Goal: Task Accomplishment & Management: Complete application form

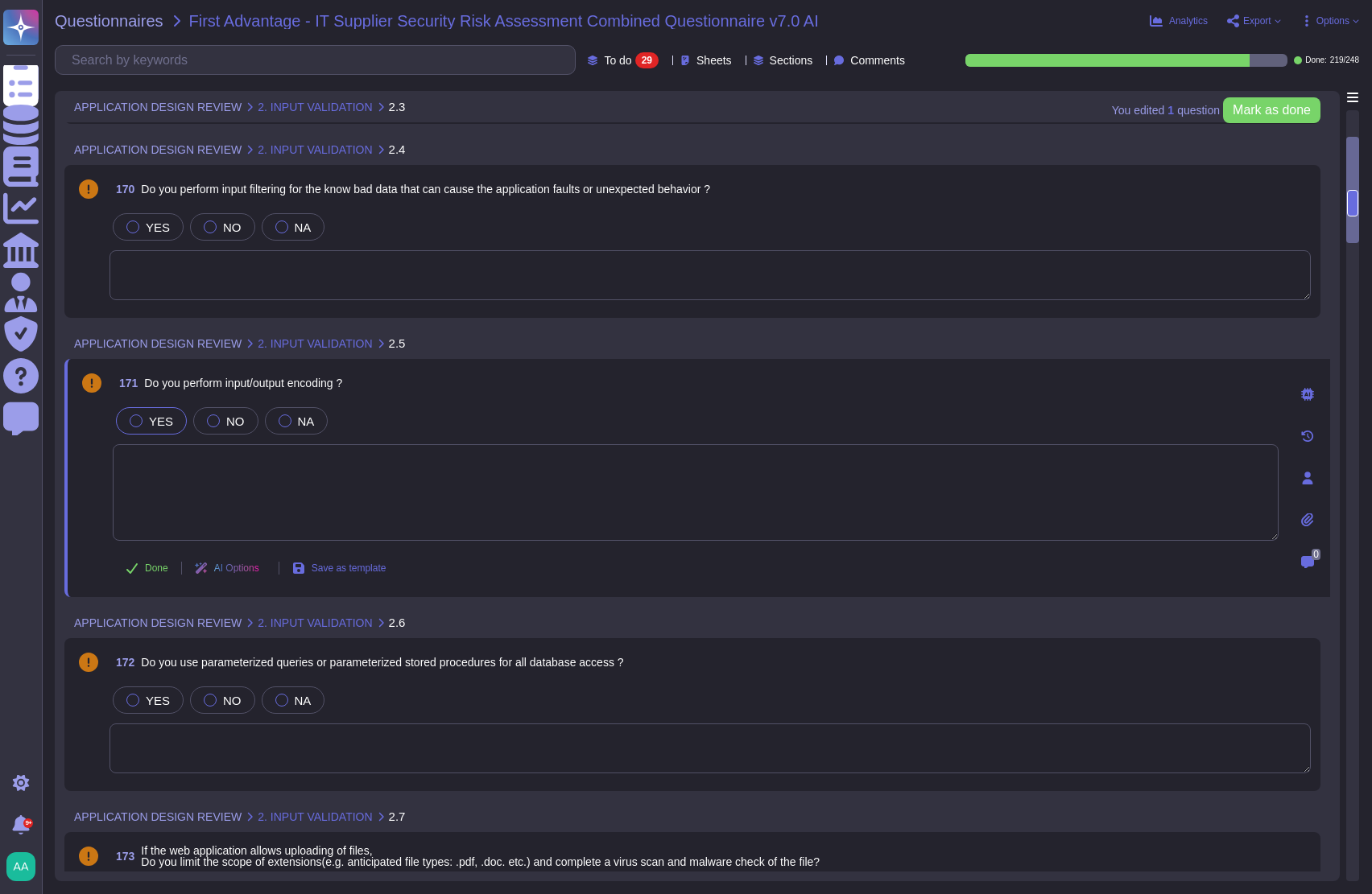
scroll to position [469, 0]
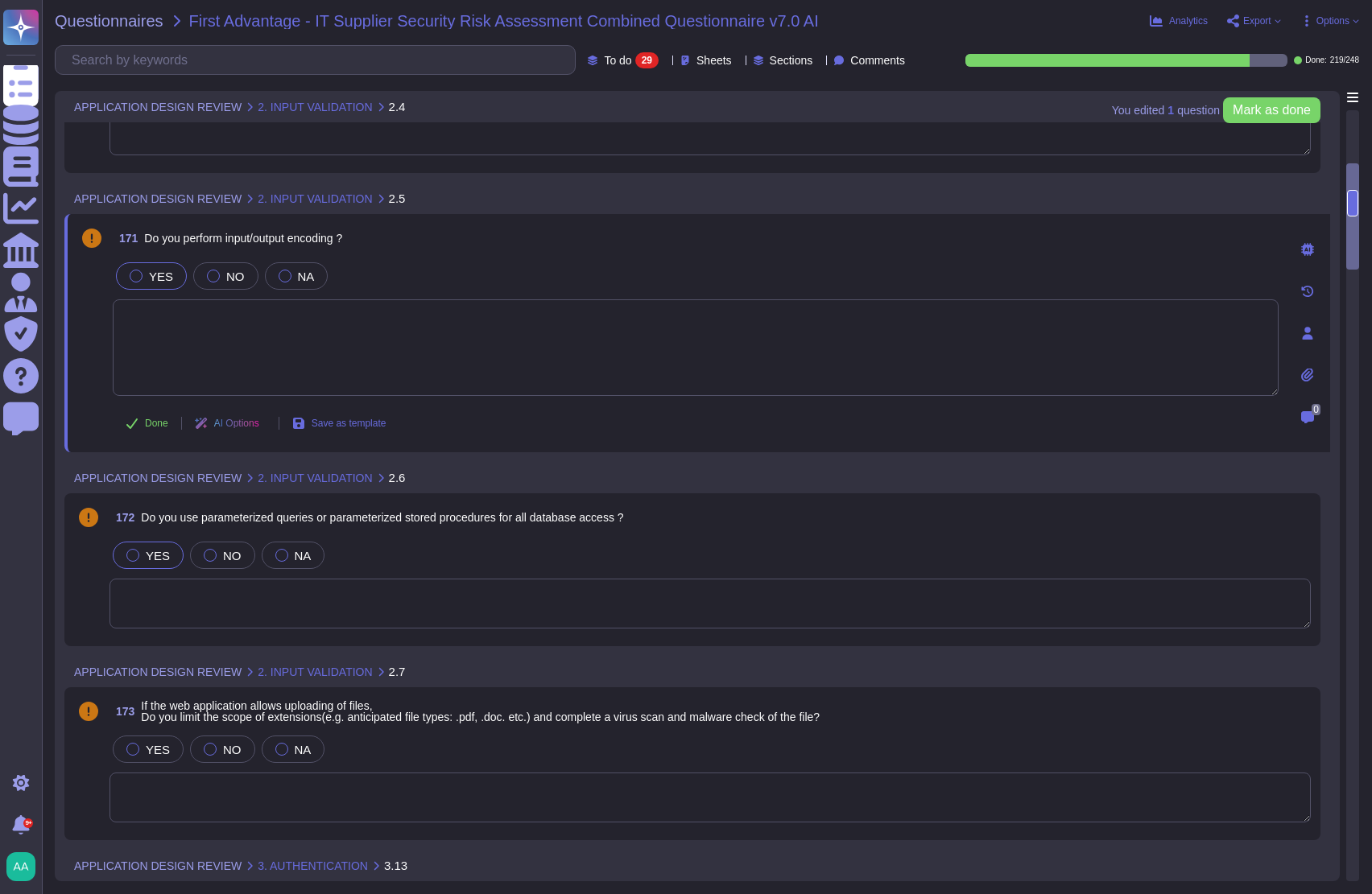
click at [138, 554] on div at bounding box center [132, 555] width 13 height 13
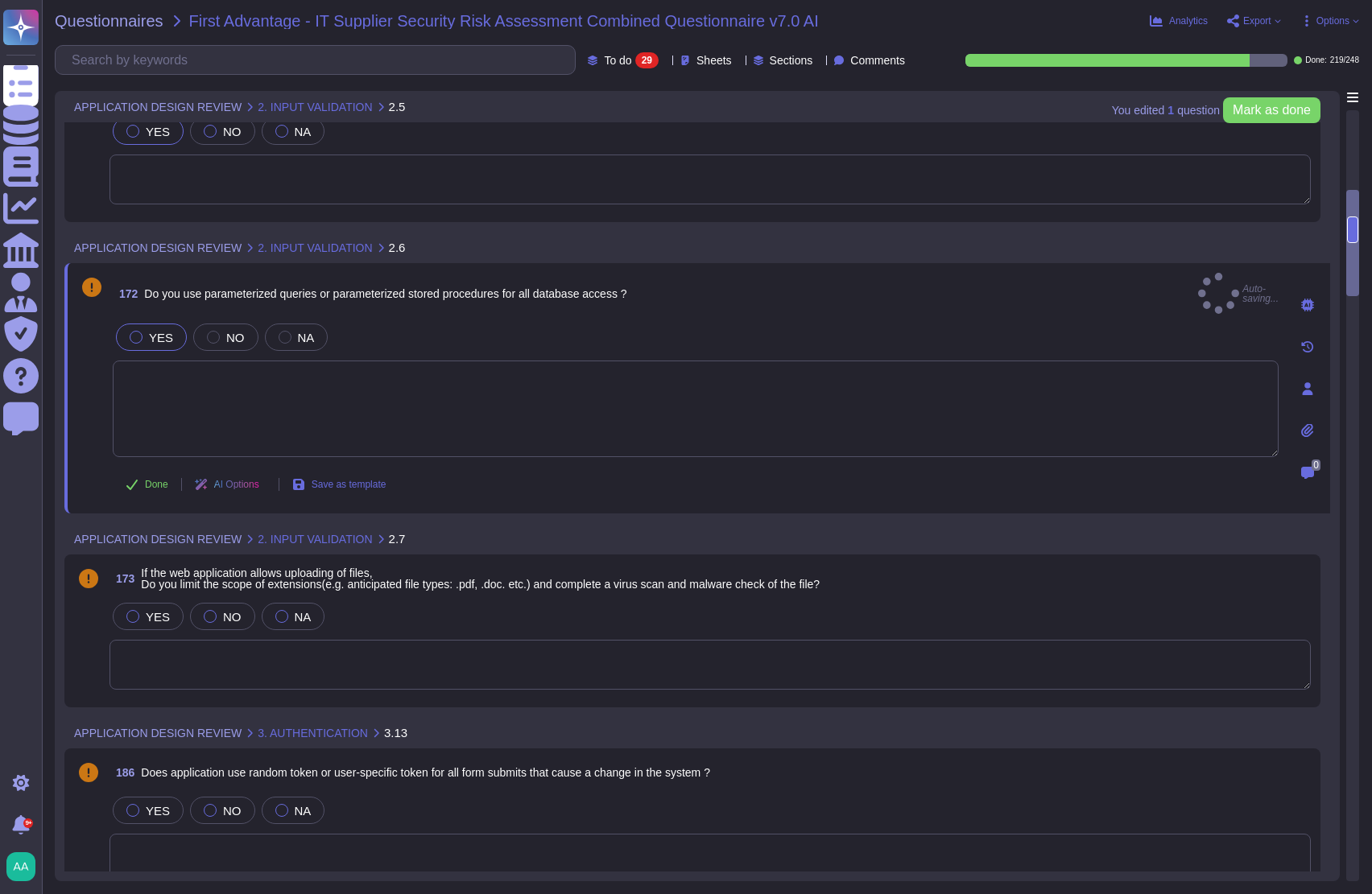
scroll to position [670, 0]
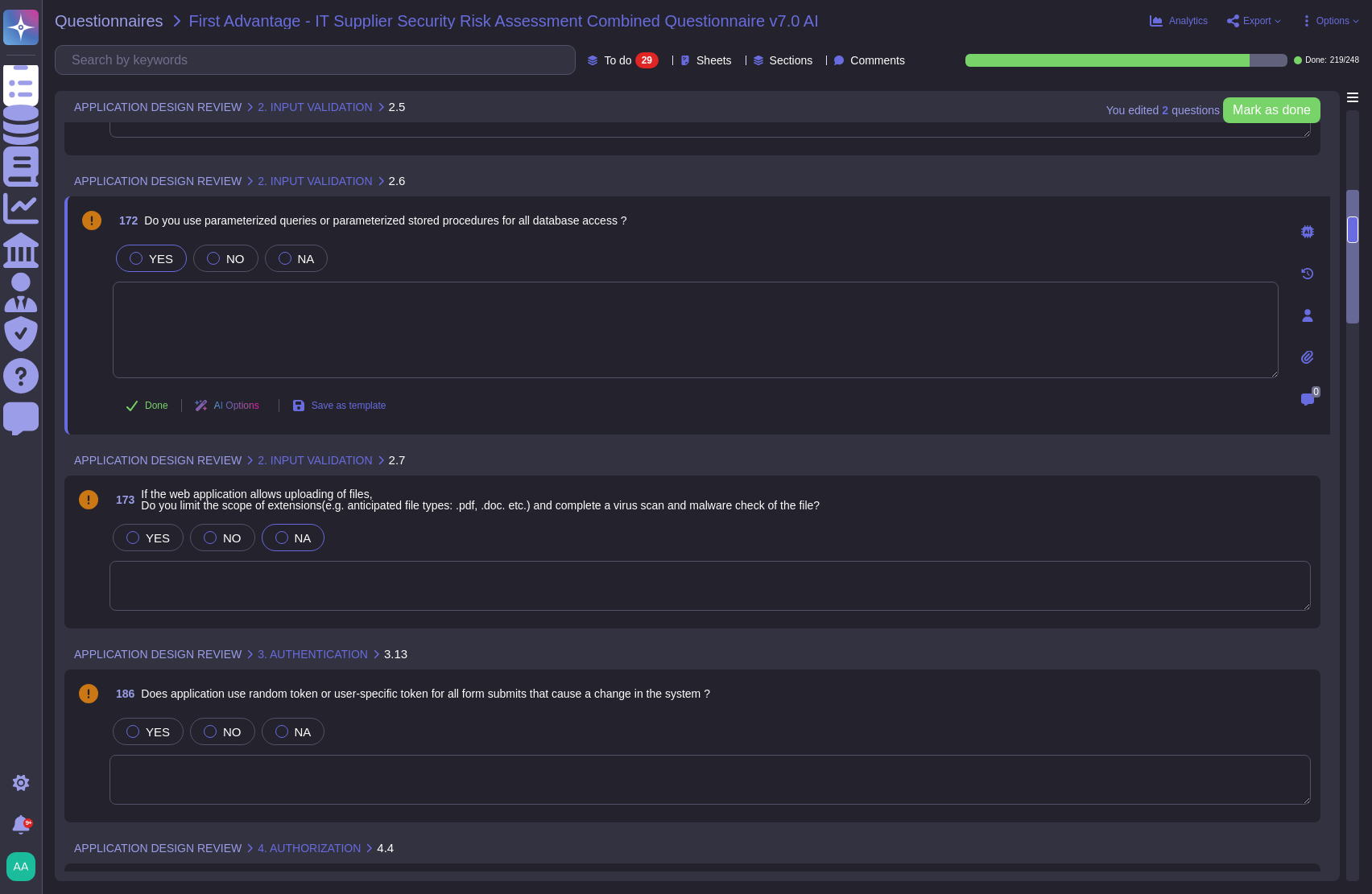
click at [284, 527] on div "NA" at bounding box center [294, 538] width 64 height 28
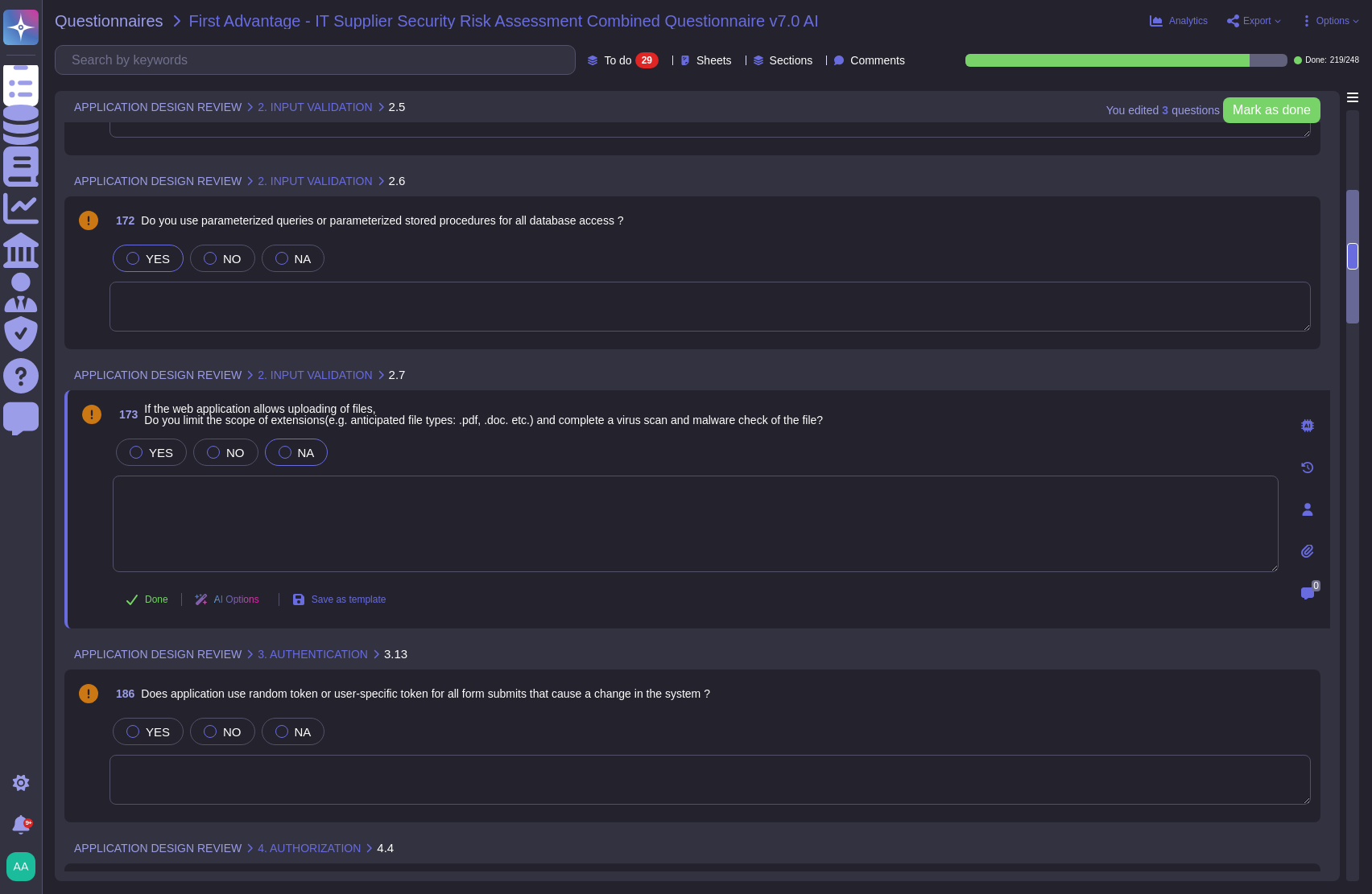
click at [487, 526] on textarea at bounding box center [695, 523] width 1166 height 96
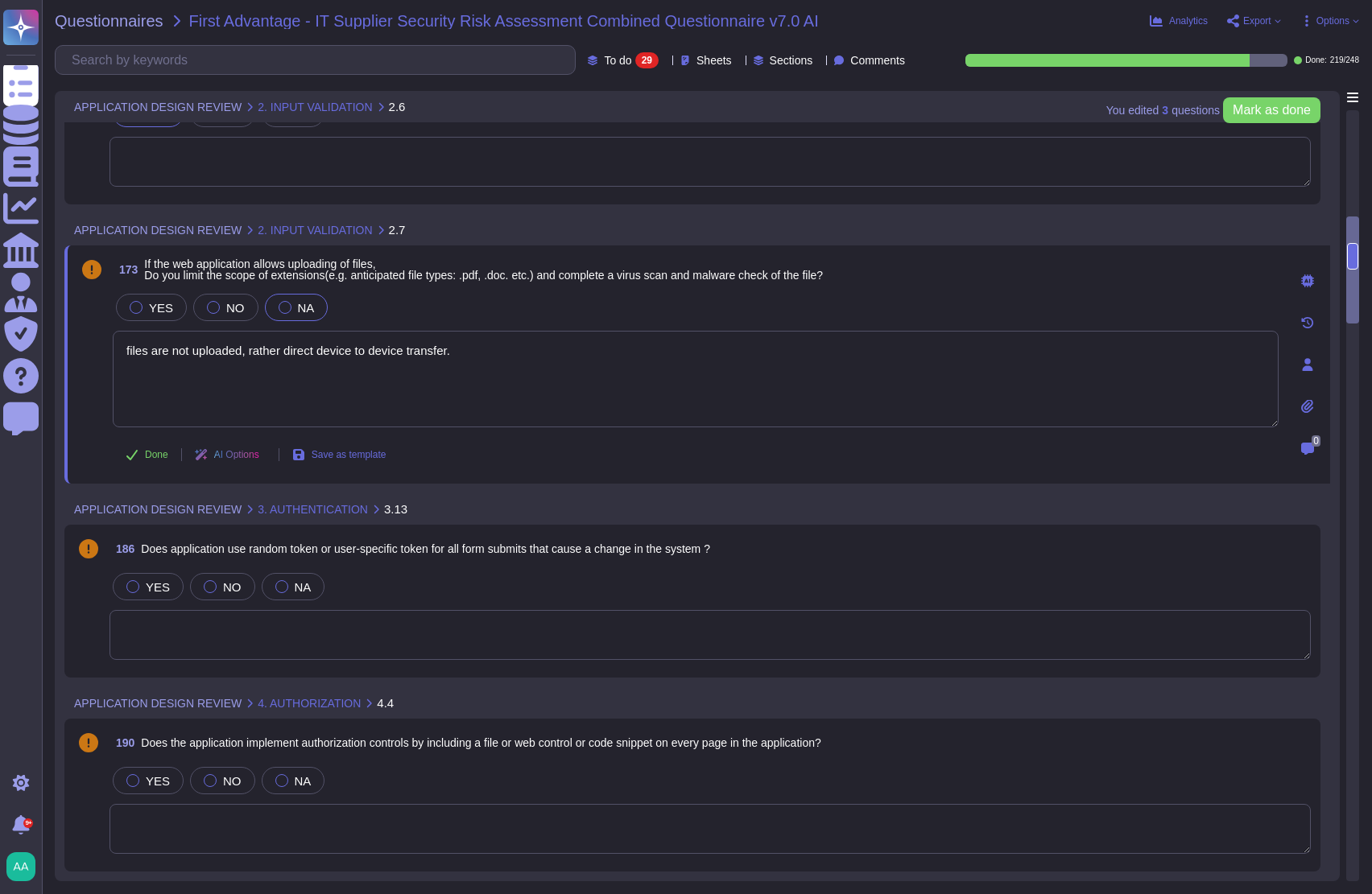
scroll to position [872, 0]
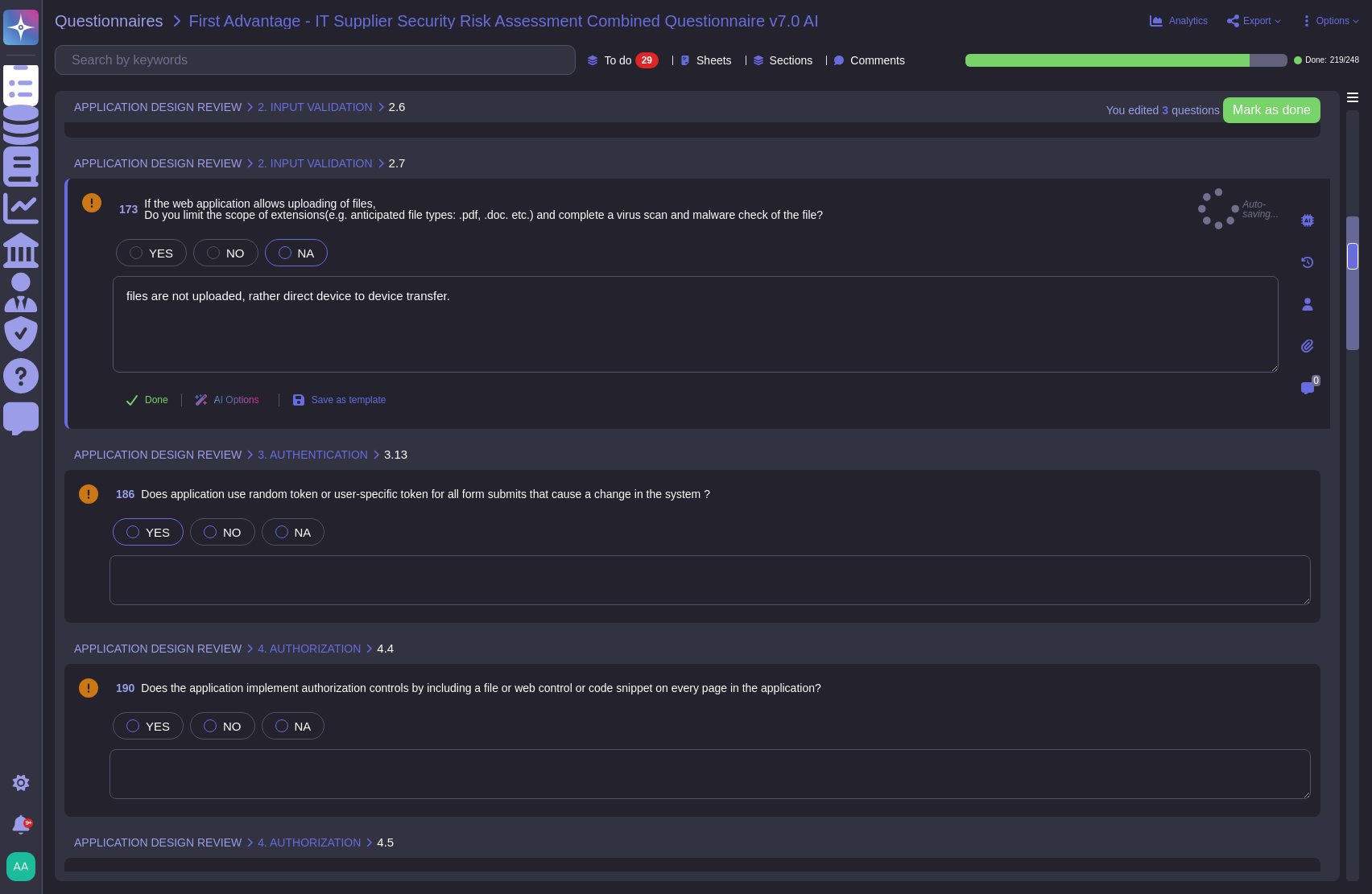
type textarea "files are not uploaded, rather direct device to device transfer."
click at [150, 526] on span "YES" at bounding box center [158, 533] width 24 height 14
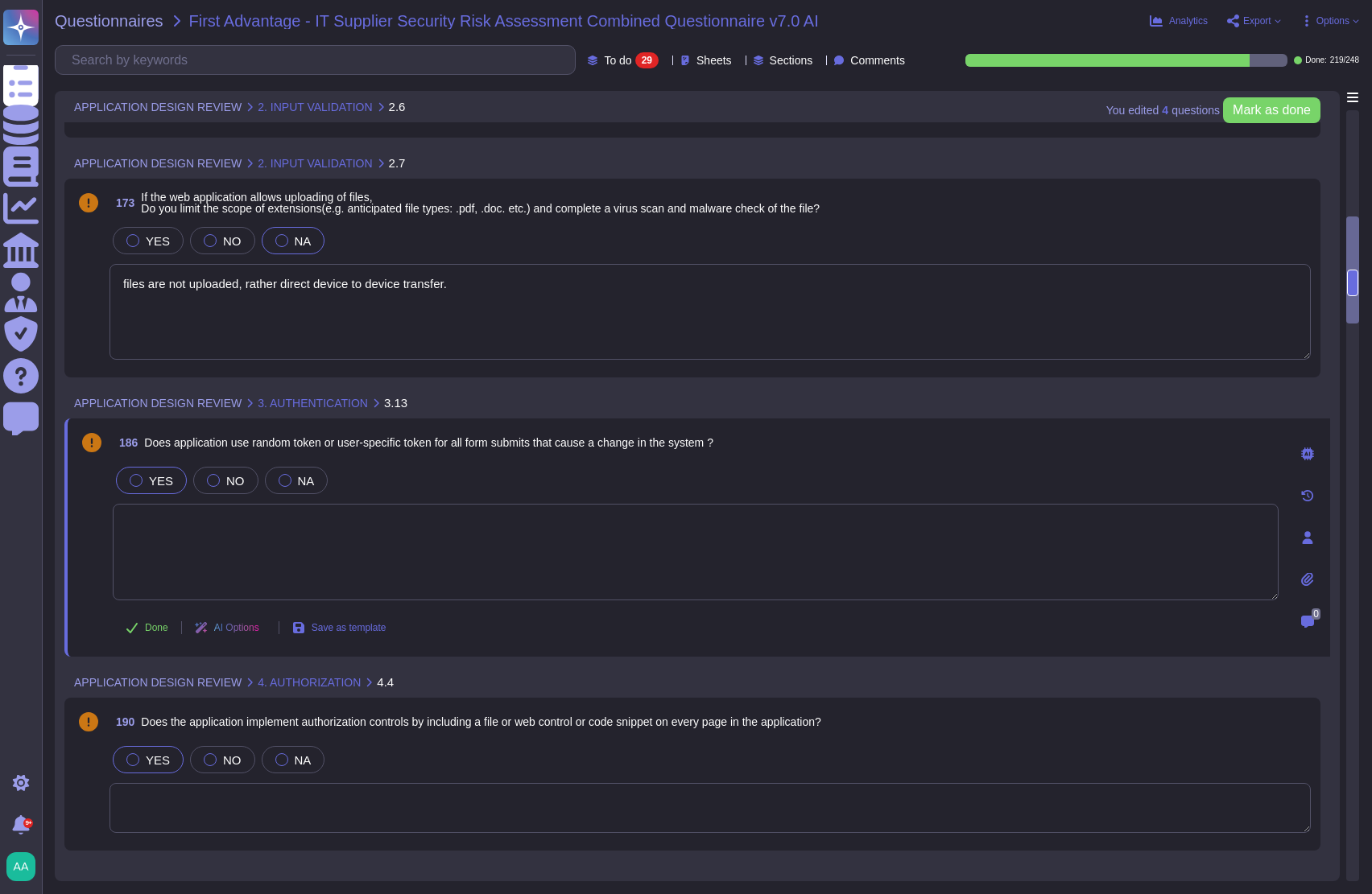
click at [122, 761] on div "YES" at bounding box center [147, 760] width 71 height 28
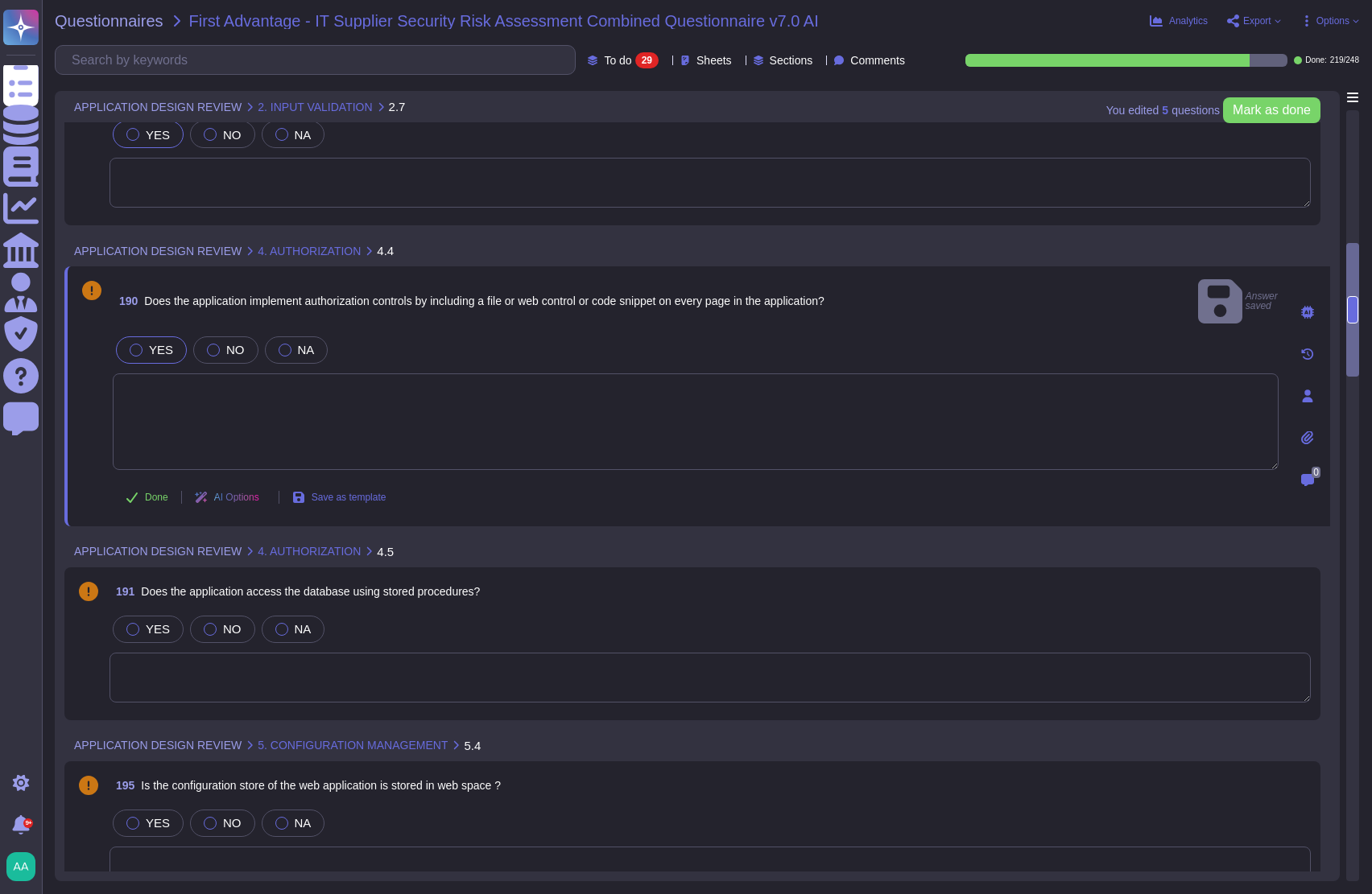
scroll to position [1274, 0]
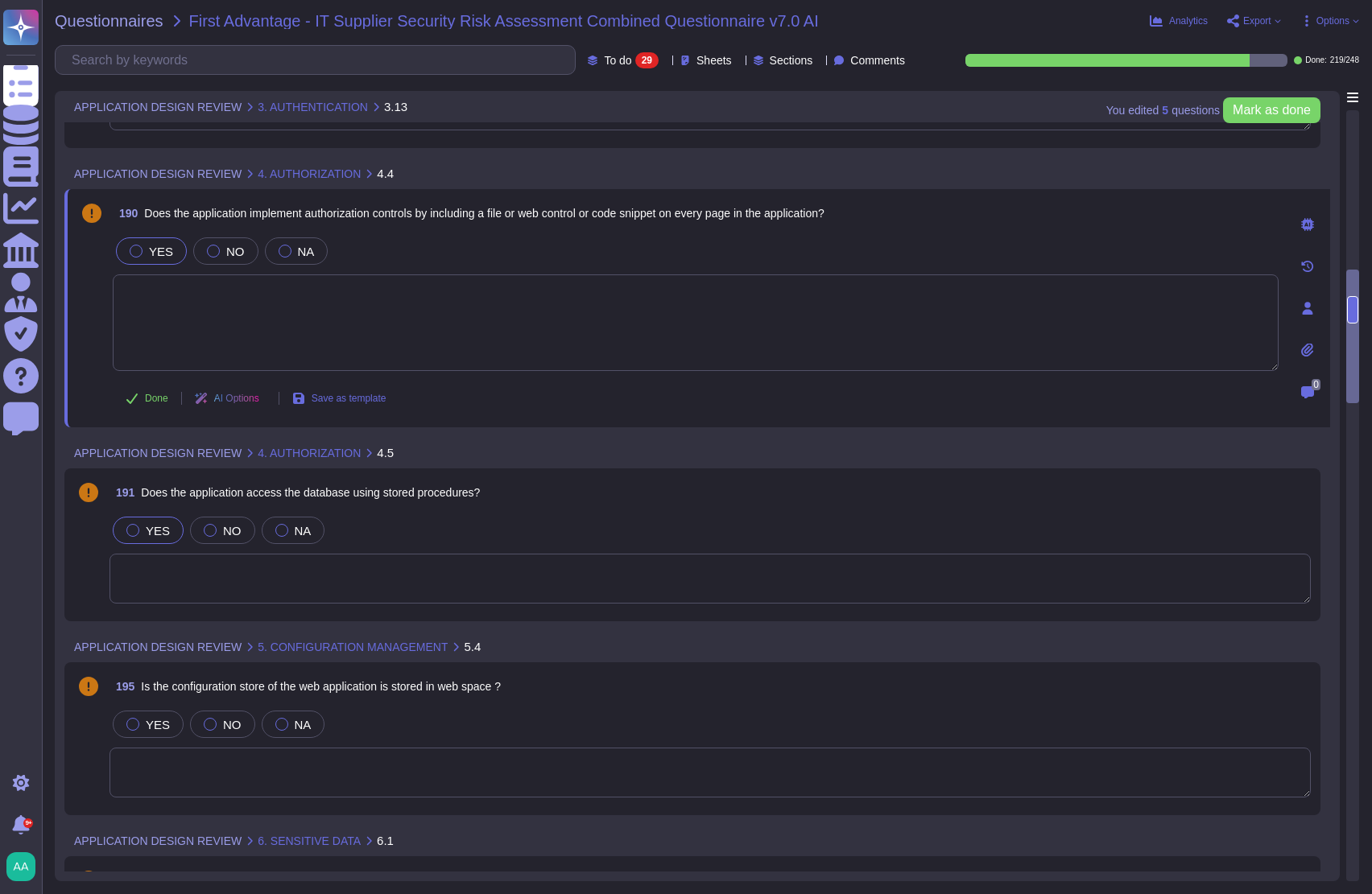
click at [134, 539] on div "YES" at bounding box center [147, 531] width 71 height 28
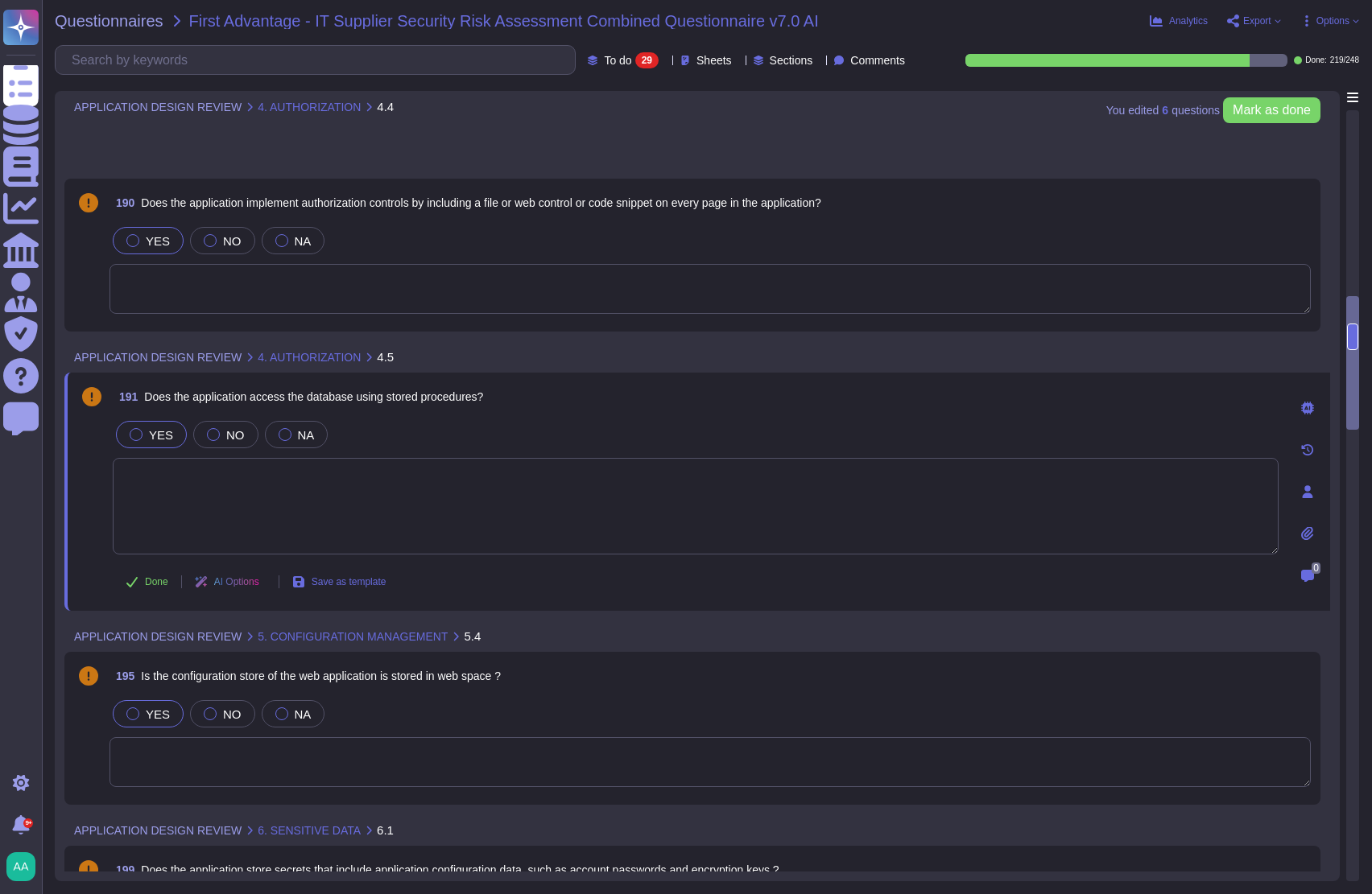
scroll to position [1476, 0]
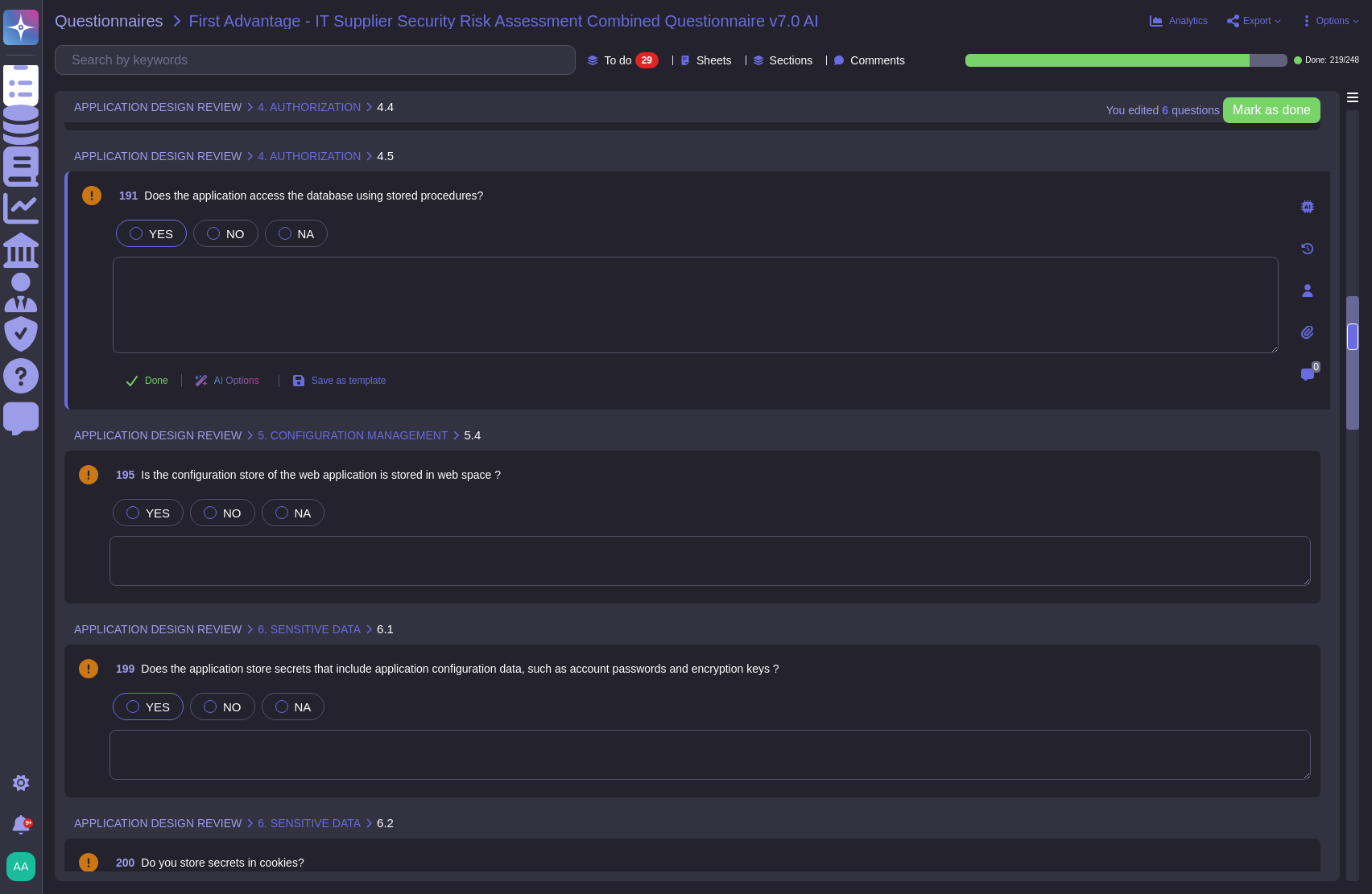
click at [162, 704] on span "YES" at bounding box center [158, 707] width 24 height 14
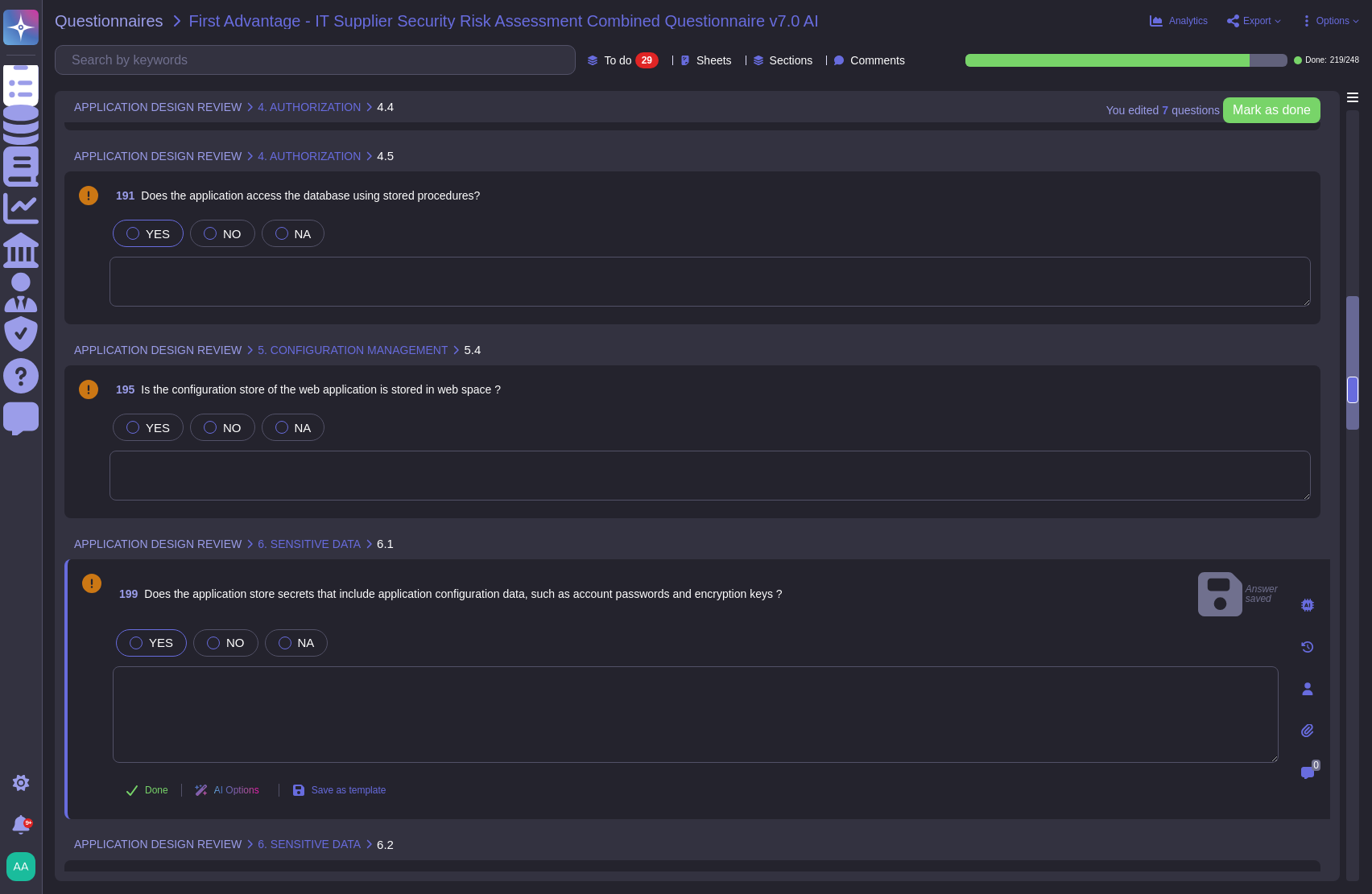
click at [188, 696] on textarea at bounding box center [695, 714] width 1166 height 96
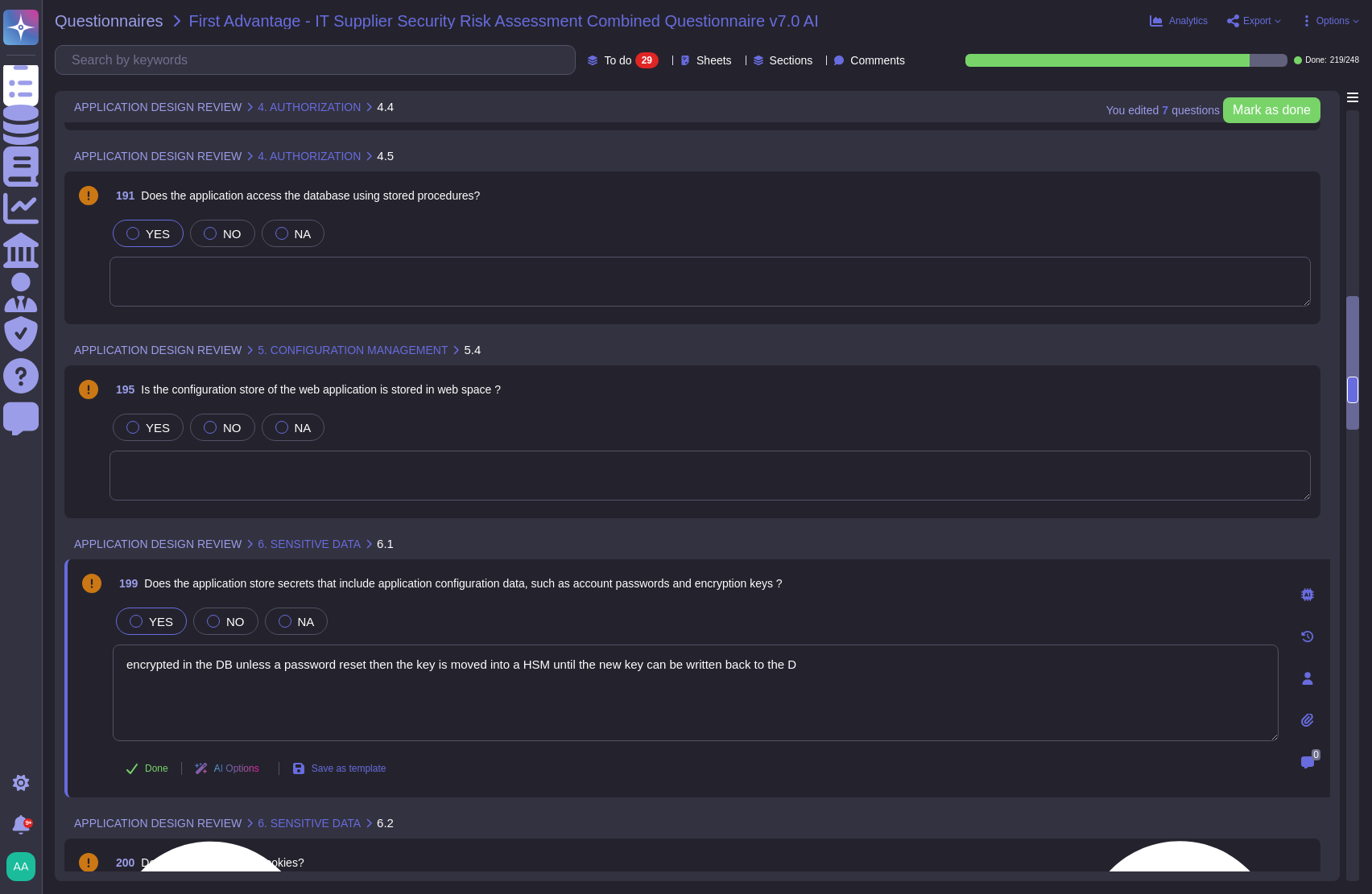
type textarea "encrypted in the DB unless a password reset then the key is moved into a HSM un…"
click at [154, 765] on span "Done" at bounding box center [156, 769] width 23 height 10
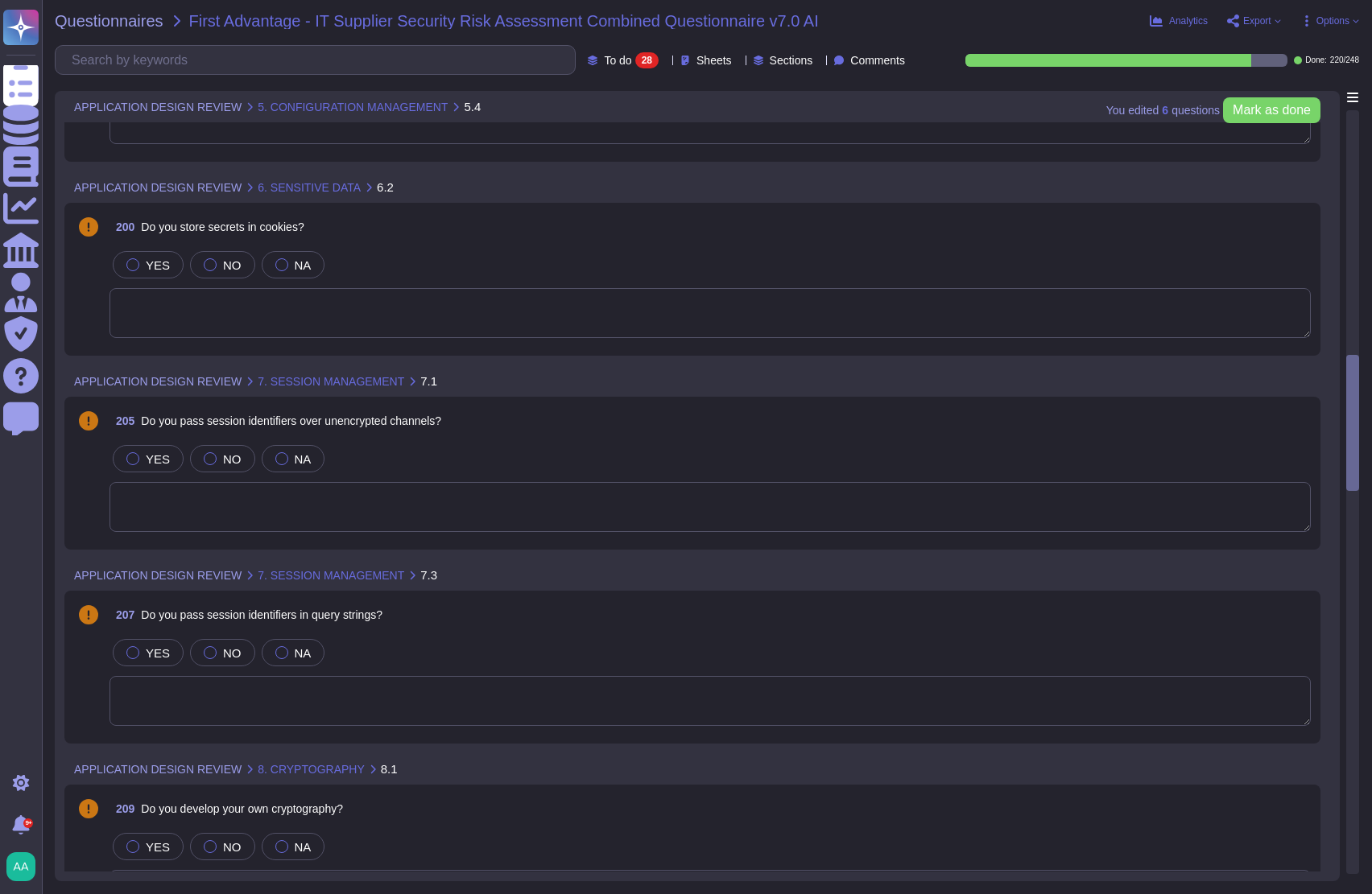
scroll to position [1878, 0]
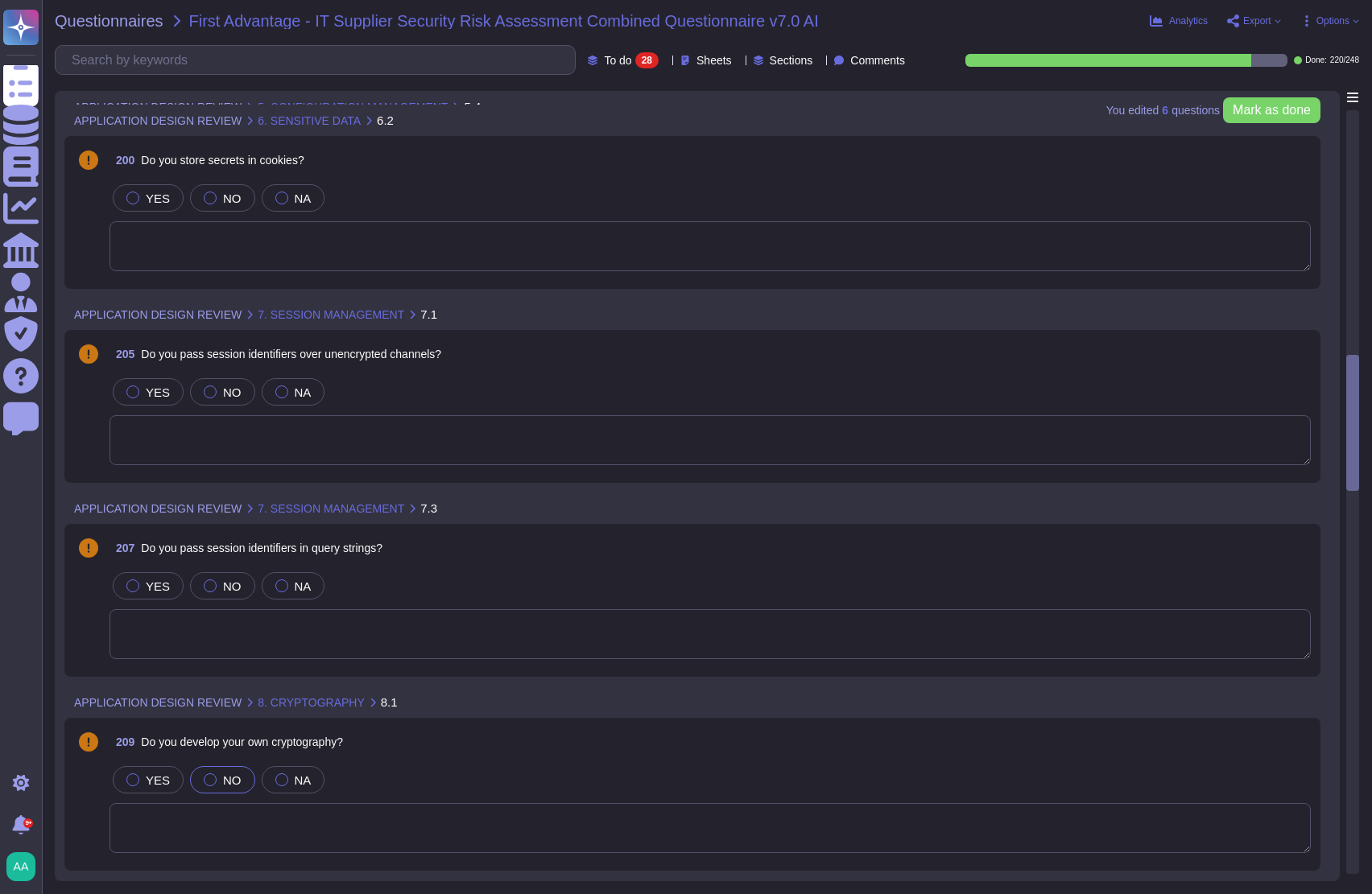
click at [223, 777] on span "NO" at bounding box center [232, 781] width 19 height 14
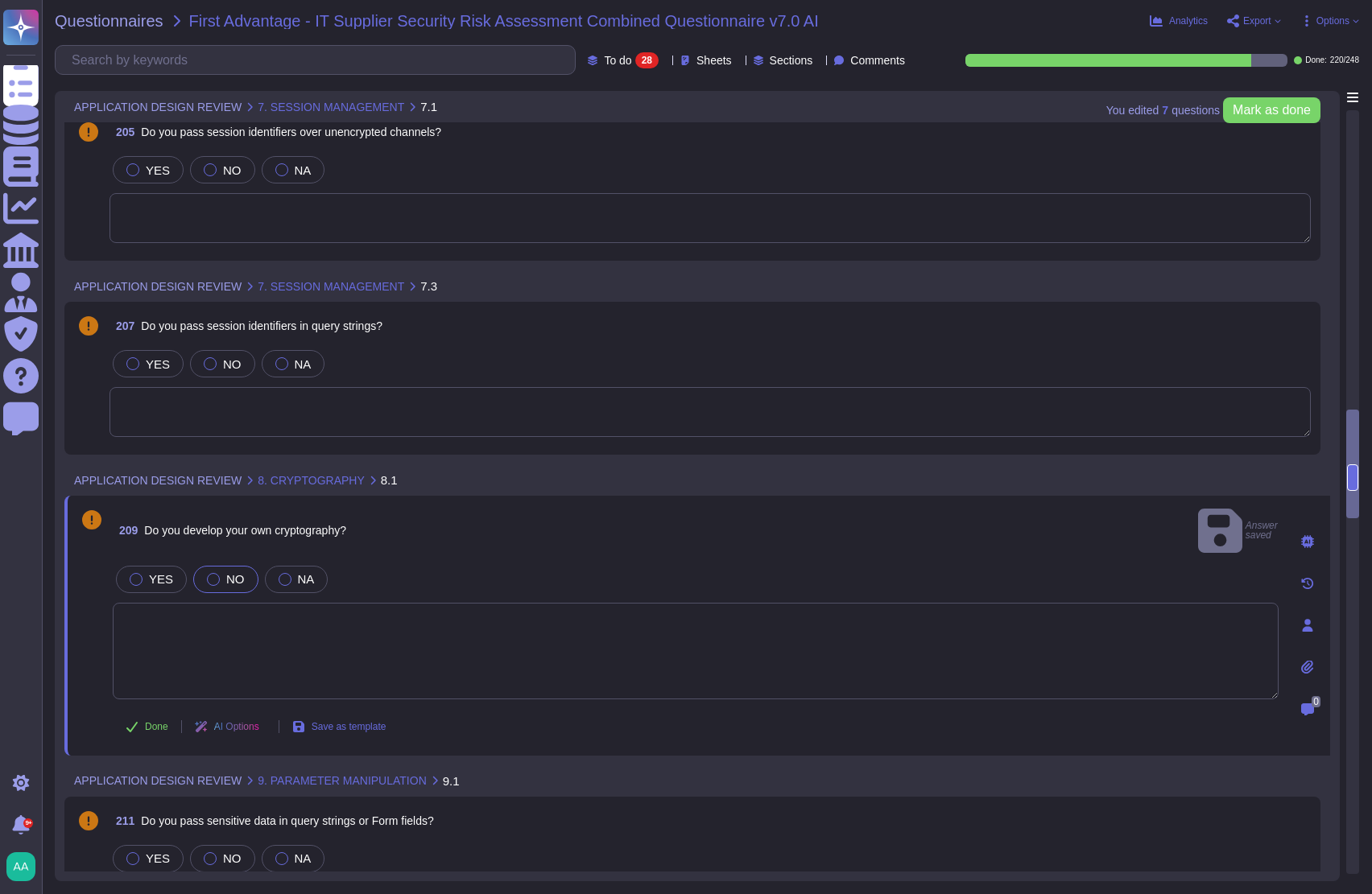
click at [381, 635] on textarea at bounding box center [695, 650] width 1166 height 96
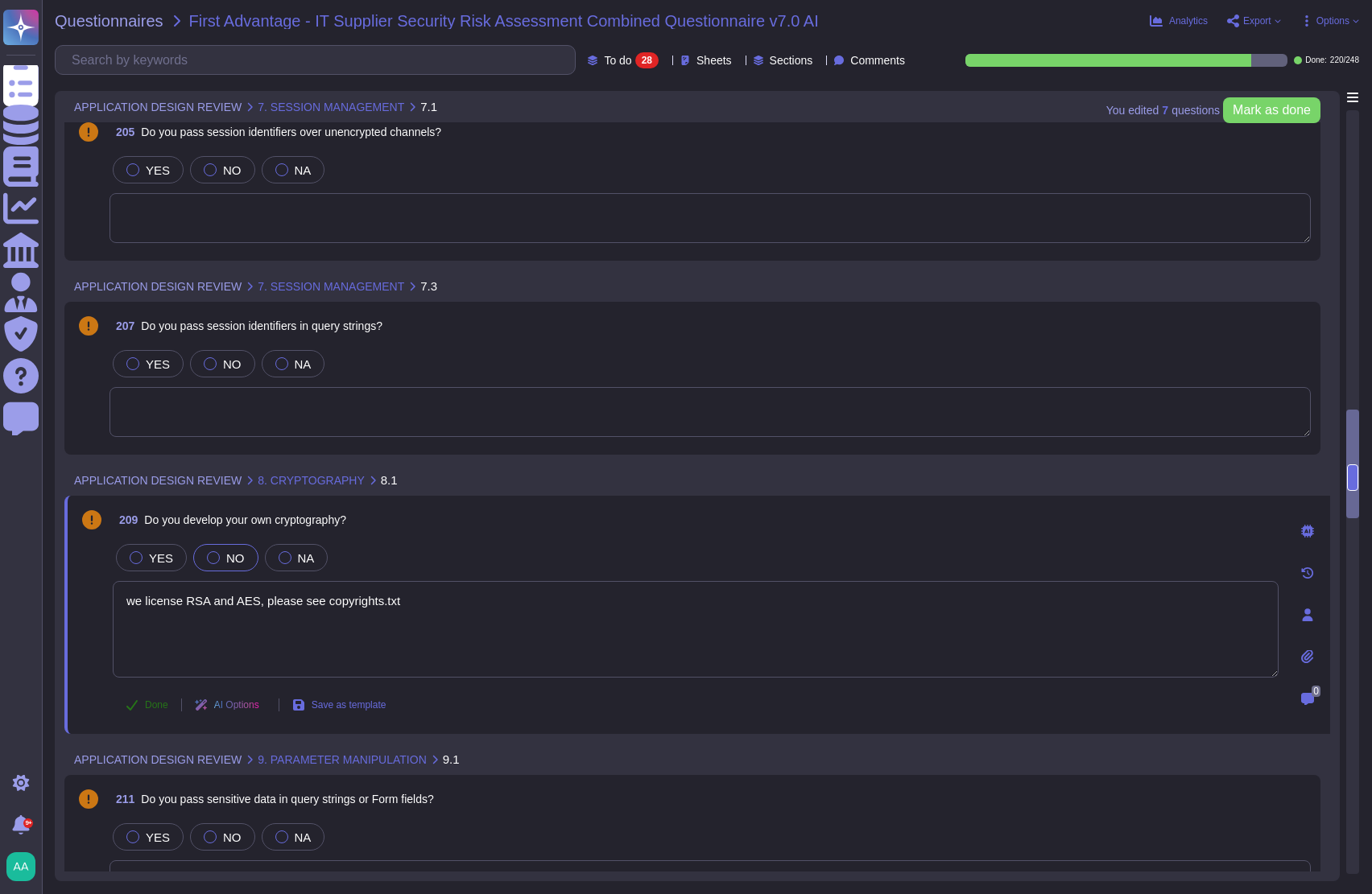
type textarea "we license RSA and AES, please see copyrights.txt"
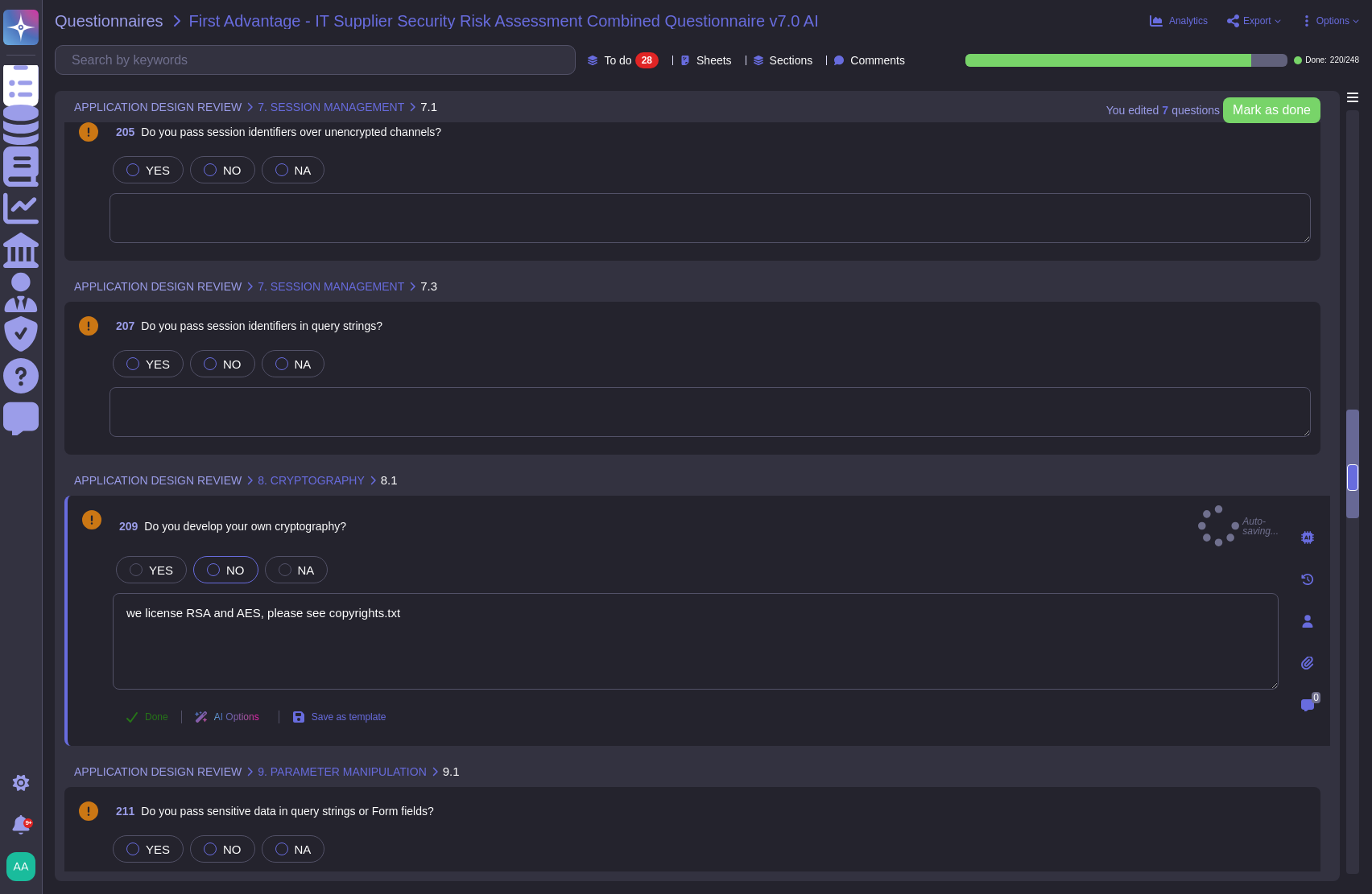
click at [123, 710] on button "Done" at bounding box center [146, 717] width 69 height 32
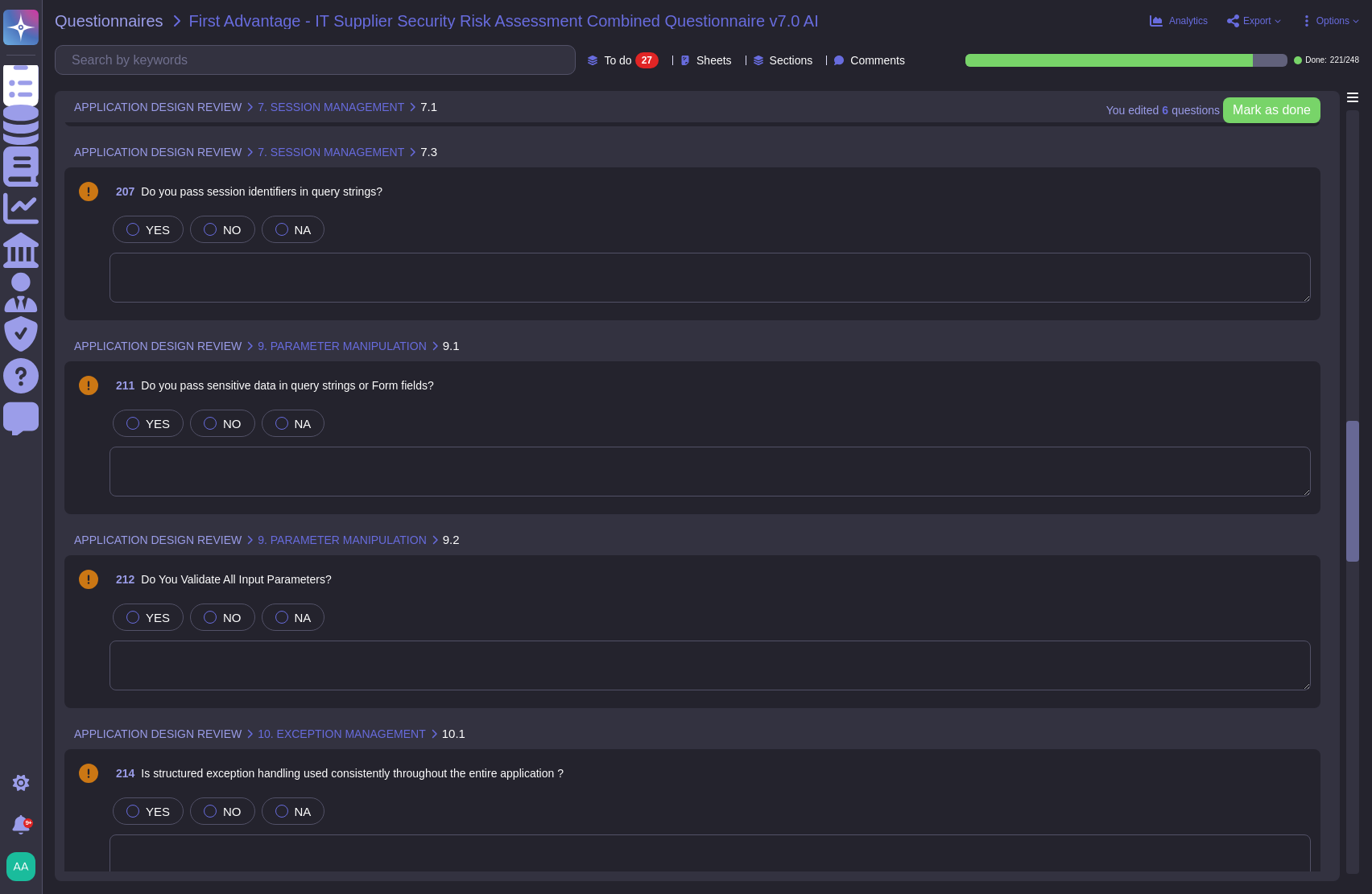
scroll to position [2348, 0]
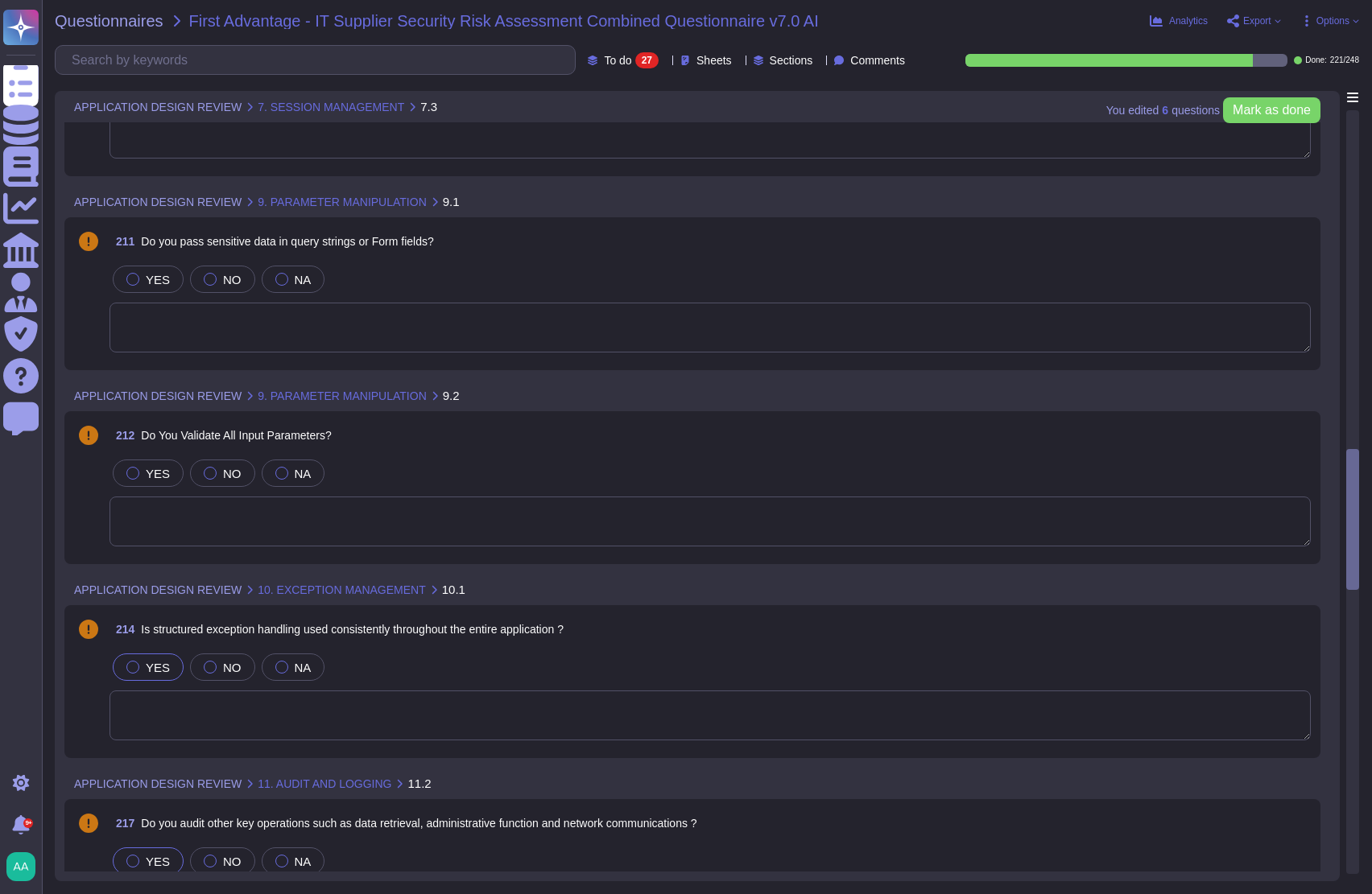
click at [129, 661] on div at bounding box center [132, 667] width 13 height 13
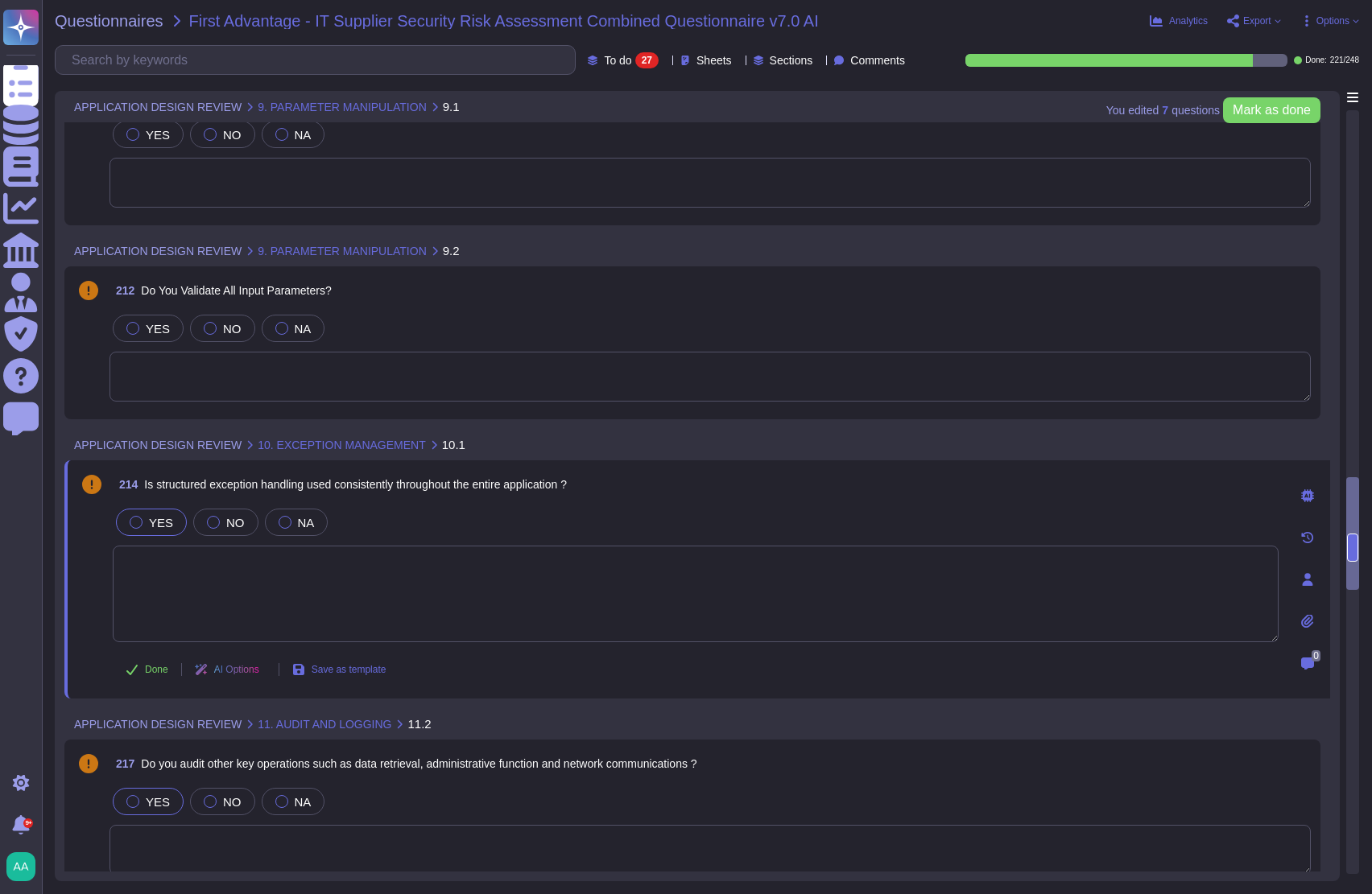
scroll to position [2616, 0]
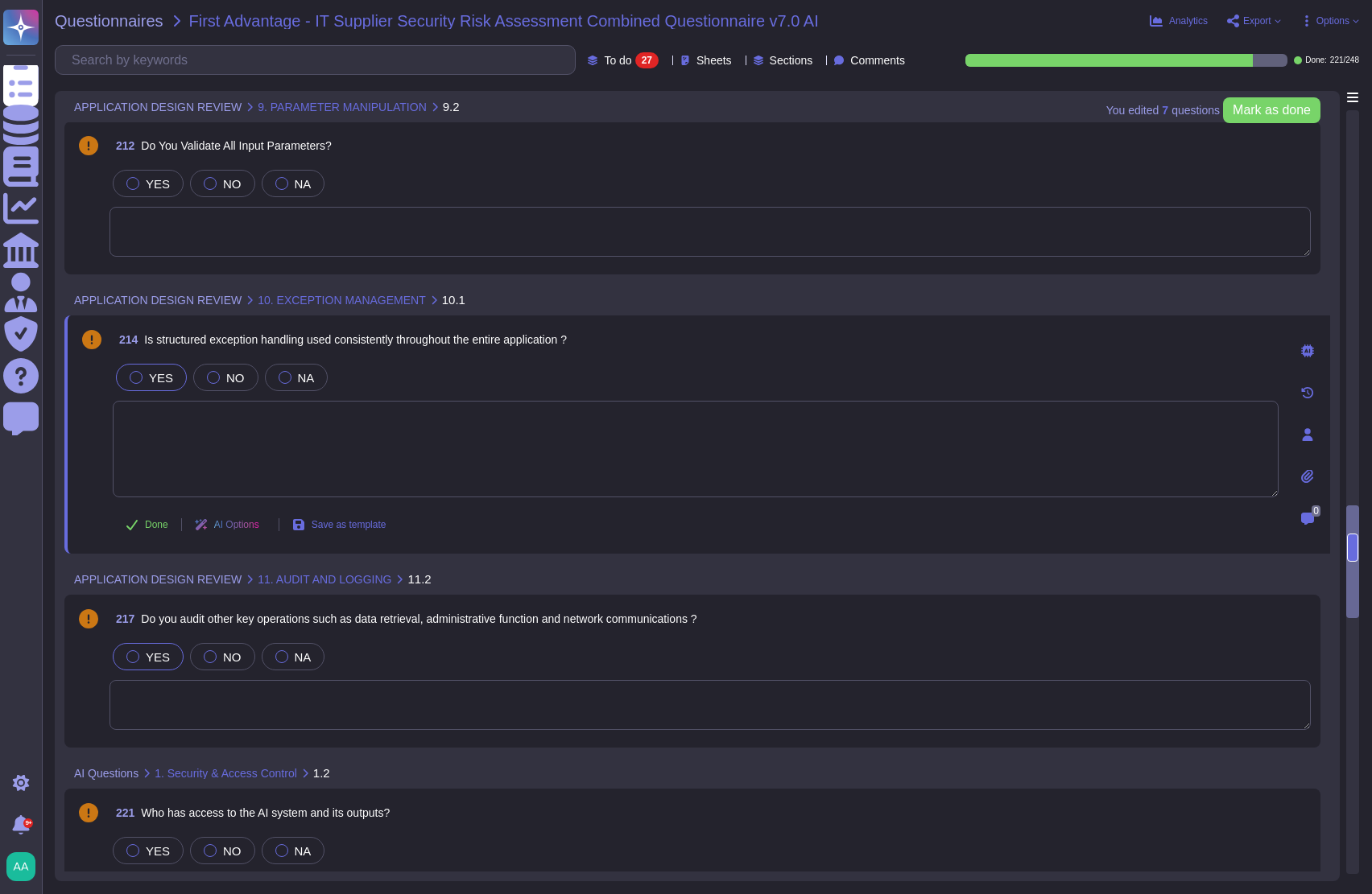
click at [140, 663] on div "YES" at bounding box center [147, 657] width 71 height 28
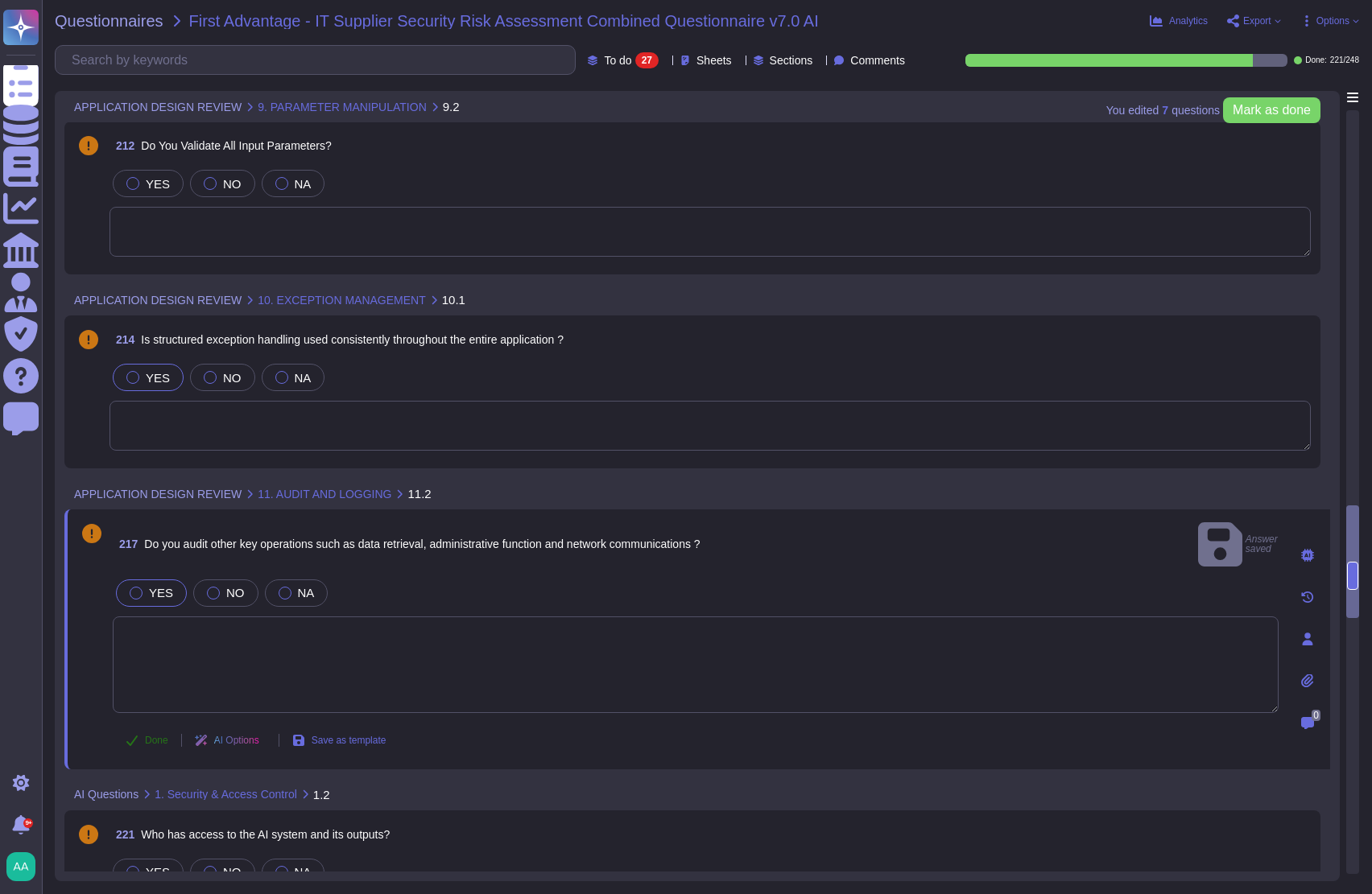
click at [145, 736] on span "Done" at bounding box center [156, 741] width 23 height 10
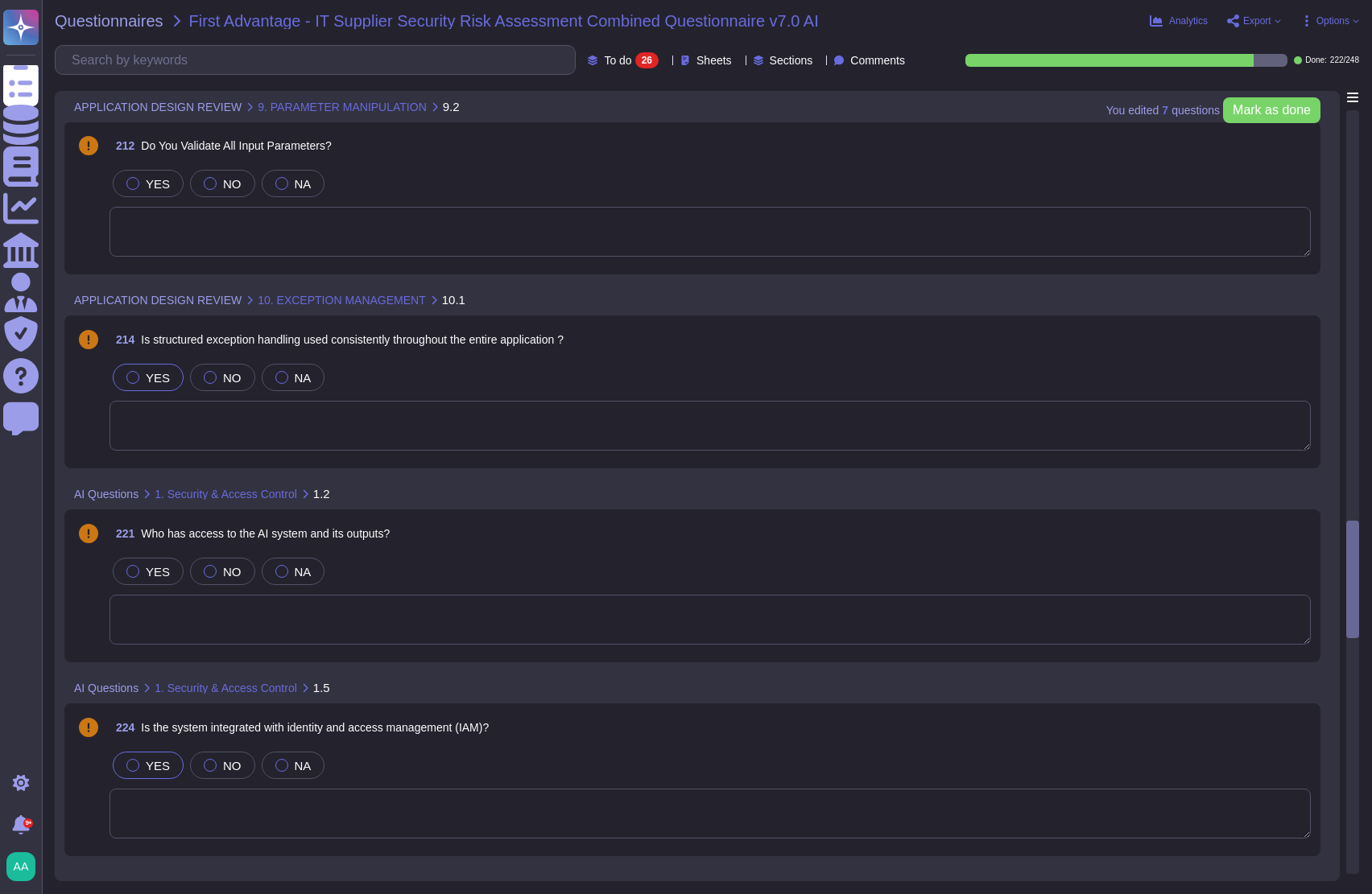
click at [148, 763] on span "YES" at bounding box center [158, 766] width 24 height 14
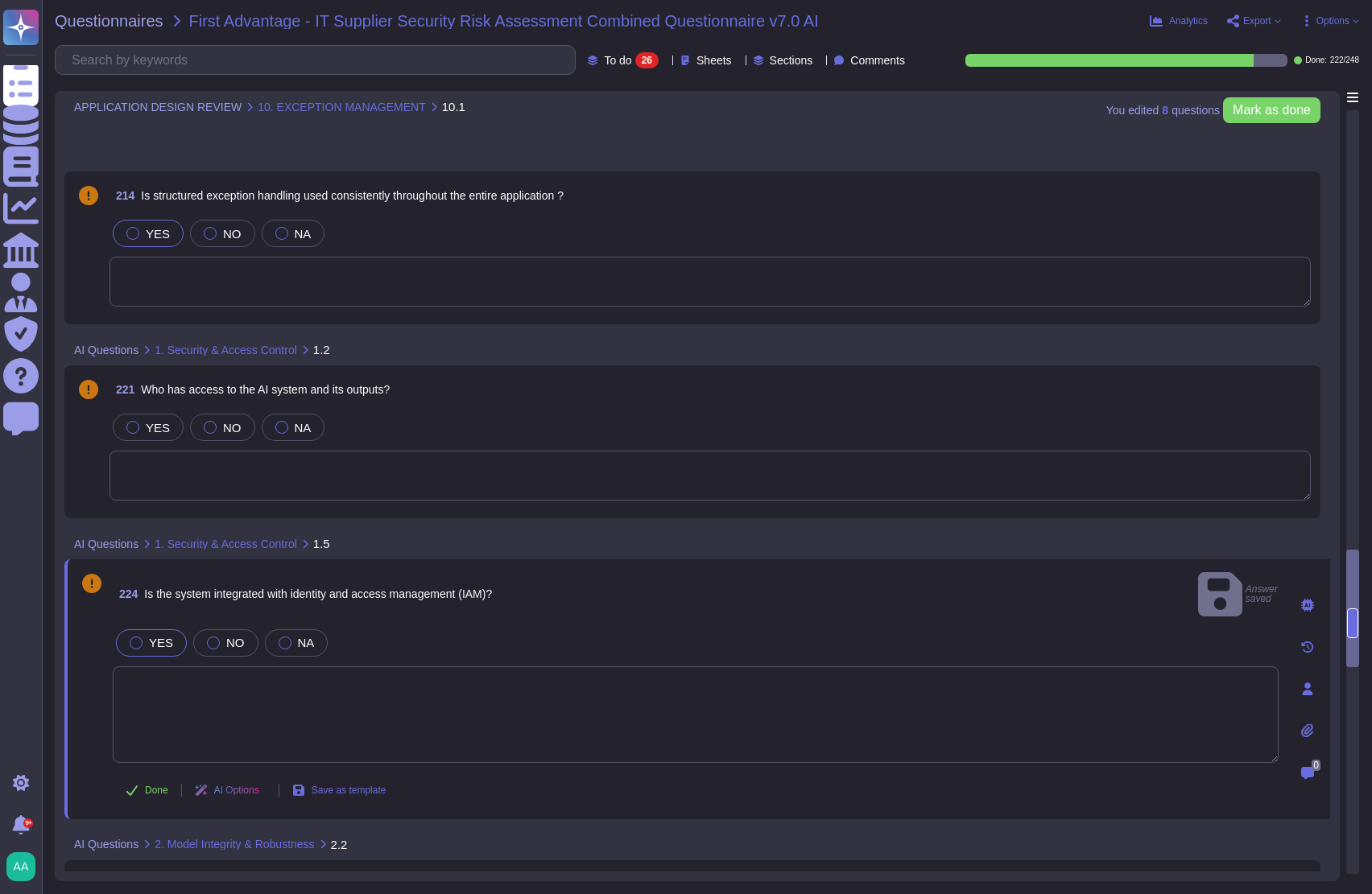
scroll to position [2817, 0]
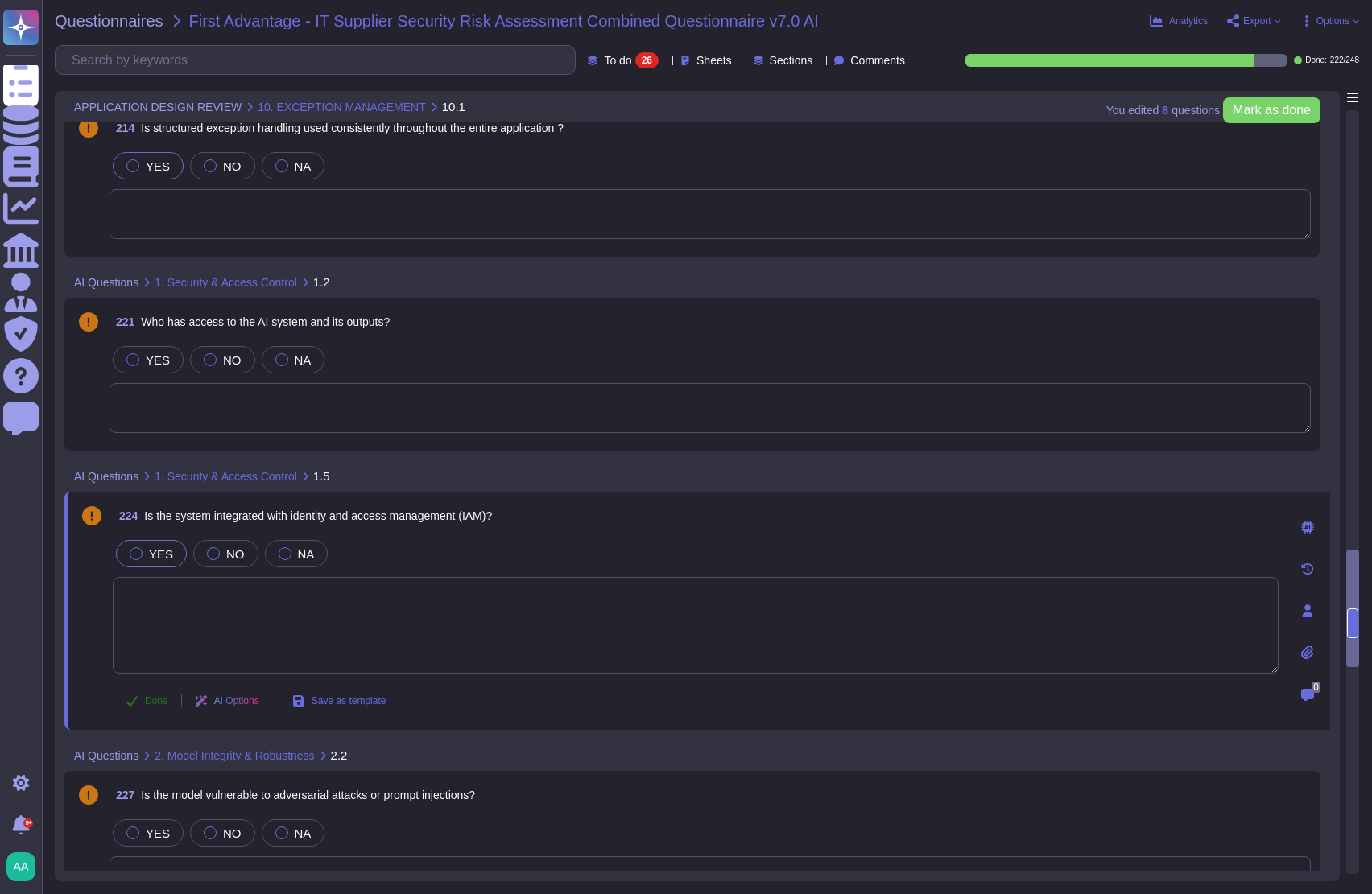
click at [134, 706] on button "Done" at bounding box center [146, 701] width 69 height 32
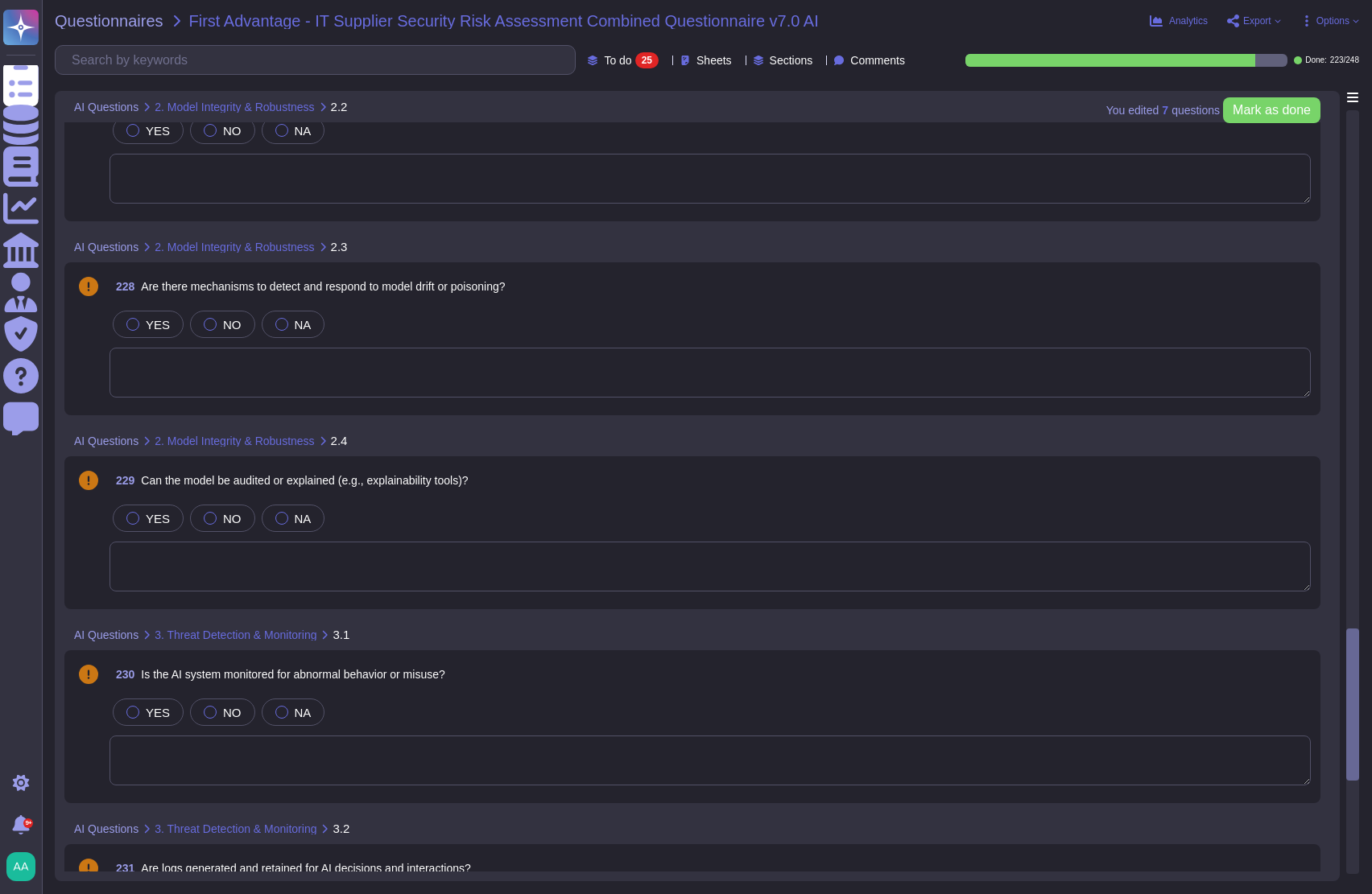
scroll to position [3287, 0]
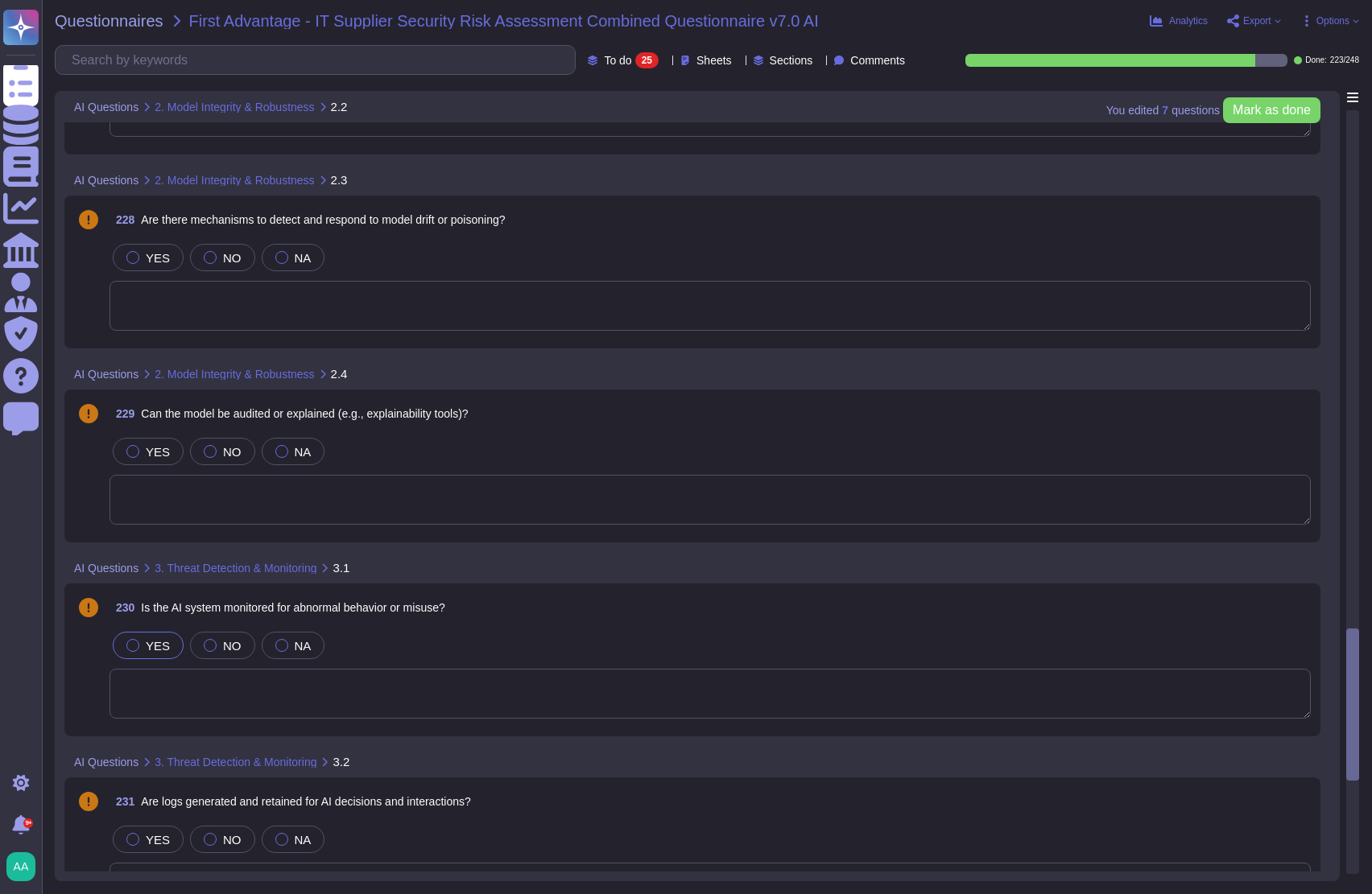
click at [164, 643] on div "YES" at bounding box center [147, 645] width 71 height 28
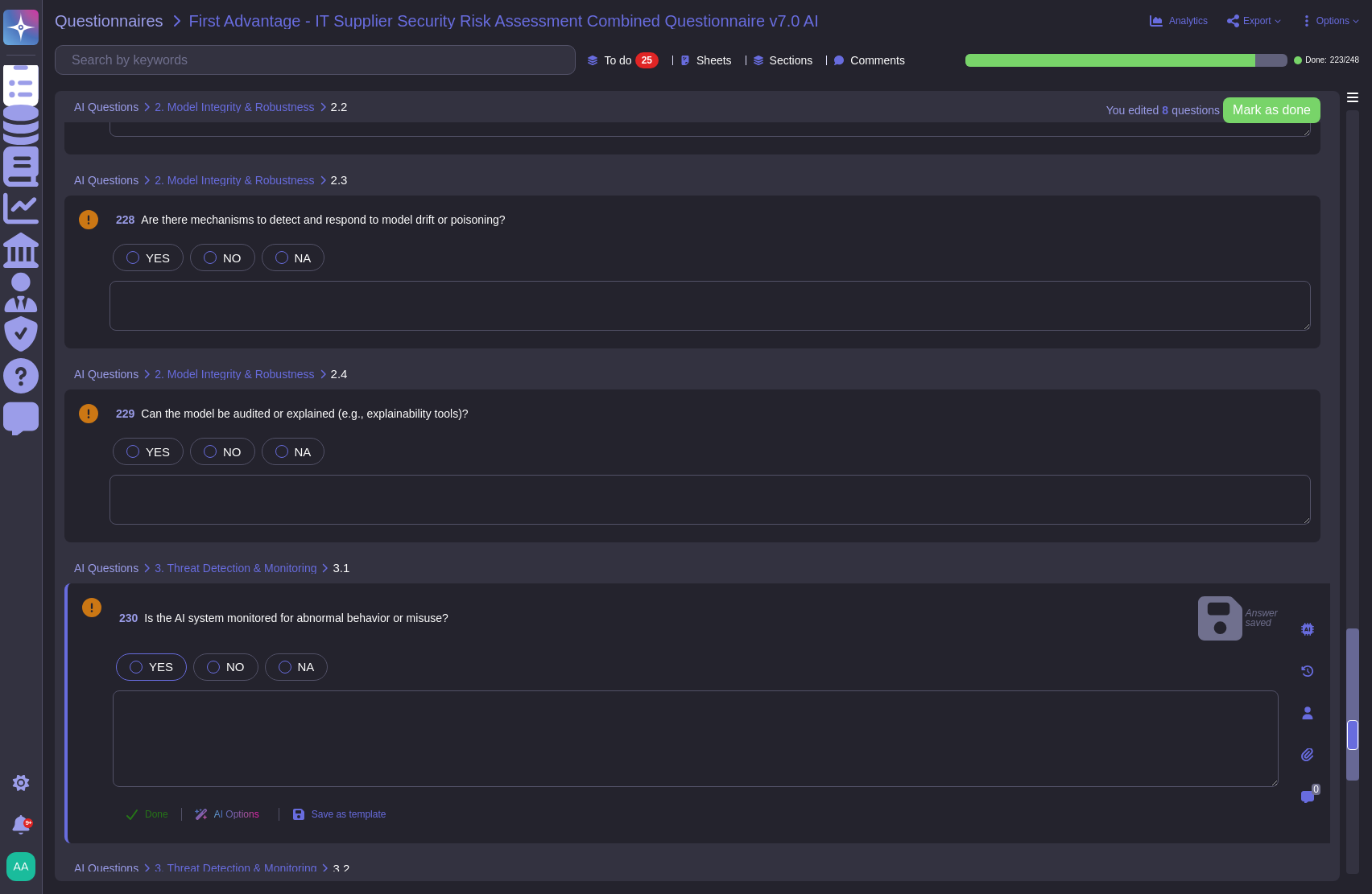
click at [163, 809] on span "Done" at bounding box center [156, 814] width 23 height 10
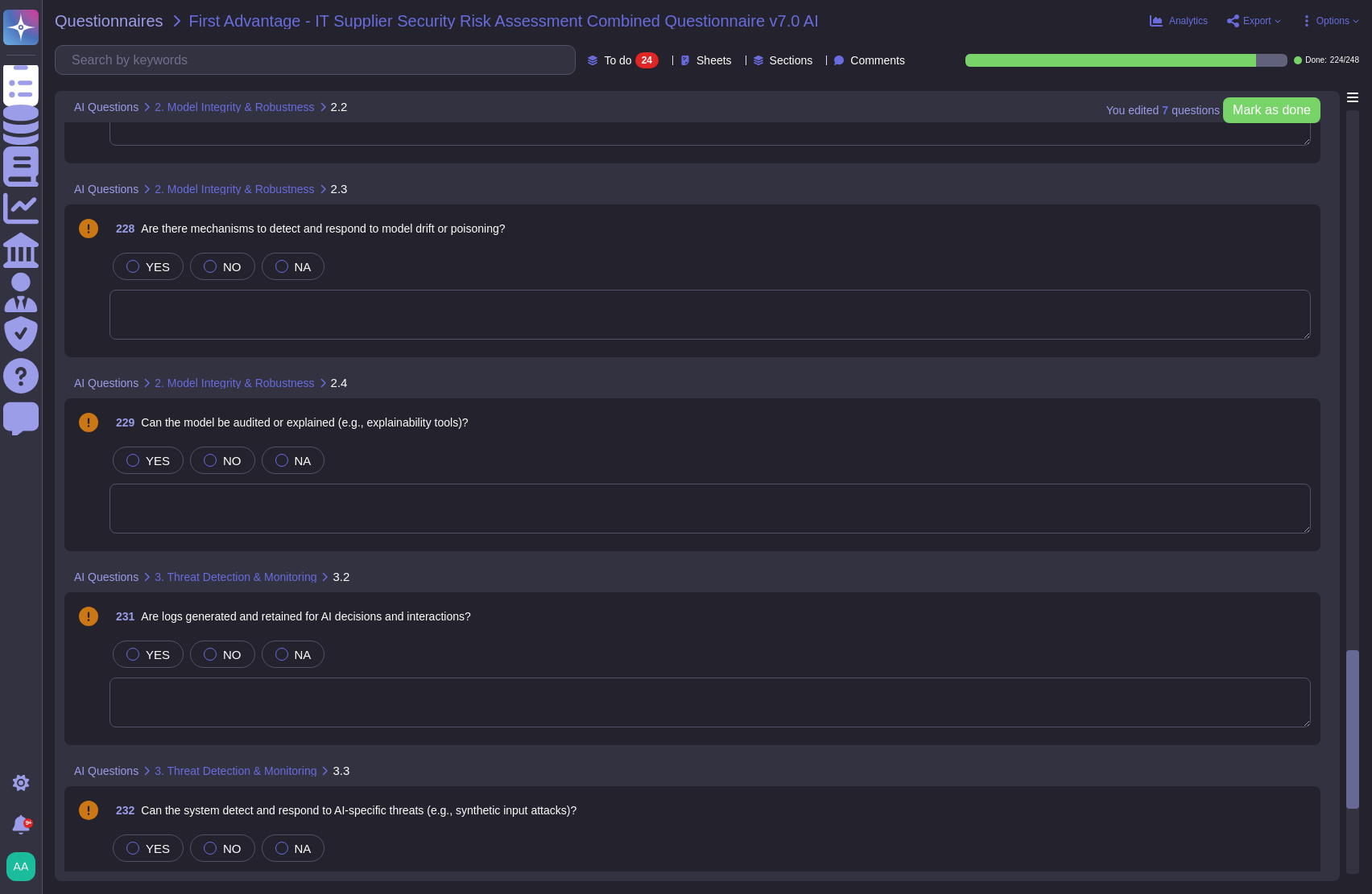
scroll to position [2617, 0]
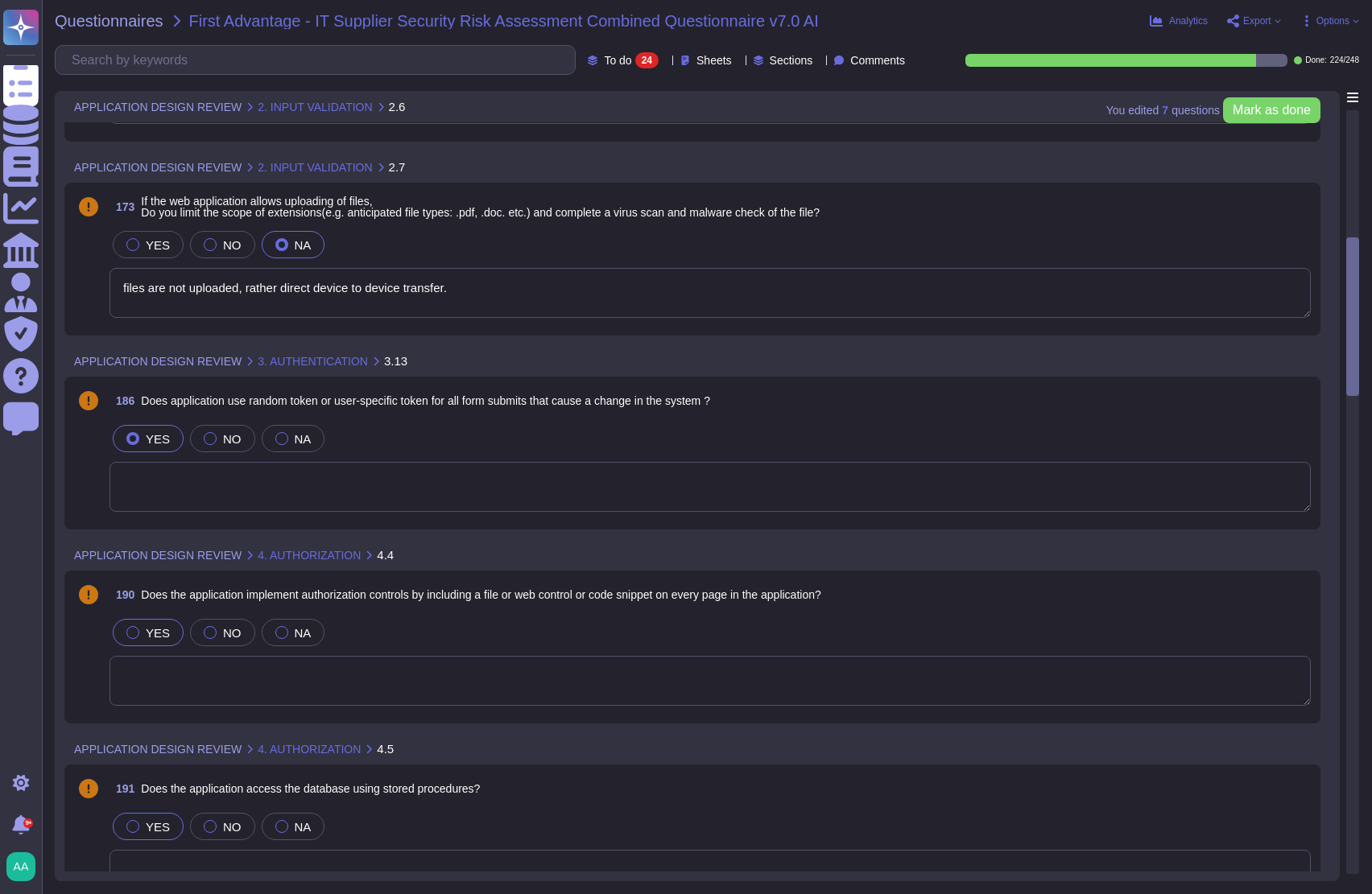
type textarea "files are not uploaded, rather direct device to device transfer."
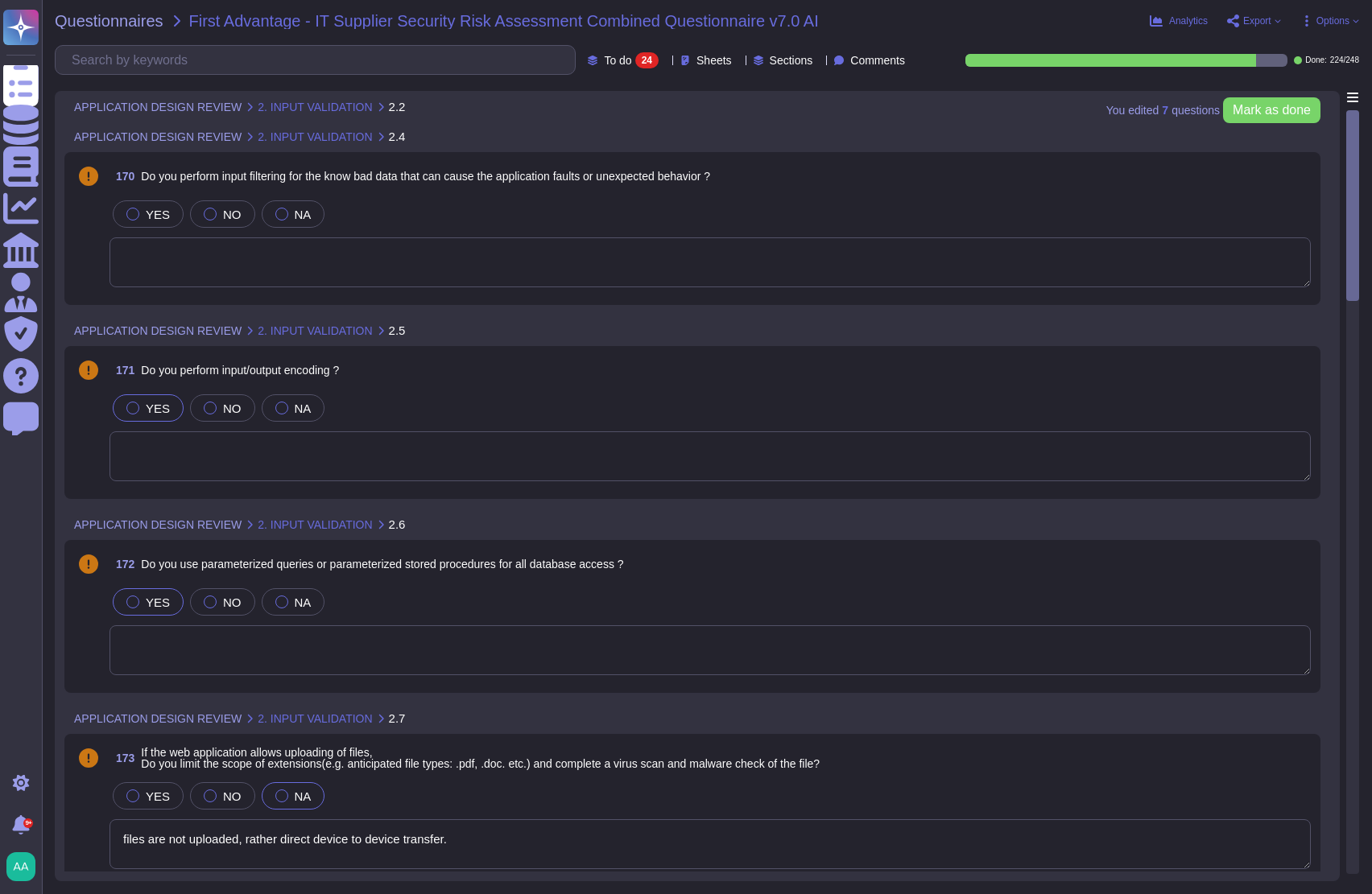
scroll to position [0, 0]
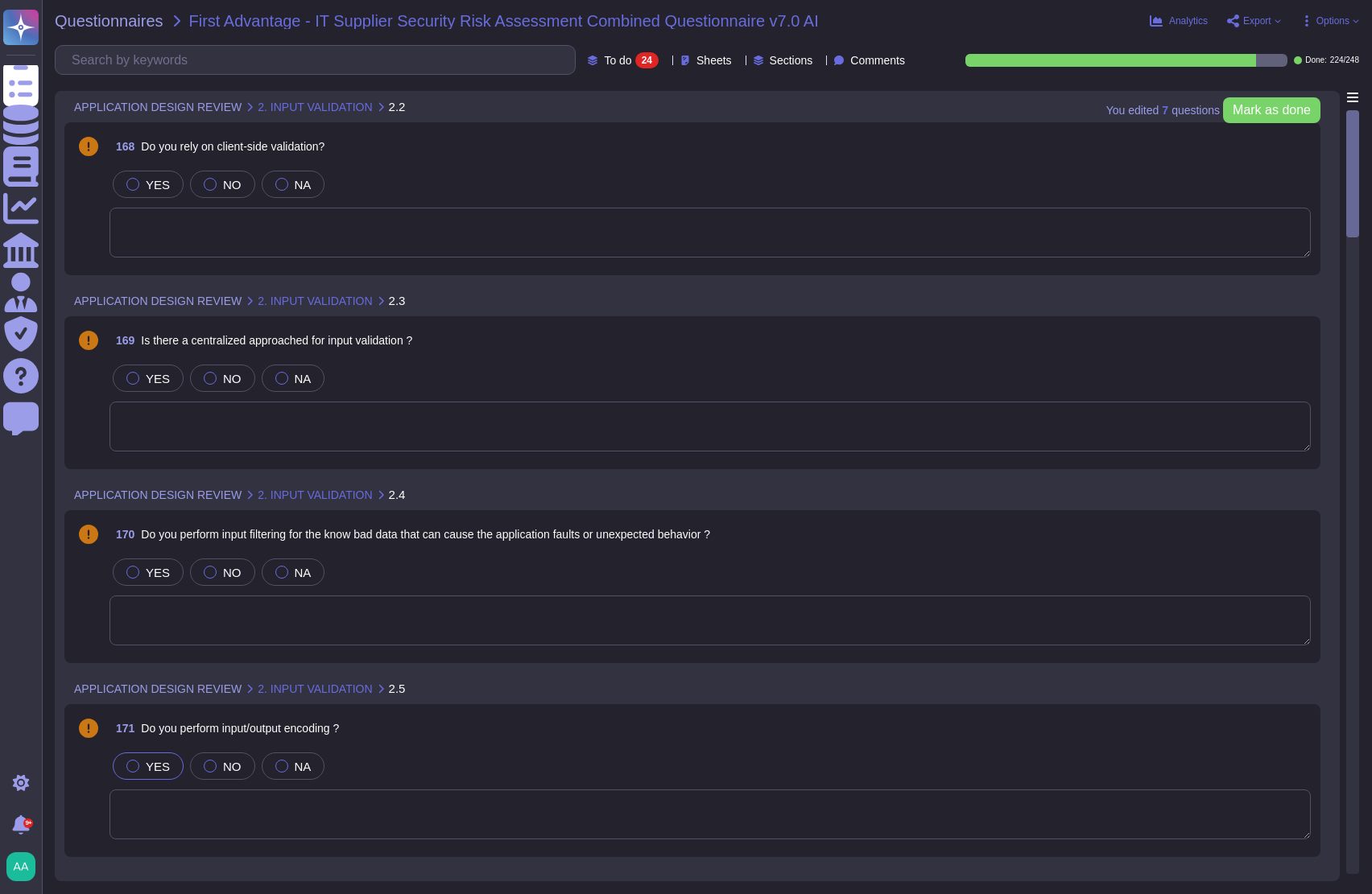
click at [814, 150] on div "168 Do you rely on client-side validation?" at bounding box center [710, 146] width 1202 height 29
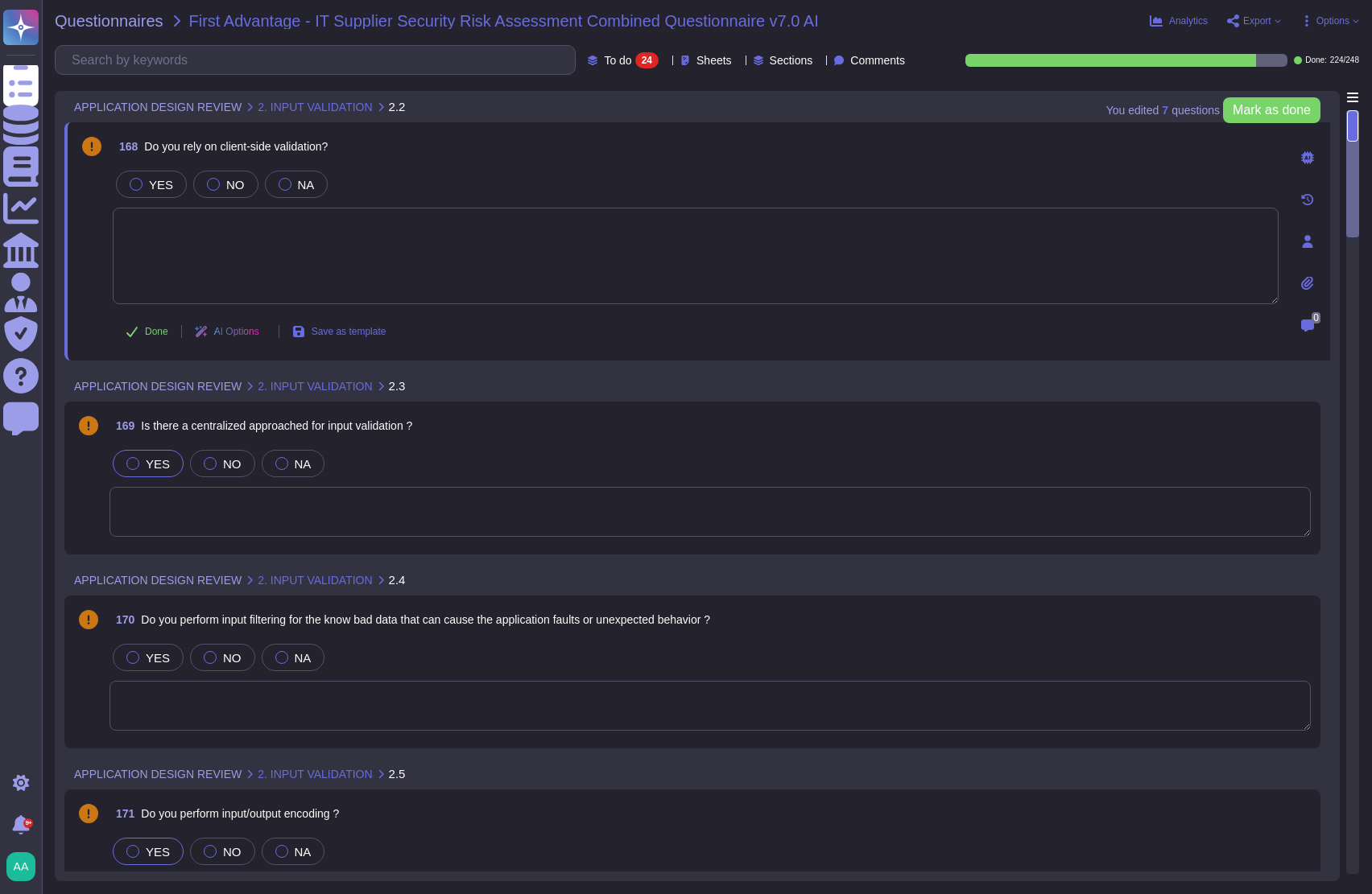
click at [137, 457] on label "YES" at bounding box center [148, 463] width 44 height 13
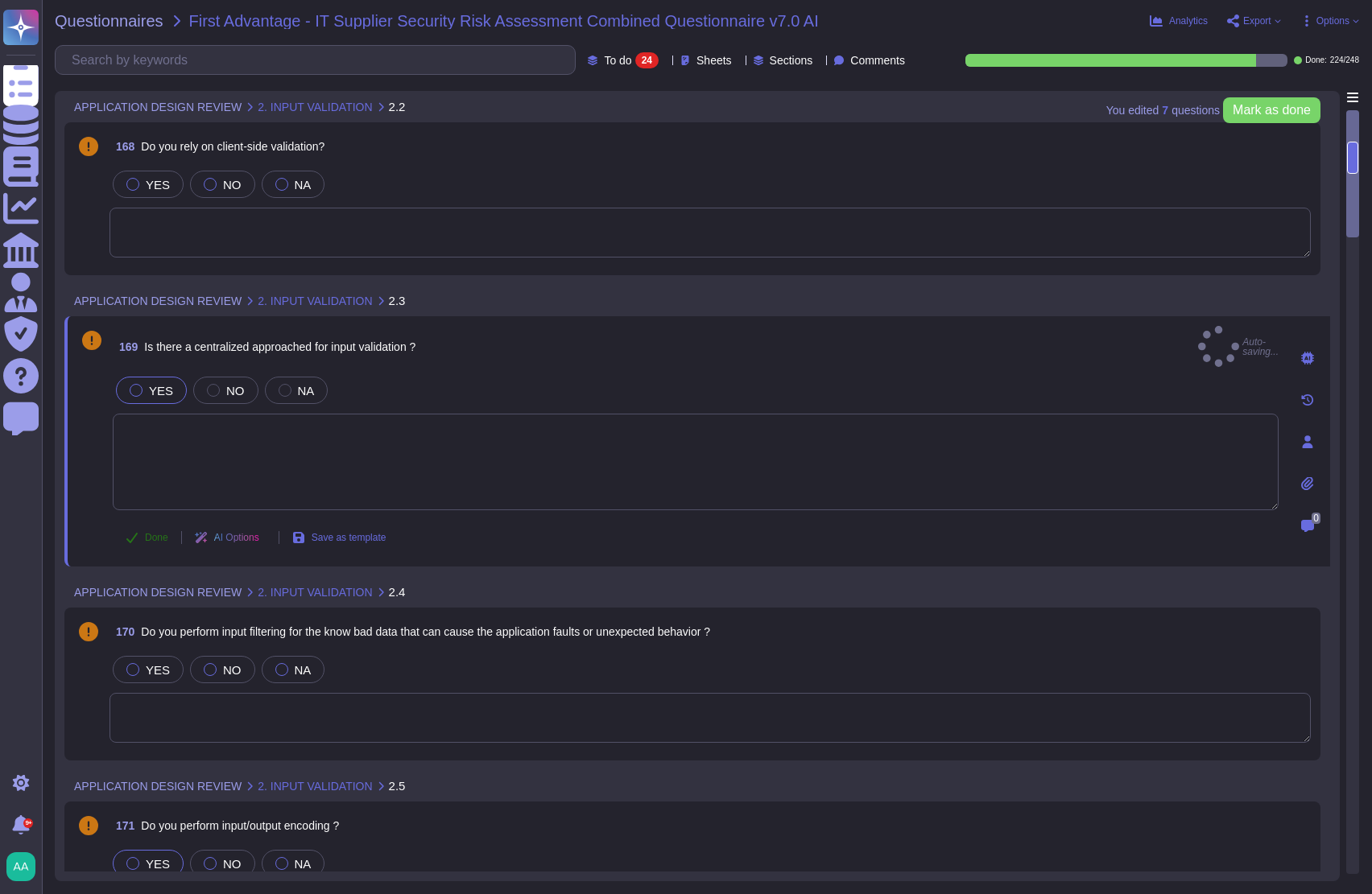
click at [145, 530] on button "Done" at bounding box center [146, 538] width 69 height 32
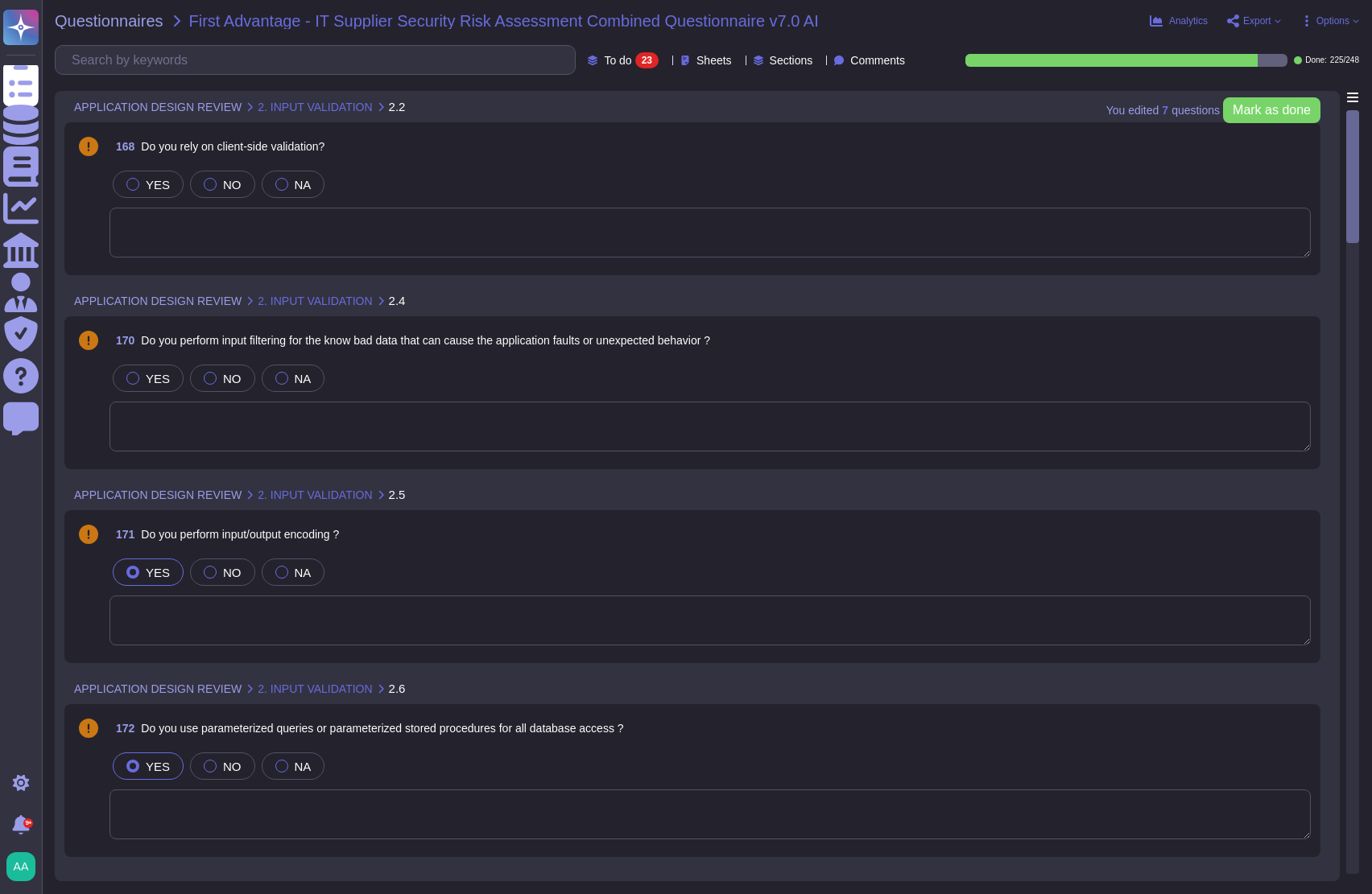
type textarea "files are not uploaded, rather direct device to device transfer."
click at [89, 616] on span at bounding box center [88, 602] width 29 height 91
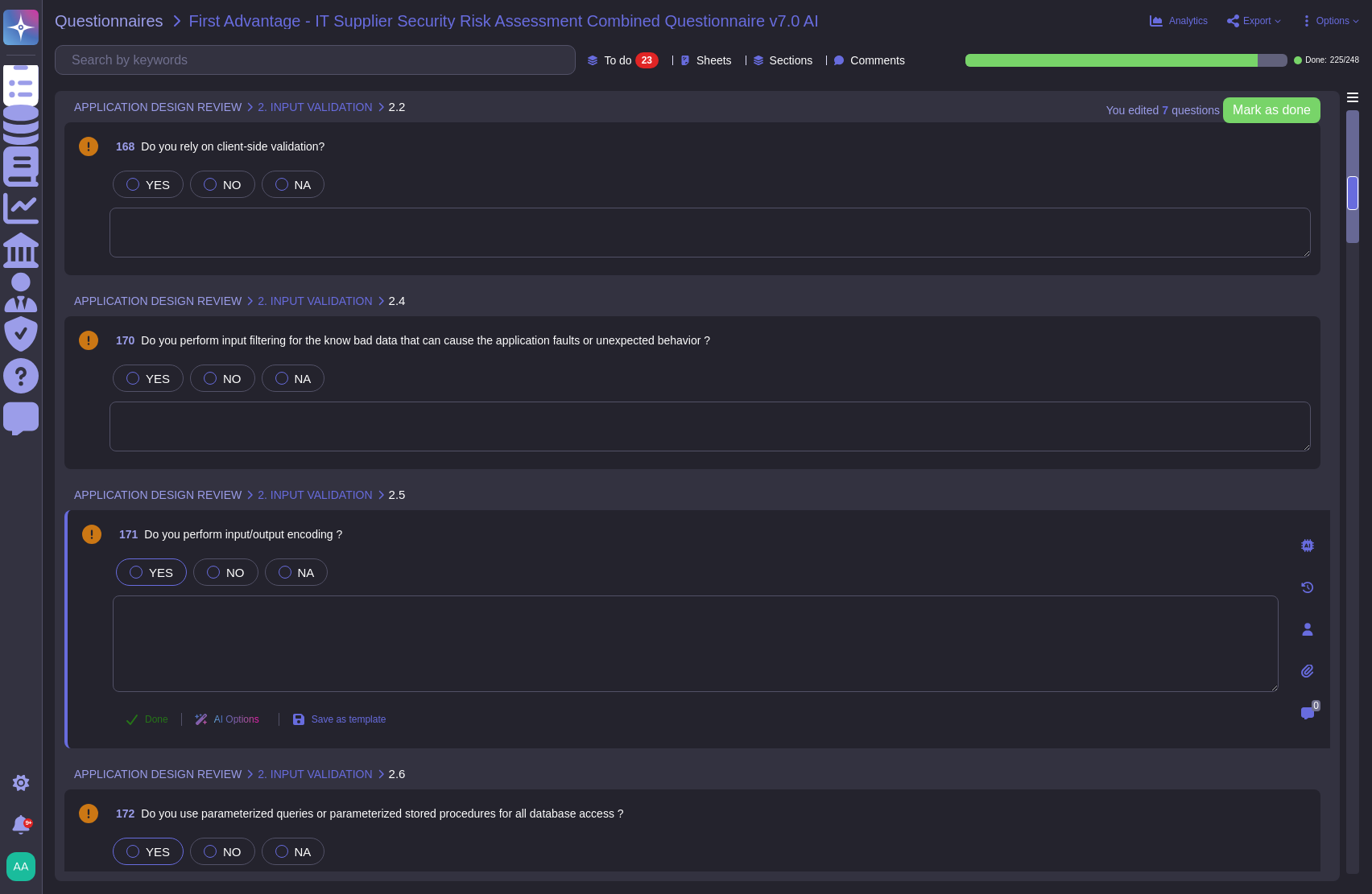
click at [150, 722] on span "Done" at bounding box center [156, 720] width 23 height 10
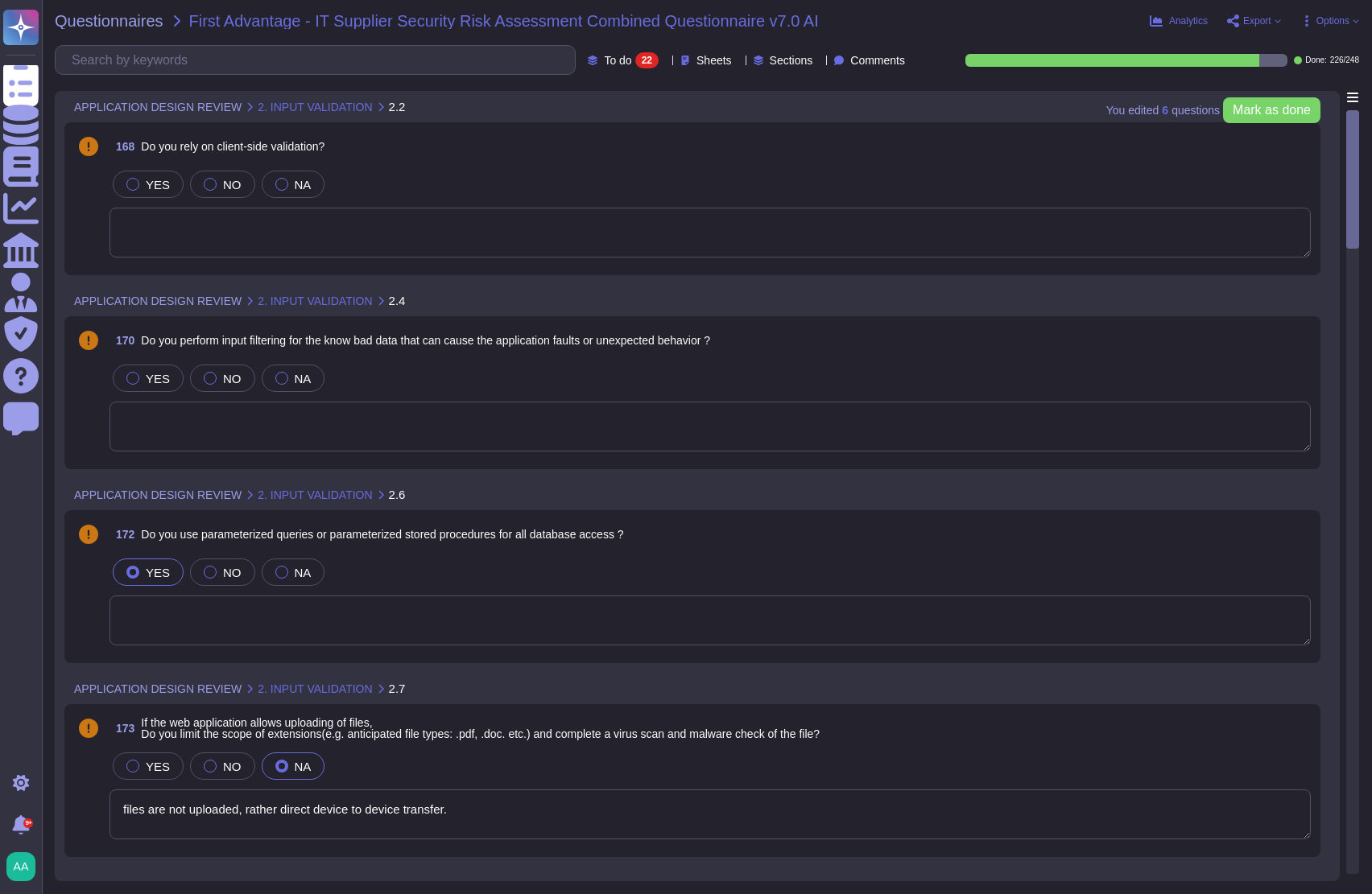
type textarea "files are not uploaded, rather direct device to device transfer."
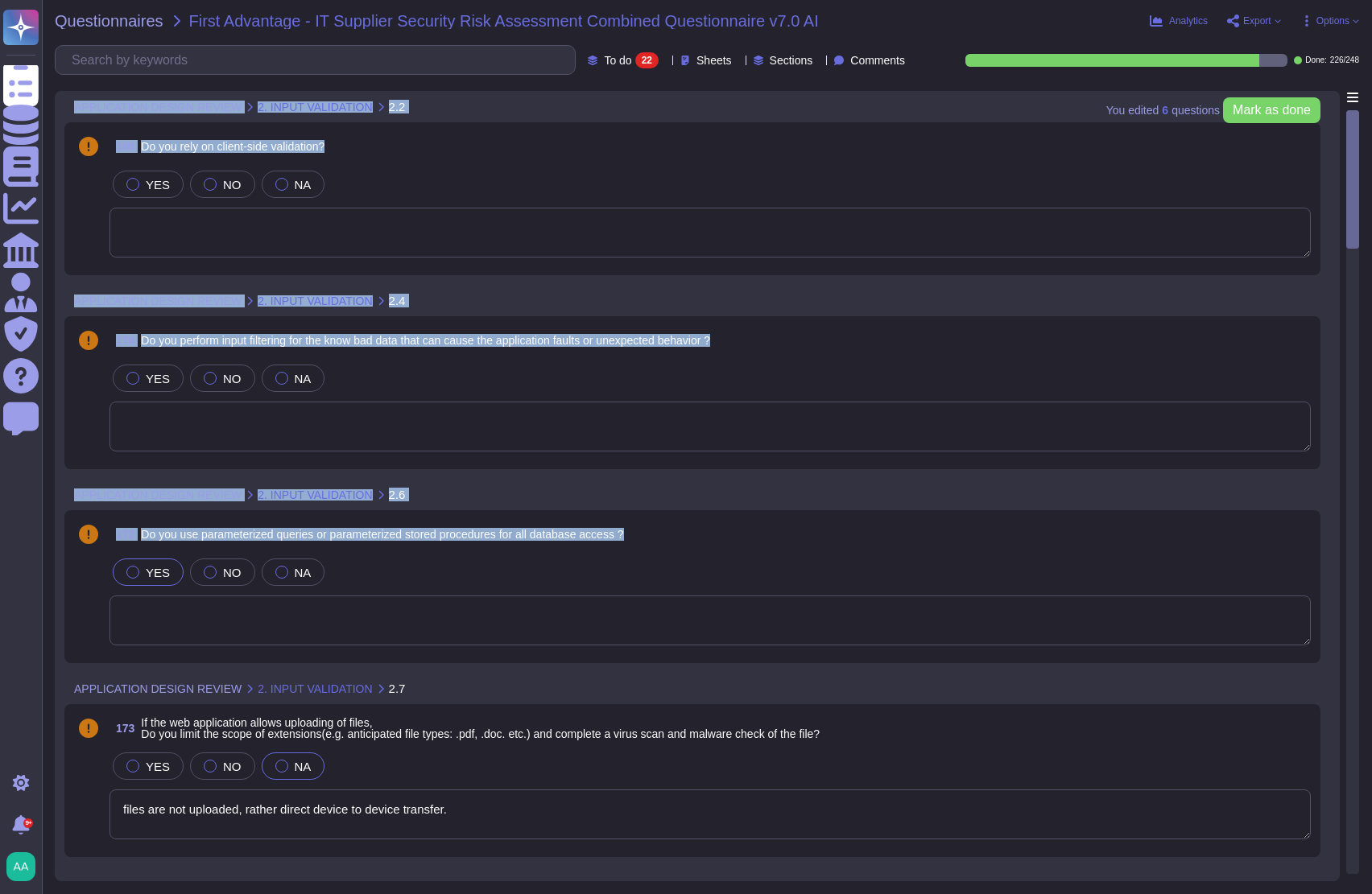
click at [68, 605] on div "You edited 6 question s [PERSON_NAME] as done APPLICATION DESIGN REVIEW 2. INPU…" at bounding box center [697, 485] width 1285 height 791
drag, startPoint x: 68, startPoint y: 605, endPoint x: 89, endPoint y: 617, distance: 24.2
click at [89, 617] on span at bounding box center [88, 602] width 29 height 91
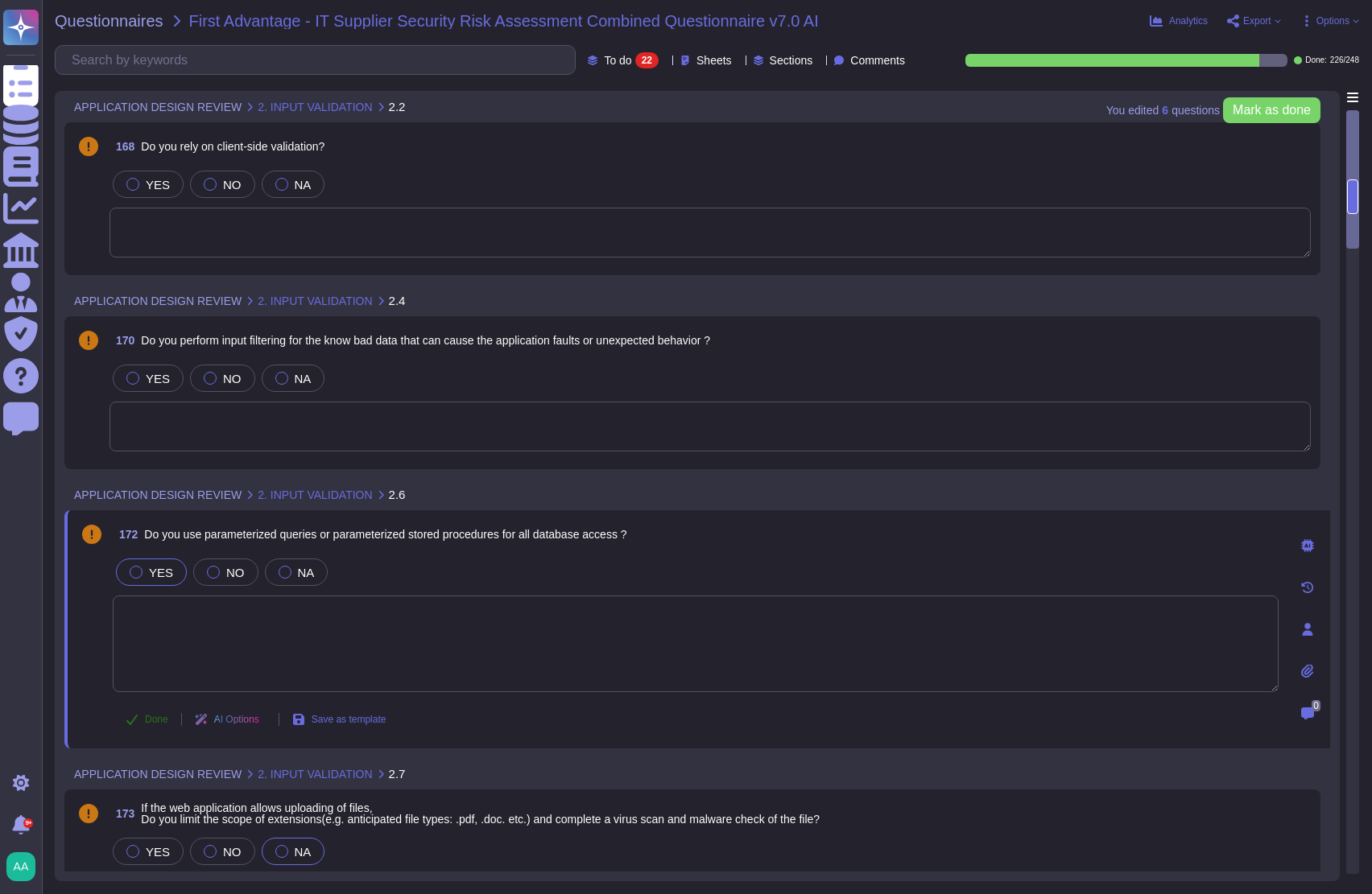
click at [135, 717] on icon at bounding box center [131, 719] width 13 height 13
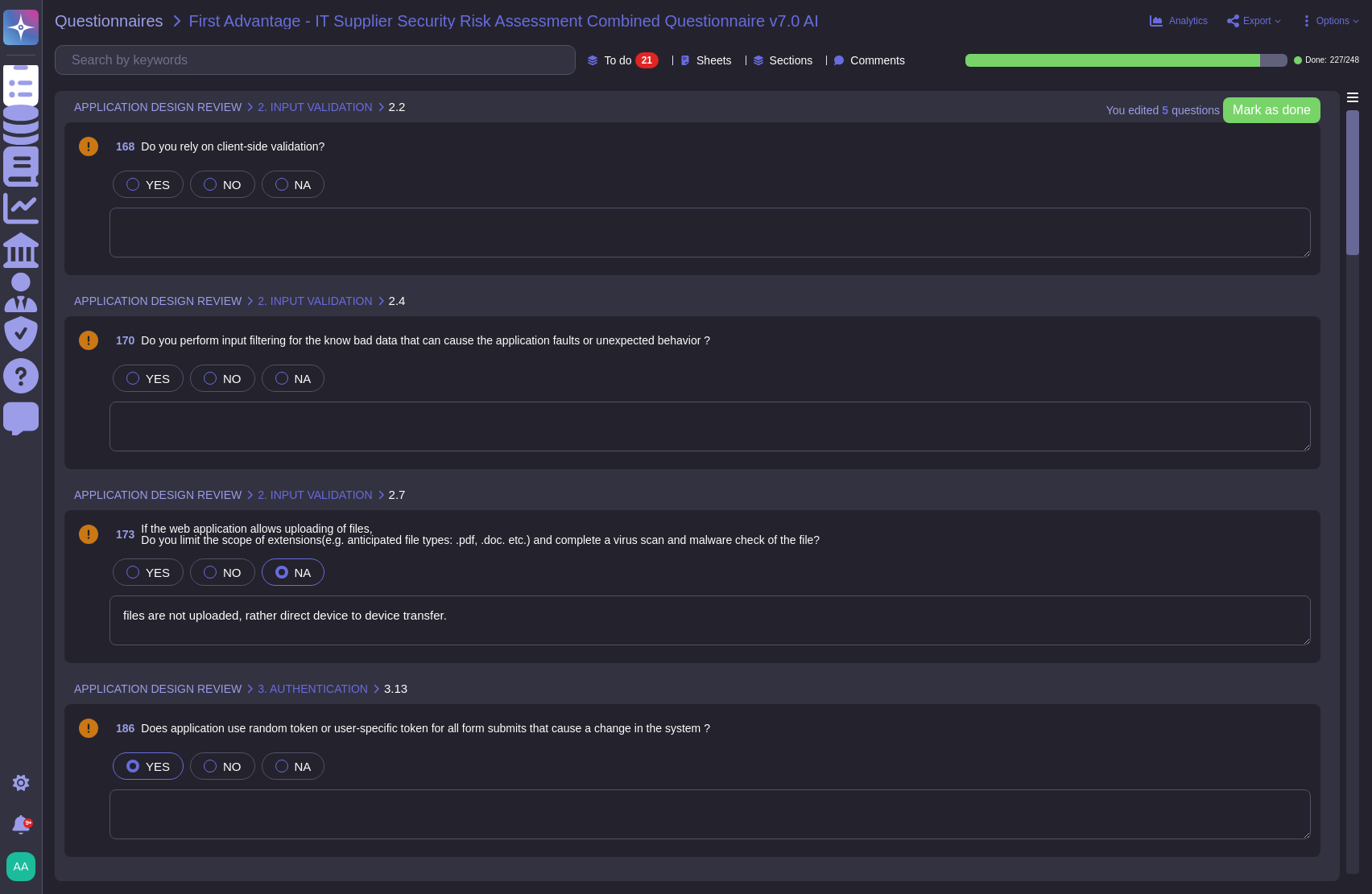
type textarea "files are not uploaded, rather direct device to device transfer."
click at [87, 626] on span at bounding box center [88, 602] width 29 height 91
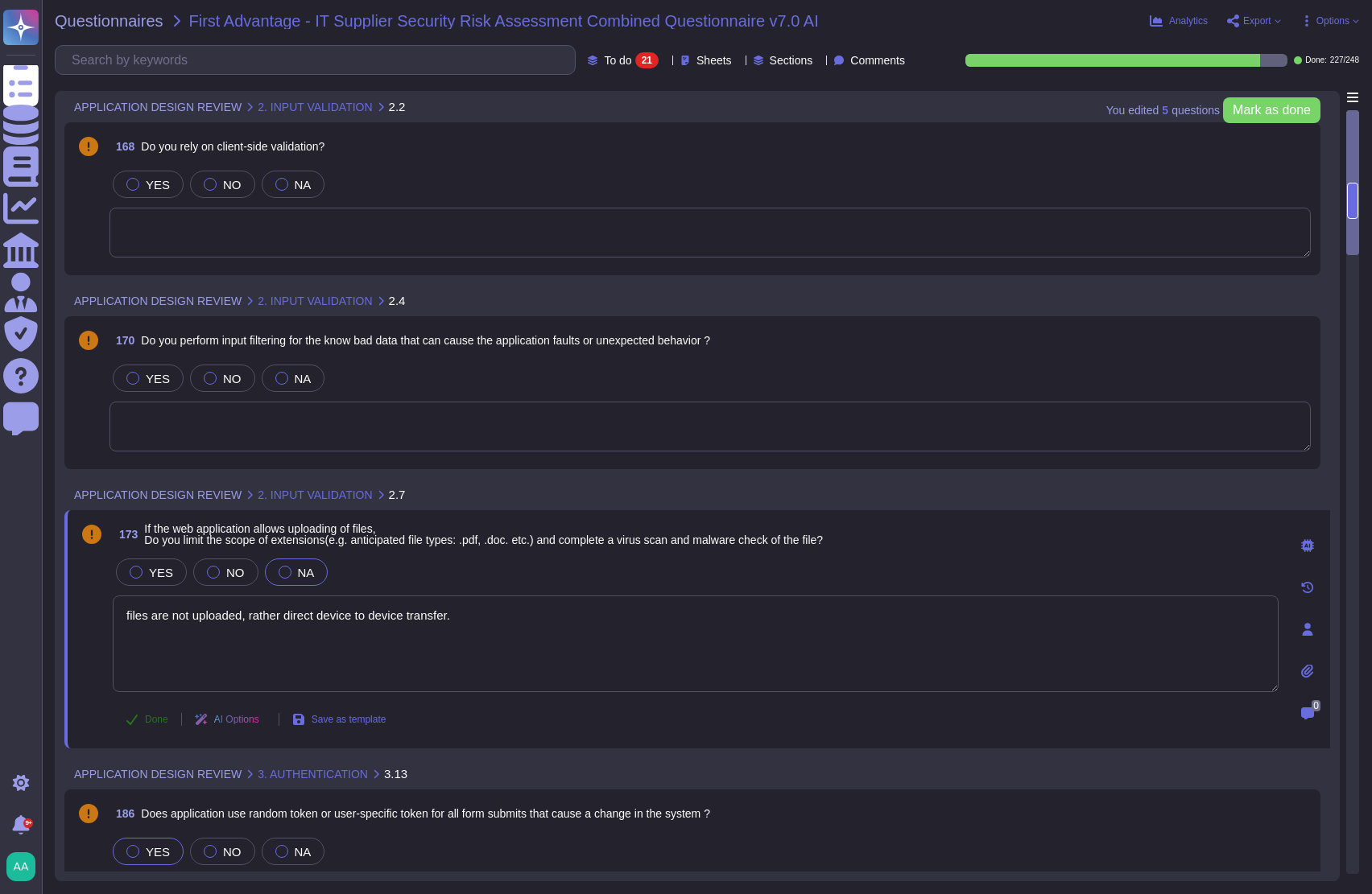
click at [129, 714] on icon at bounding box center [131, 719] width 13 height 13
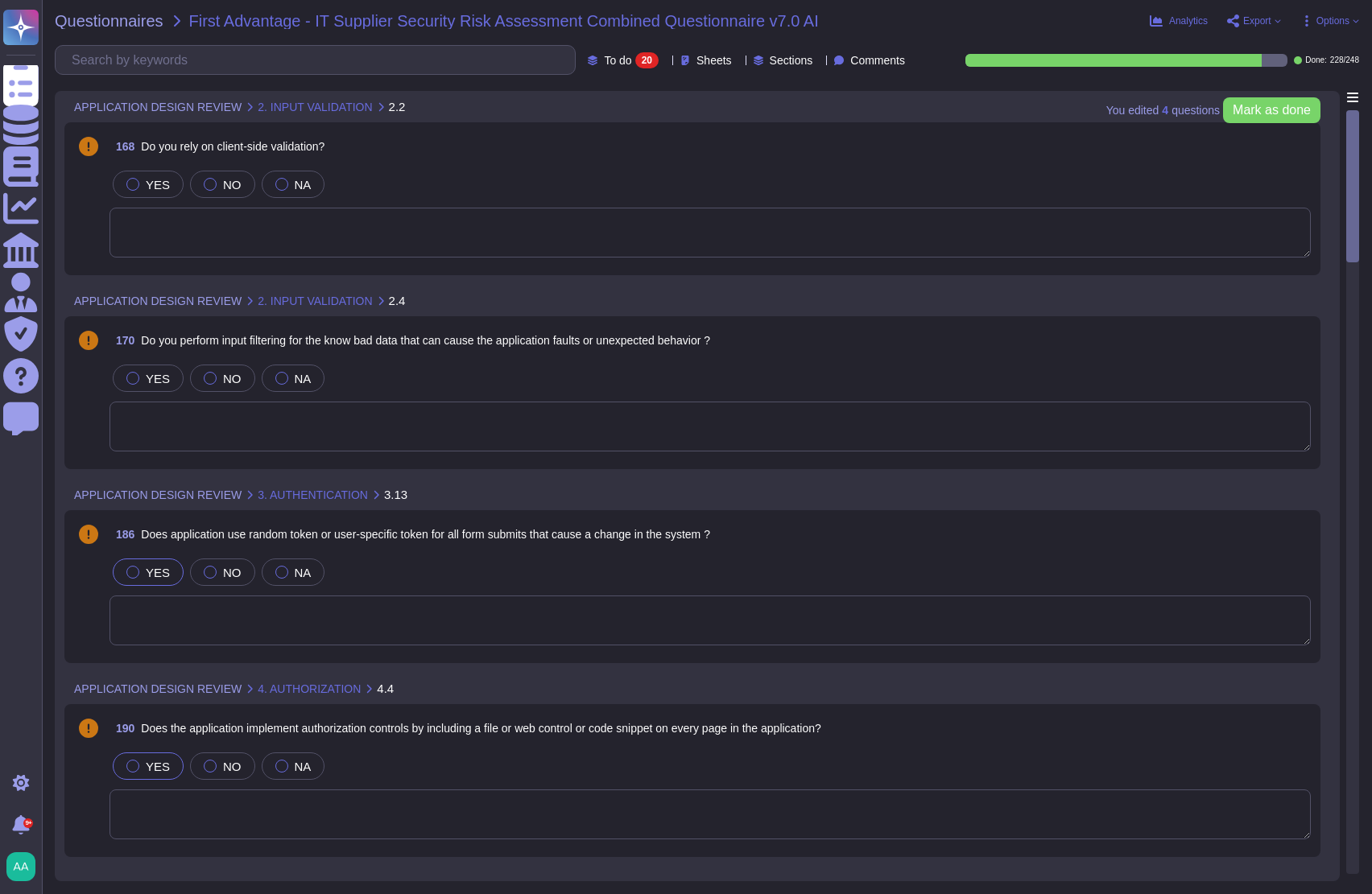
click at [92, 620] on span at bounding box center [88, 602] width 29 height 91
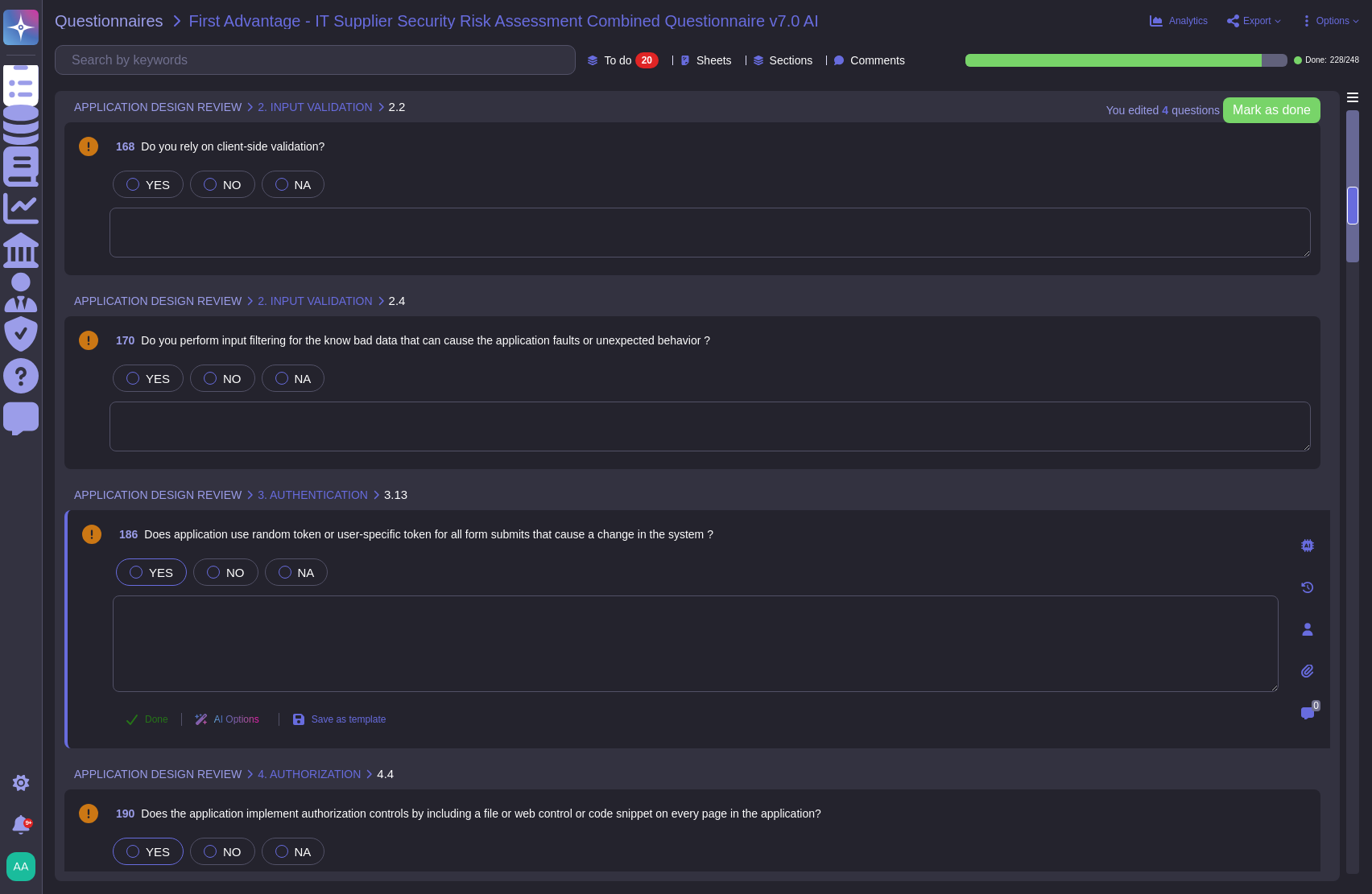
click at [138, 722] on button "Done" at bounding box center [146, 720] width 69 height 32
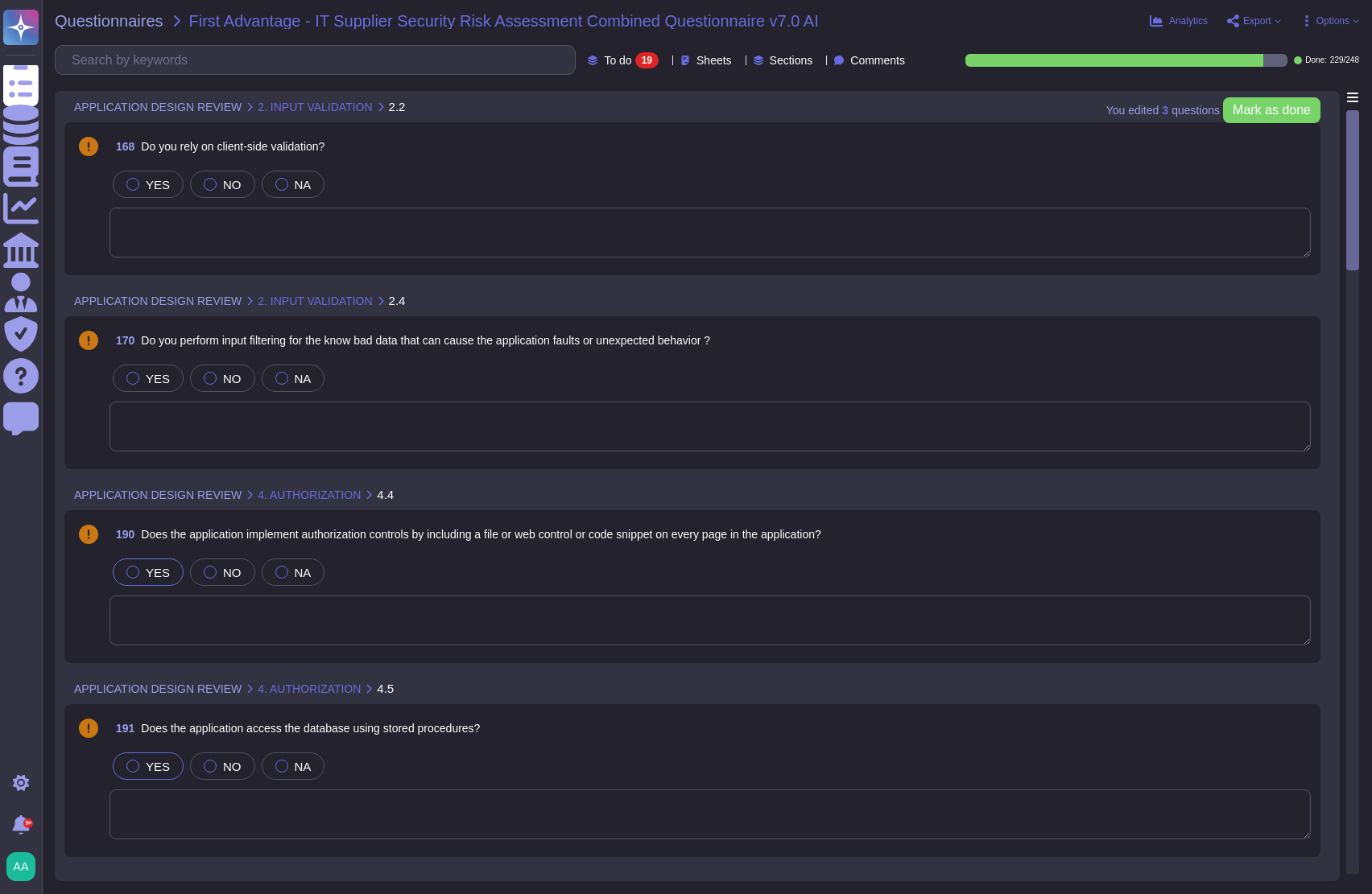
click at [80, 809] on span at bounding box center [88, 796] width 29 height 91
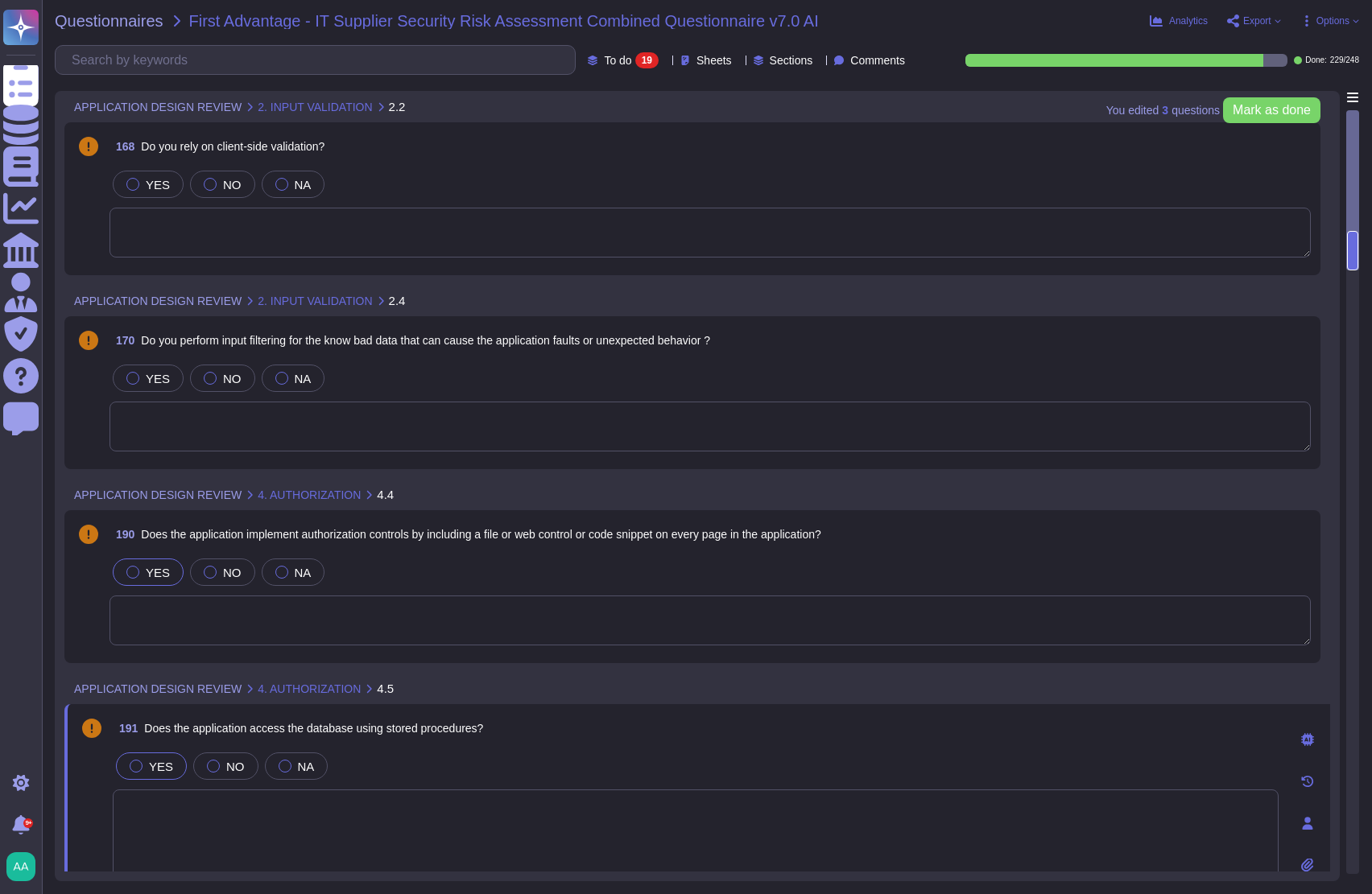
scroll to position [268, 0]
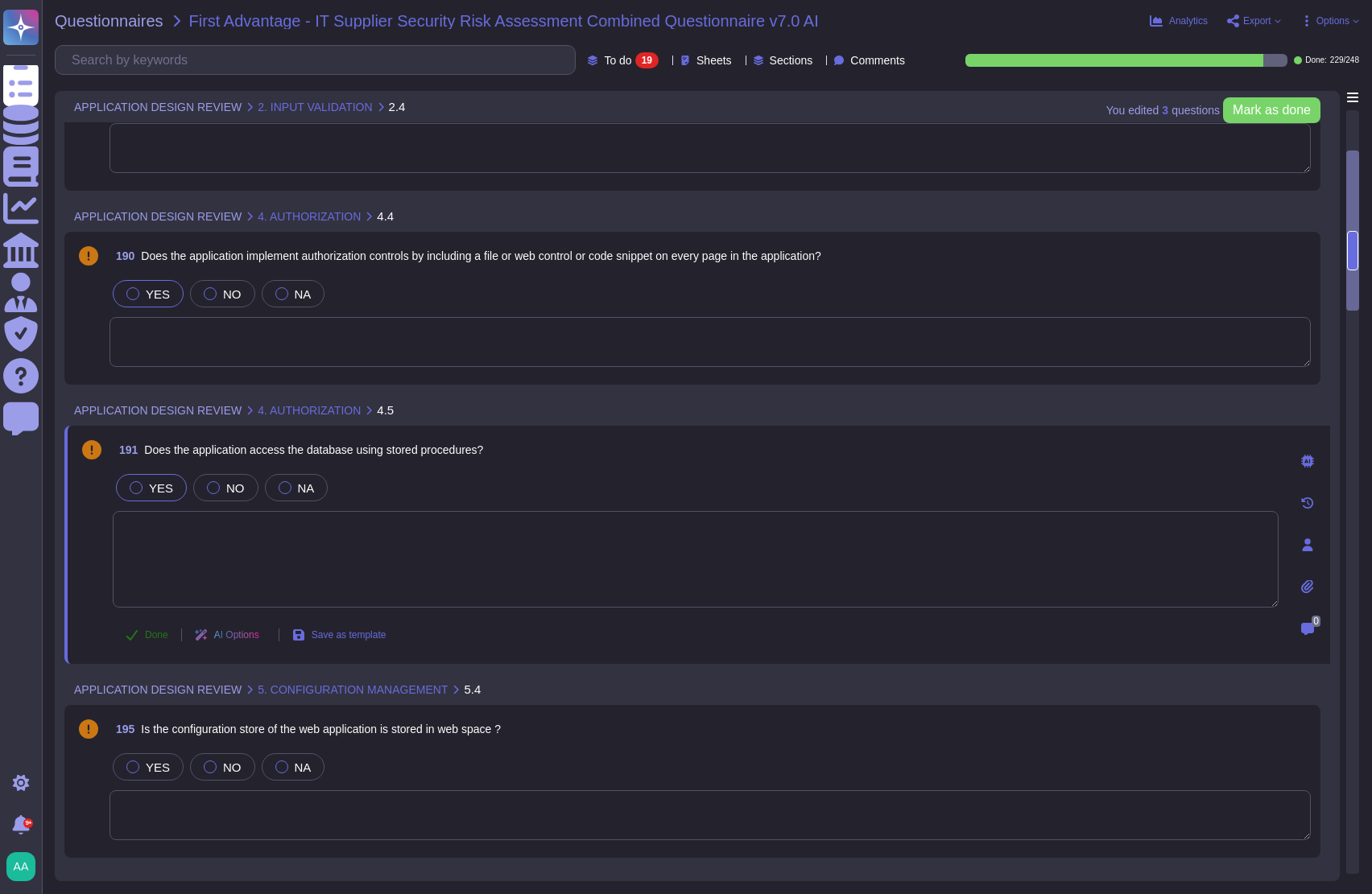
click at [145, 641] on button "Done" at bounding box center [146, 635] width 69 height 32
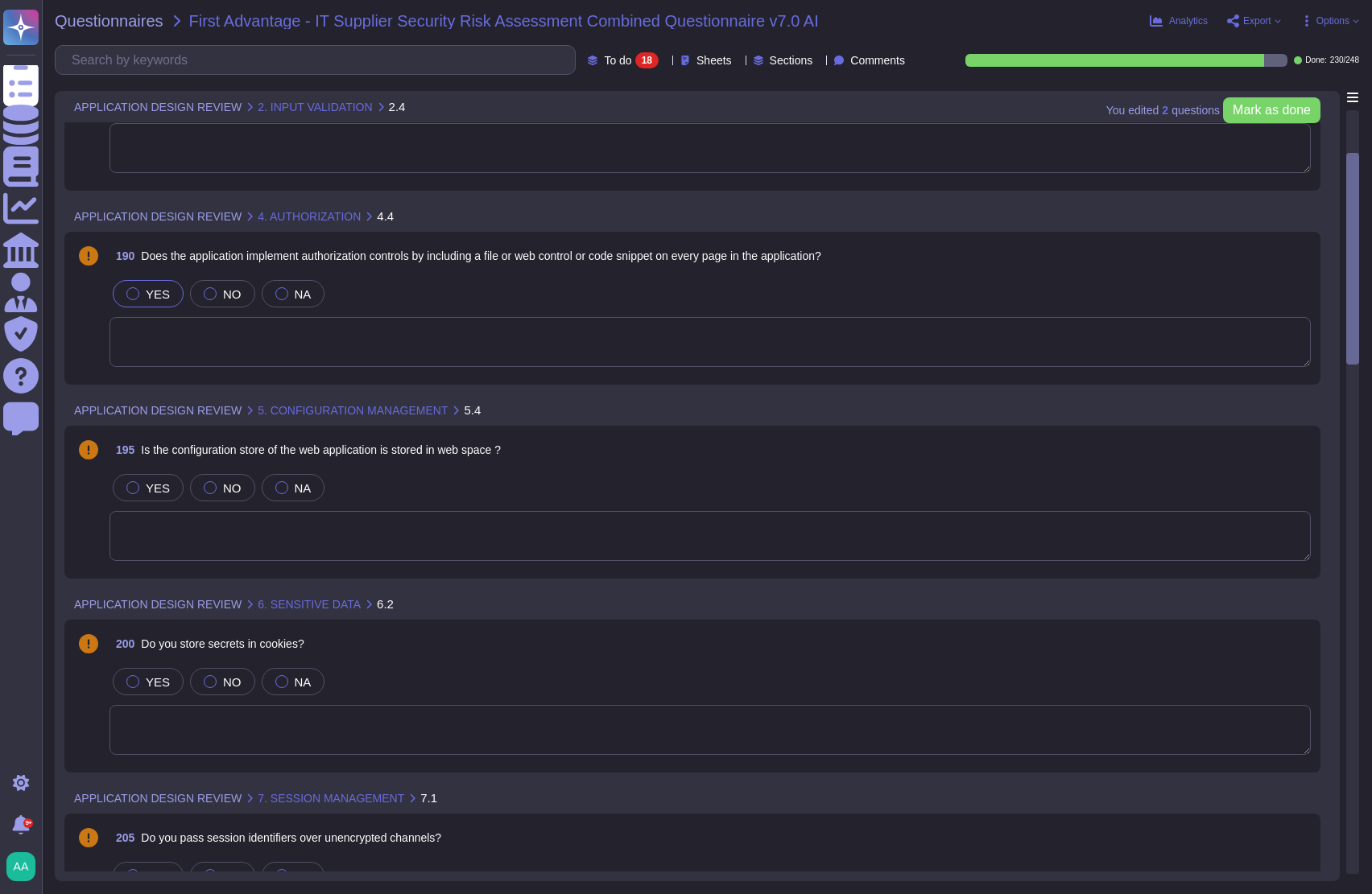
click at [104, 353] on div "190 Does the application implement authorization controls by including a file o…" at bounding box center [691, 308] width 1237 height 133
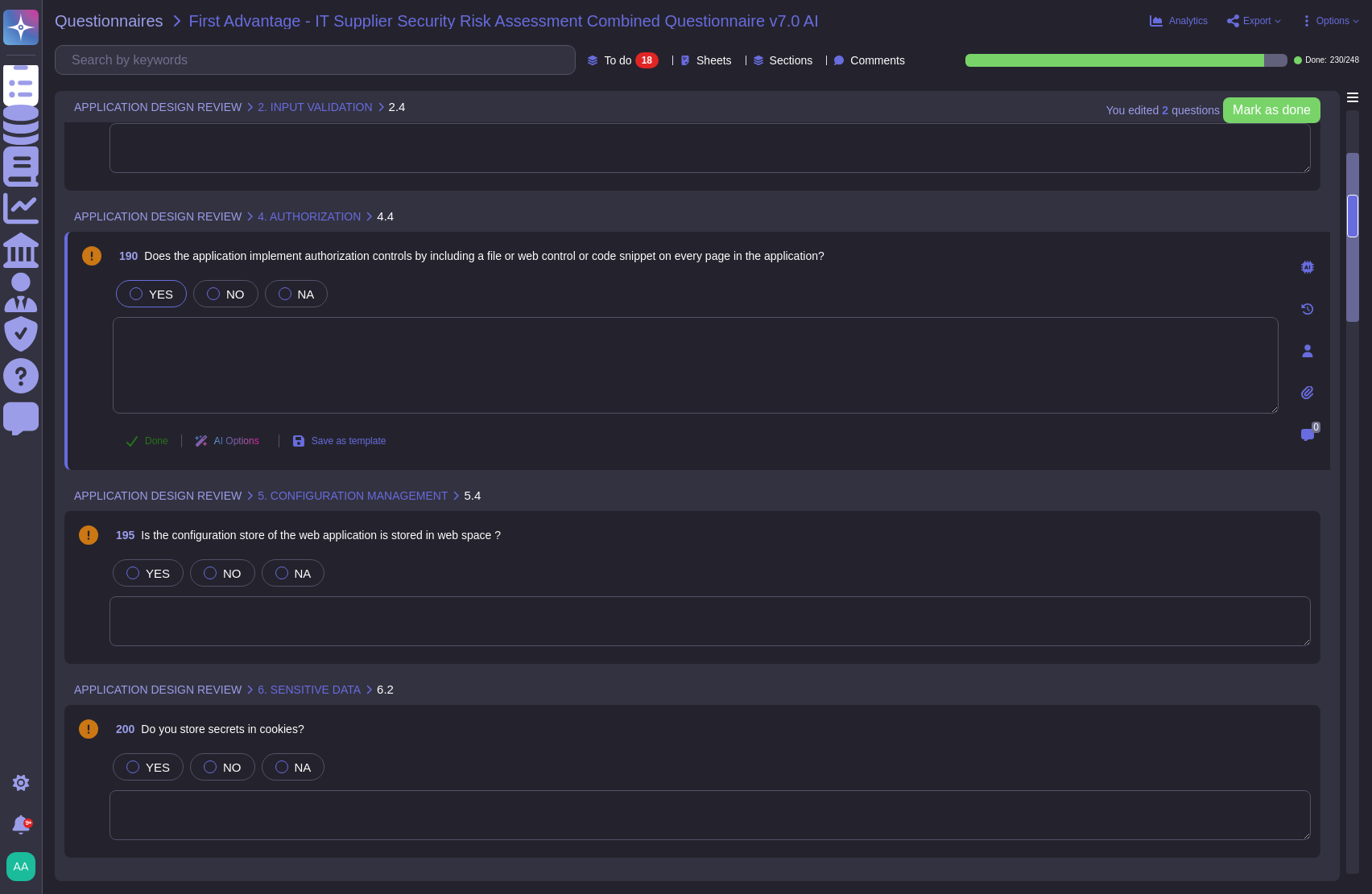
click at [154, 445] on span "Done" at bounding box center [156, 442] width 23 height 10
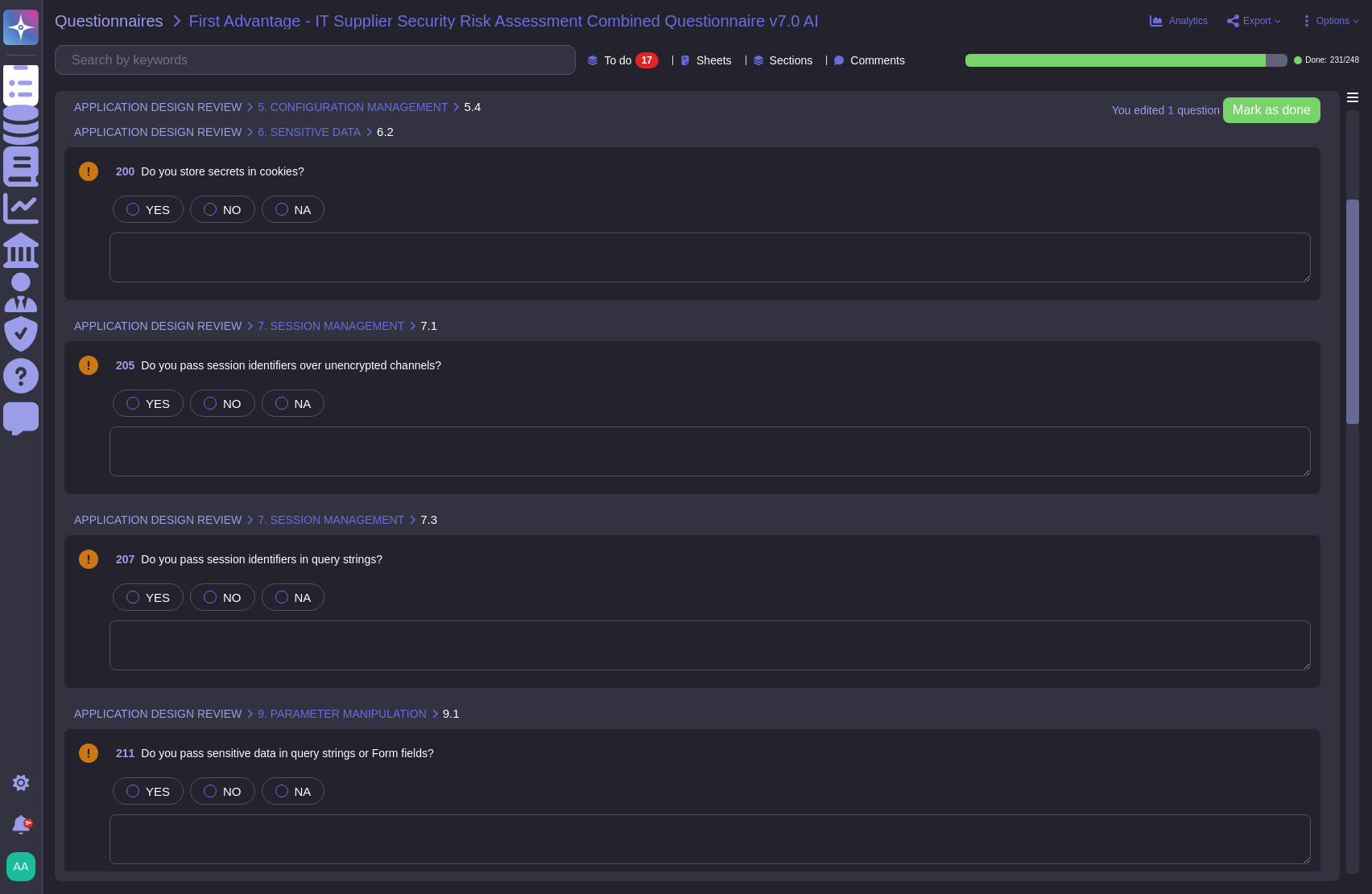
scroll to position [738, 0]
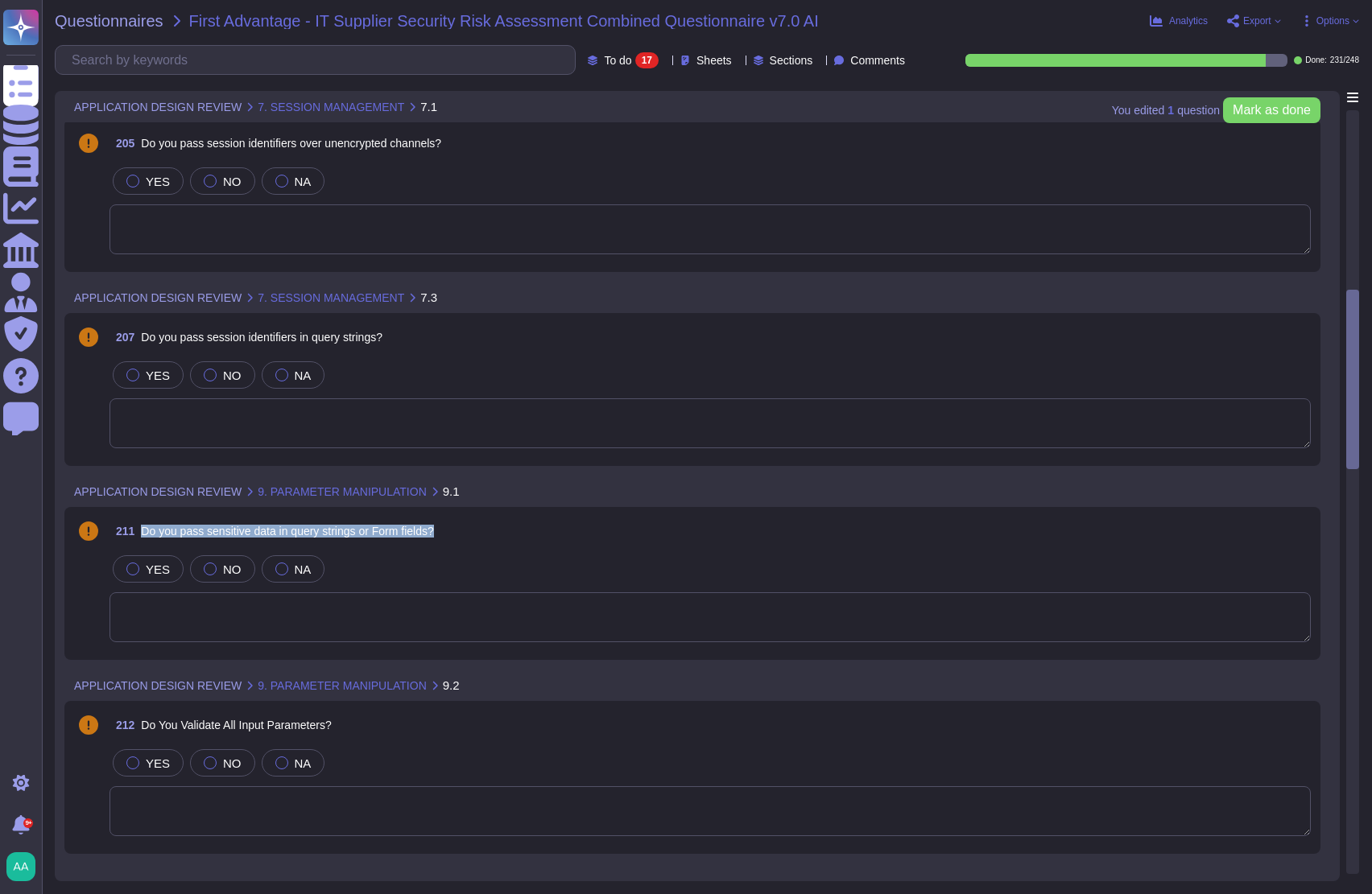
drag, startPoint x: 453, startPoint y: 525, endPoint x: 145, endPoint y: 532, distance: 308.1
click at [145, 532] on div "211 Do you pass sensitive data in query strings or Form fields?" at bounding box center [710, 531] width 1202 height 29
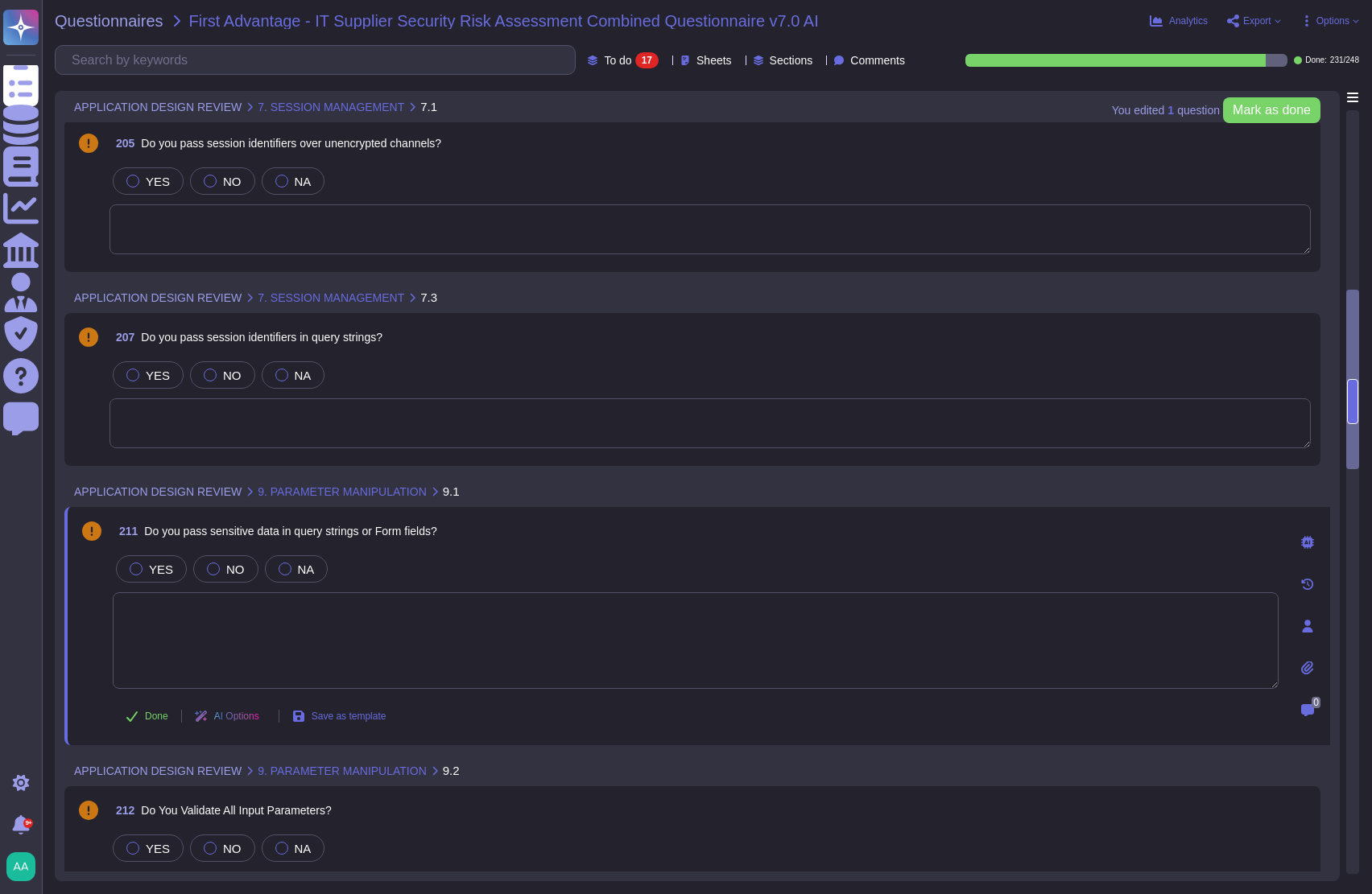
drag, startPoint x: 145, startPoint y: 532, endPoint x: 581, endPoint y: 542, distance: 436.1
click at [581, 542] on div "211 Do you pass sensitive data in query strings or Form fields?" at bounding box center [695, 531] width 1166 height 29
drag, startPoint x: 483, startPoint y: 522, endPoint x: 146, endPoint y: 530, distance: 337.1
click at [146, 530] on div "211 Do you pass sensitive data in query strings or Form fields?" at bounding box center [695, 531] width 1166 height 29
copy span "Do you pass sensitive data in query strings or Form fields?"
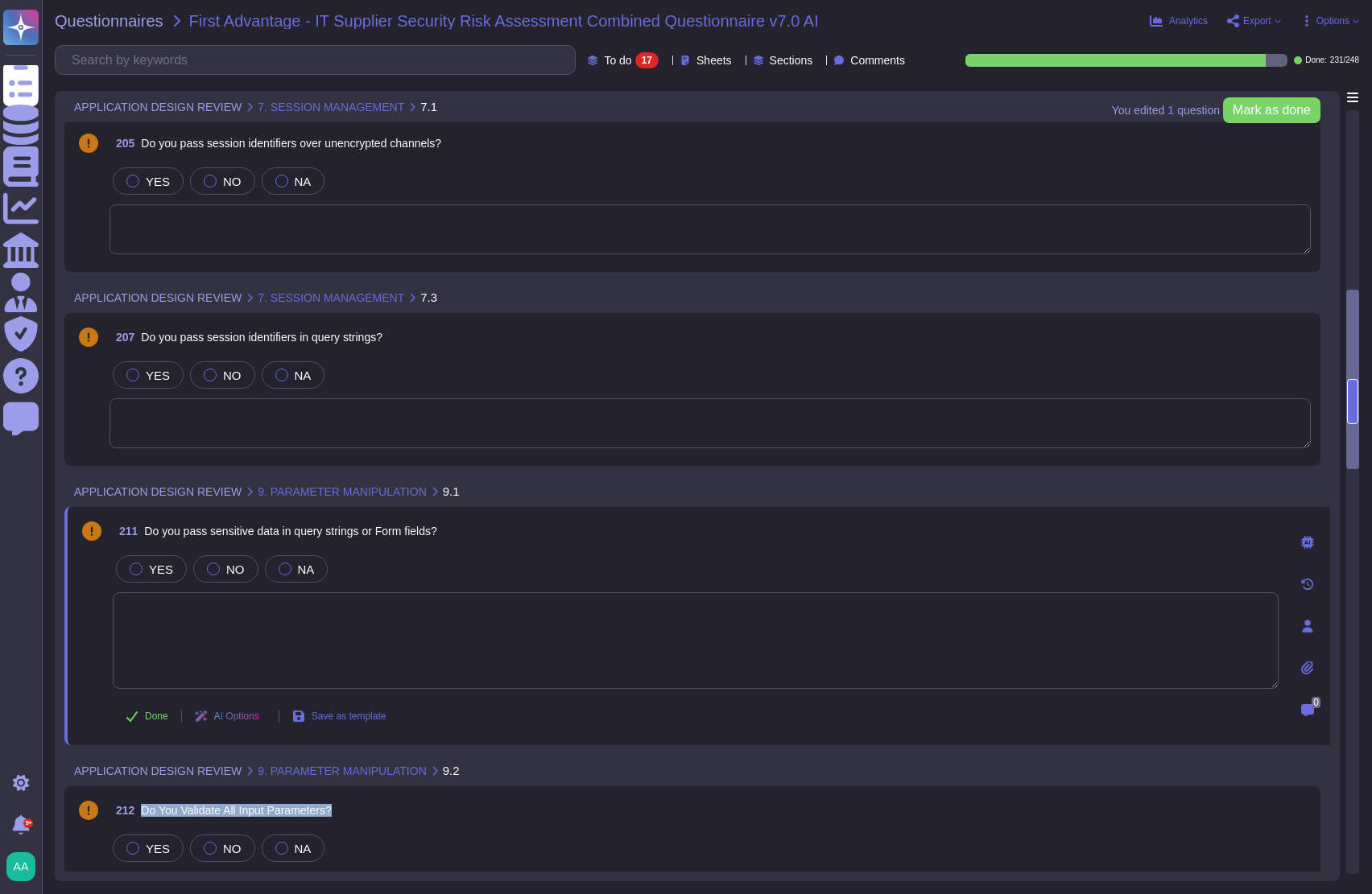
drag, startPoint x: 370, startPoint y: 805, endPoint x: 144, endPoint y: 811, distance: 226.1
click at [144, 811] on div "212 Do You Validate All Input Parameters?" at bounding box center [710, 810] width 1202 height 29
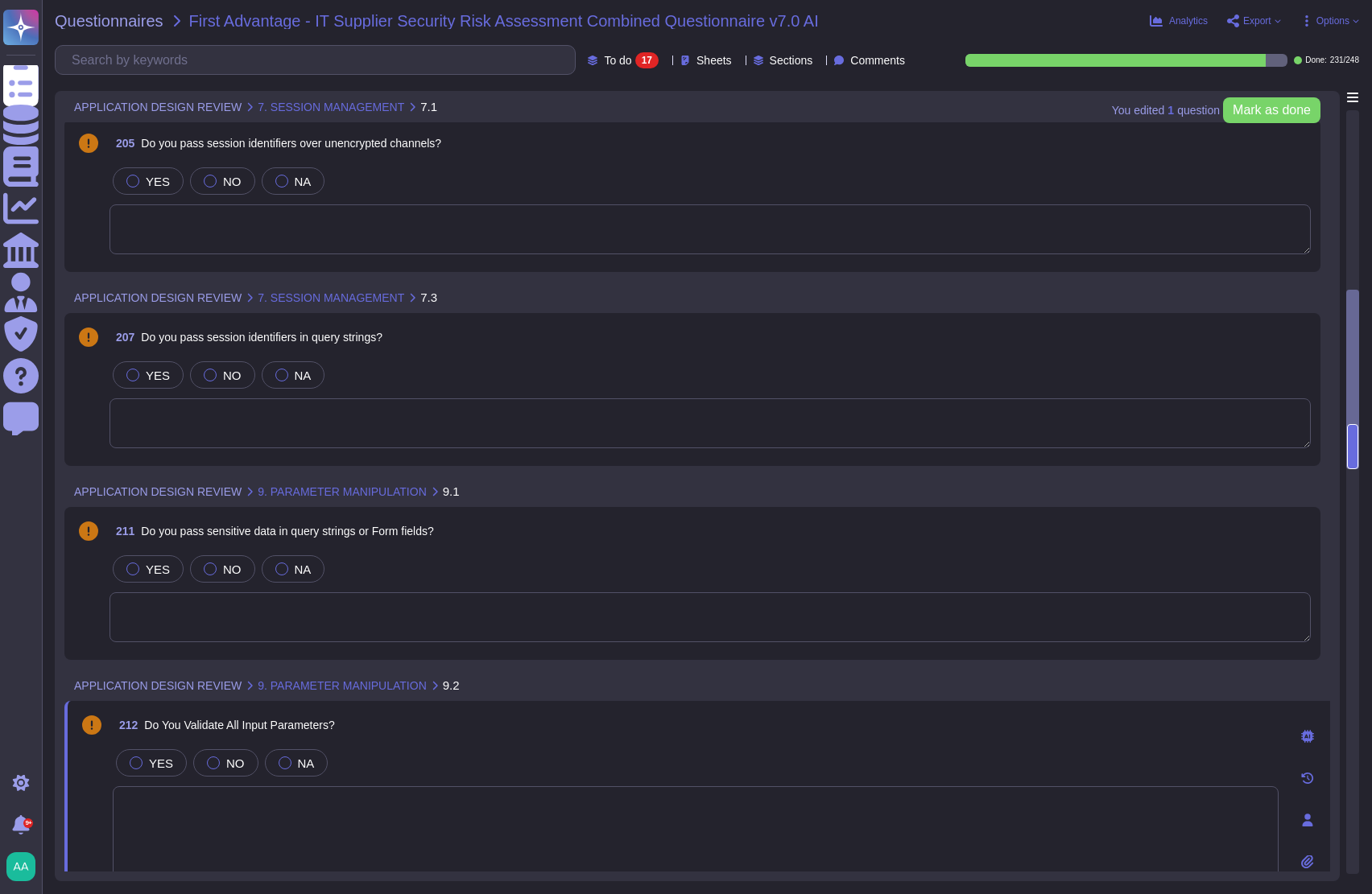
drag, startPoint x: 144, startPoint y: 811, endPoint x: 601, endPoint y: 722, distance: 465.6
click at [603, 721] on div "212 Do You Validate All Input Parameters?" at bounding box center [695, 725] width 1166 height 29
drag, startPoint x: 418, startPoint y: 722, endPoint x: 148, endPoint y: 724, distance: 270.0
click at [148, 724] on div "212 Do You Validate All Input Parameters?" at bounding box center [695, 725] width 1166 height 29
copy span "Do You Validate All Input Parameters?"
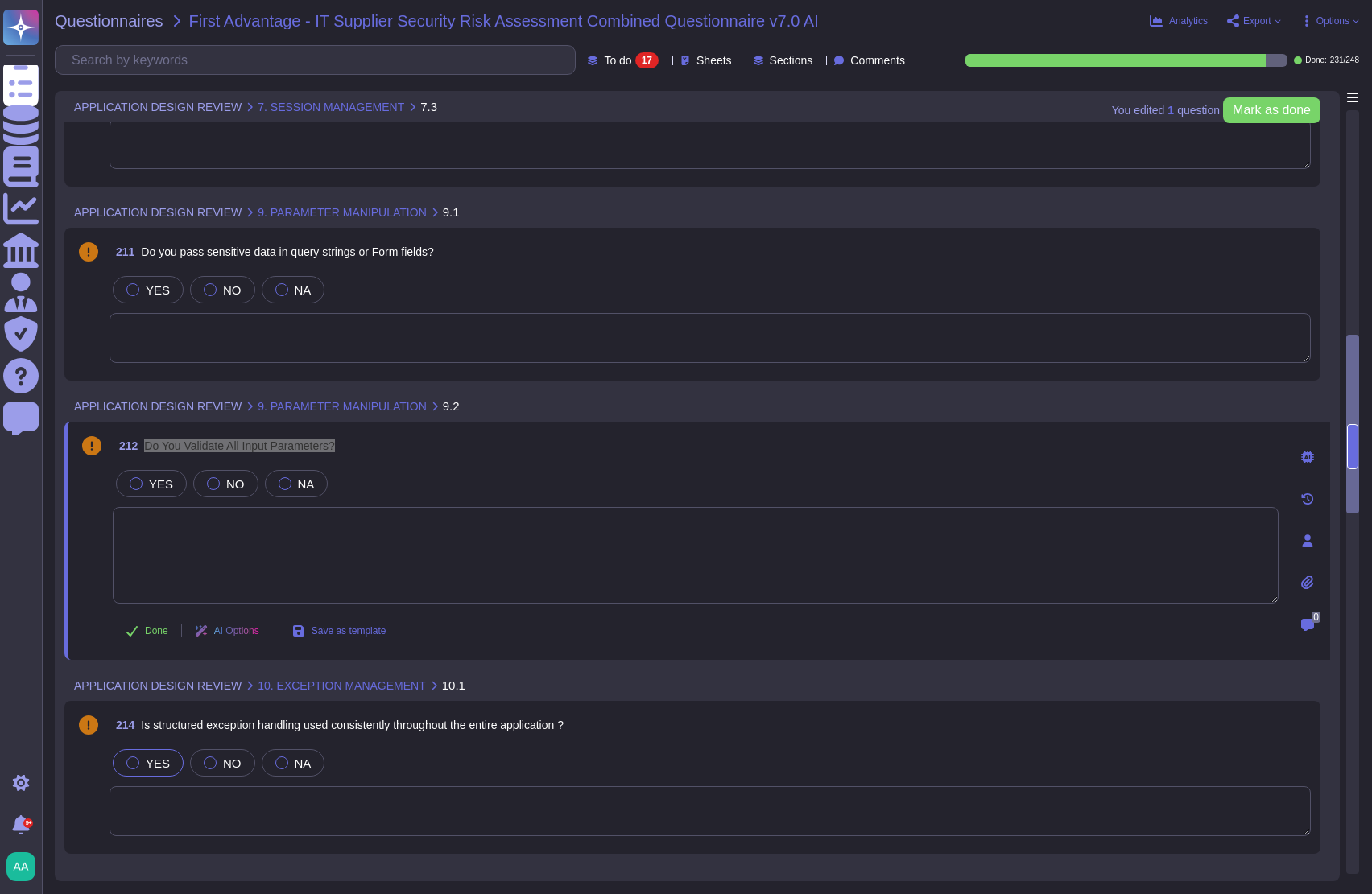
scroll to position [1079, 0]
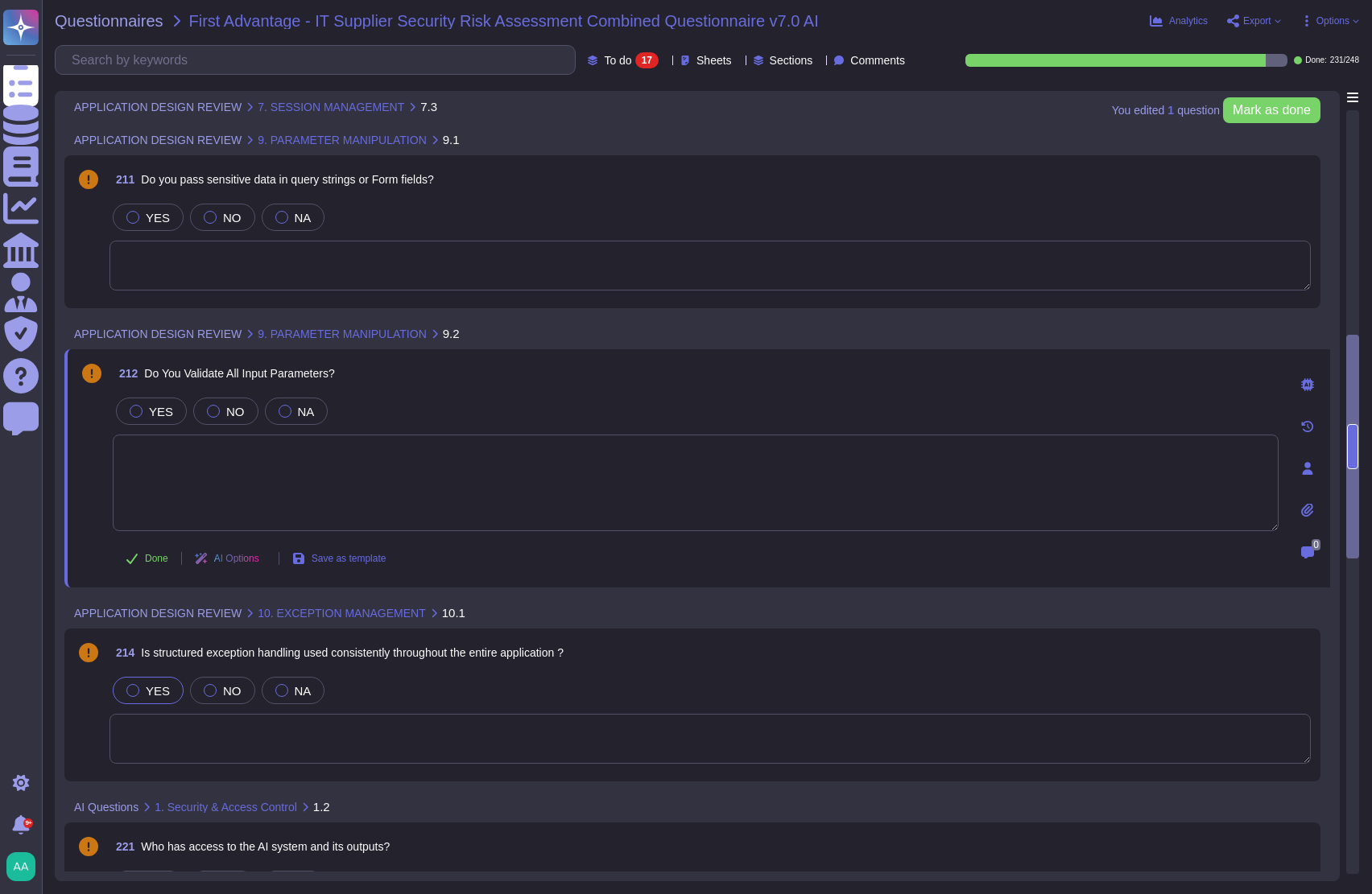
click at [83, 737] on span at bounding box center [88, 720] width 29 height 91
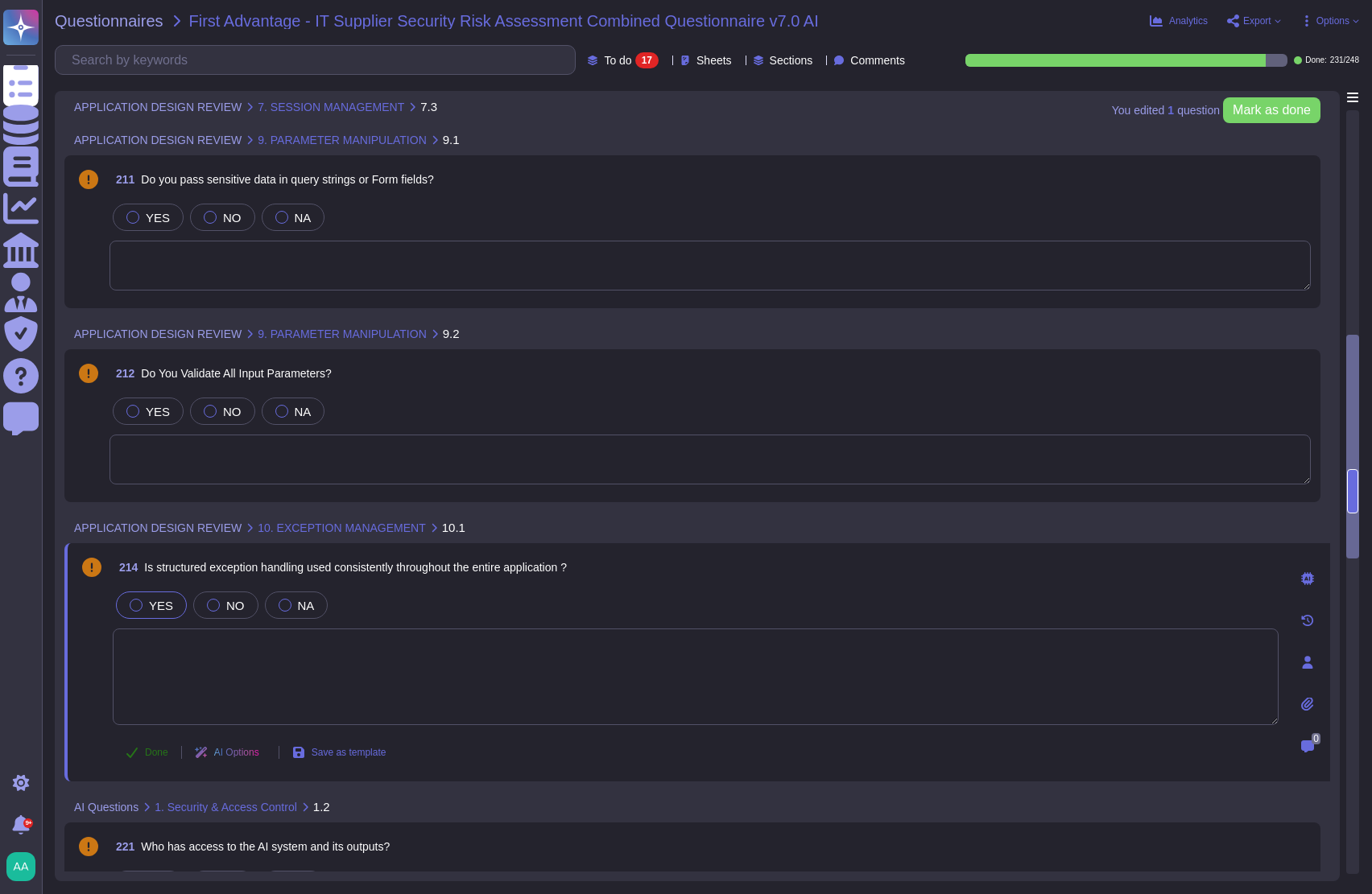
click at [134, 746] on icon at bounding box center [131, 752] width 13 height 13
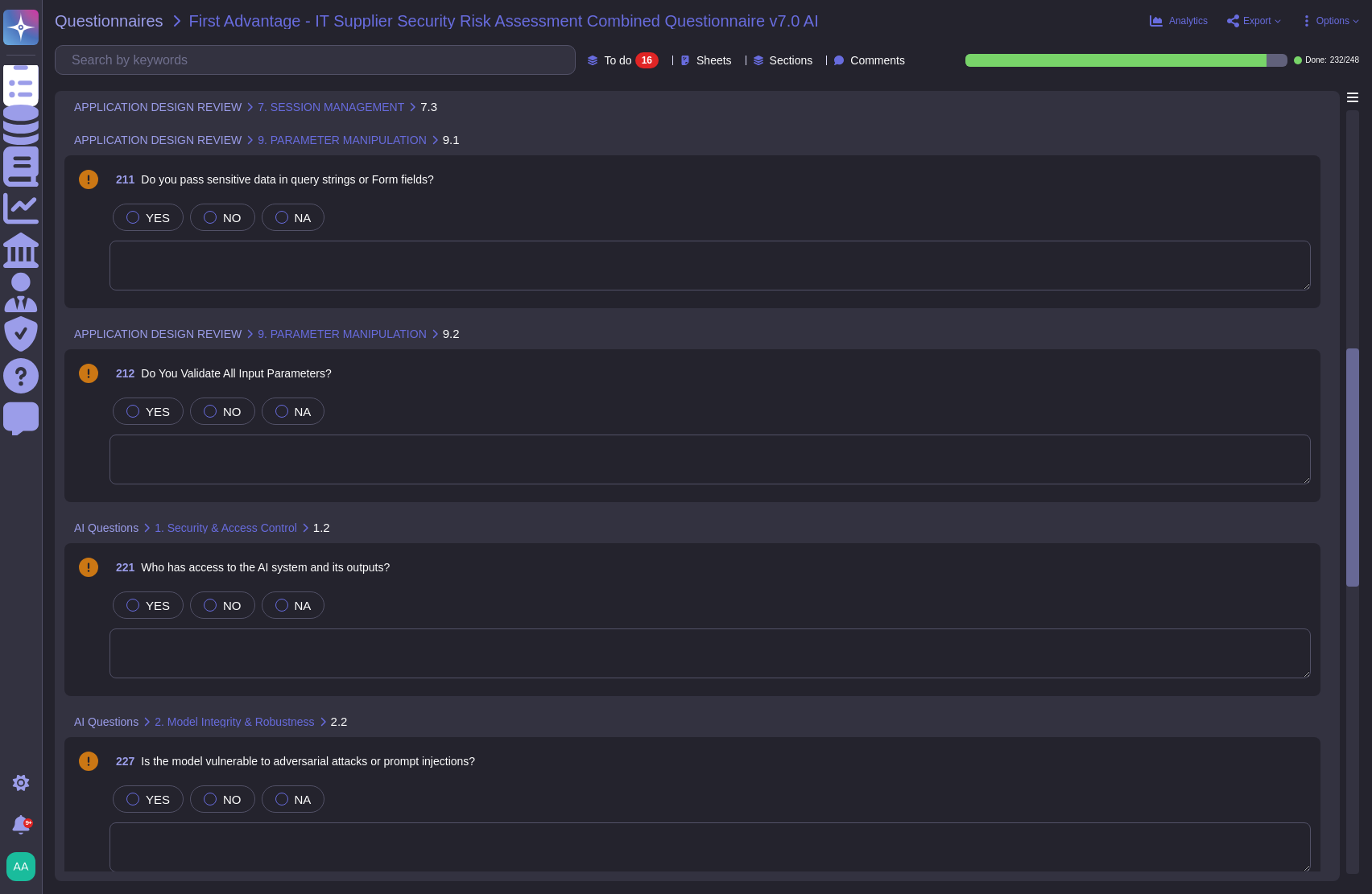
scroll to position [1280, 0]
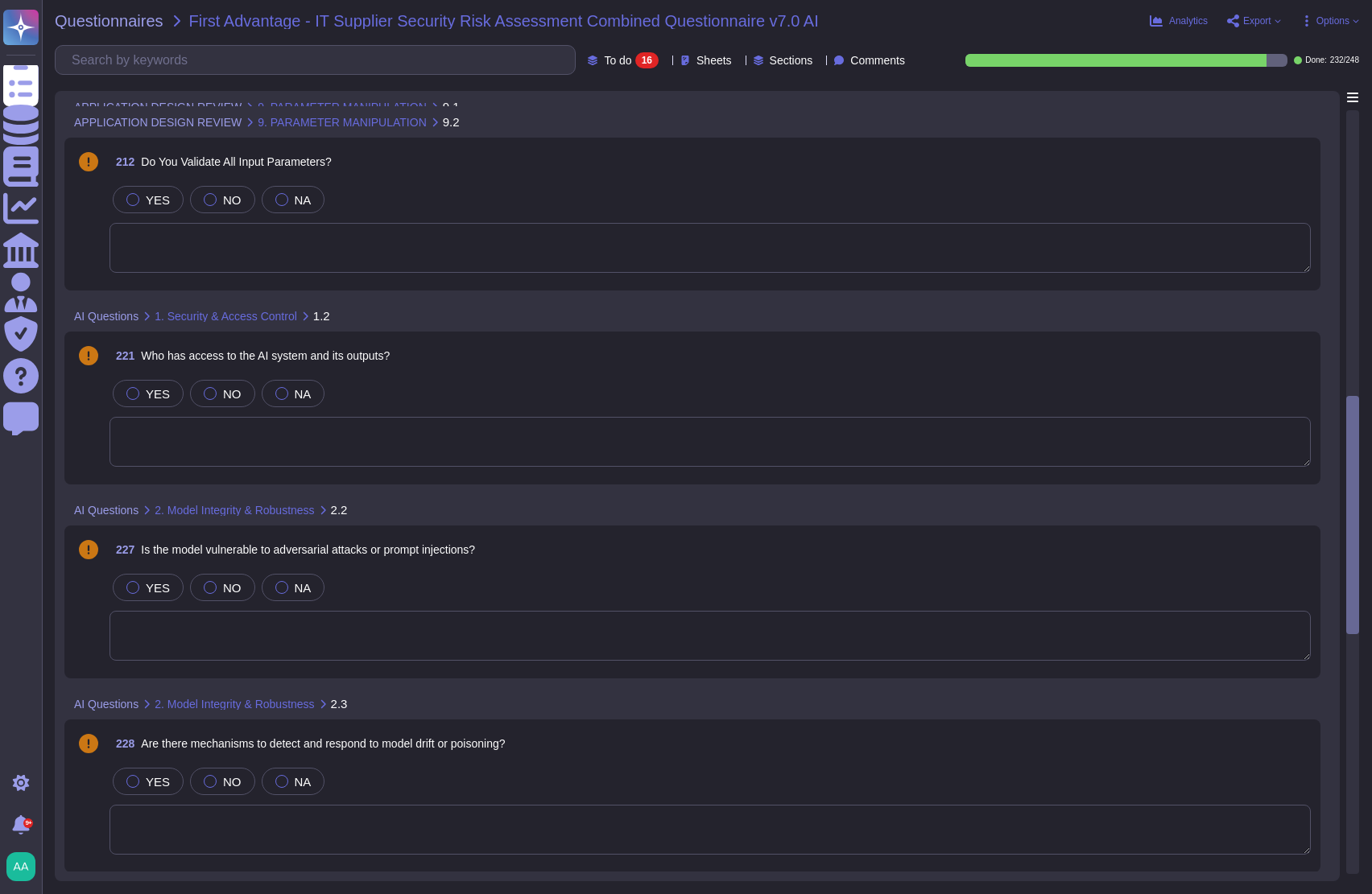
click at [730, 561] on div "227 Is the model vulnerable to adversarial attacks or prompt injections?" at bounding box center [710, 549] width 1202 height 29
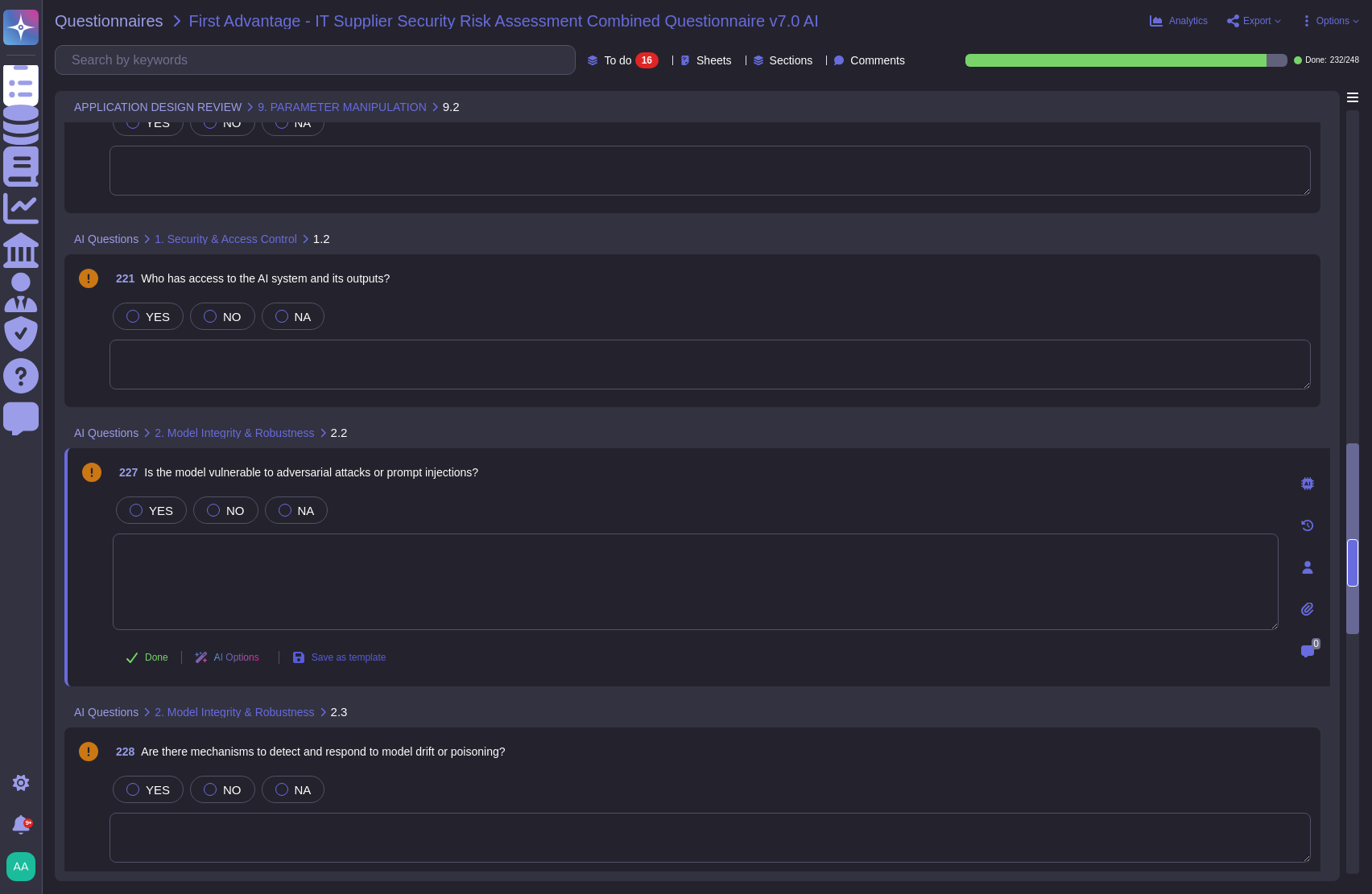
scroll to position [1413, 0]
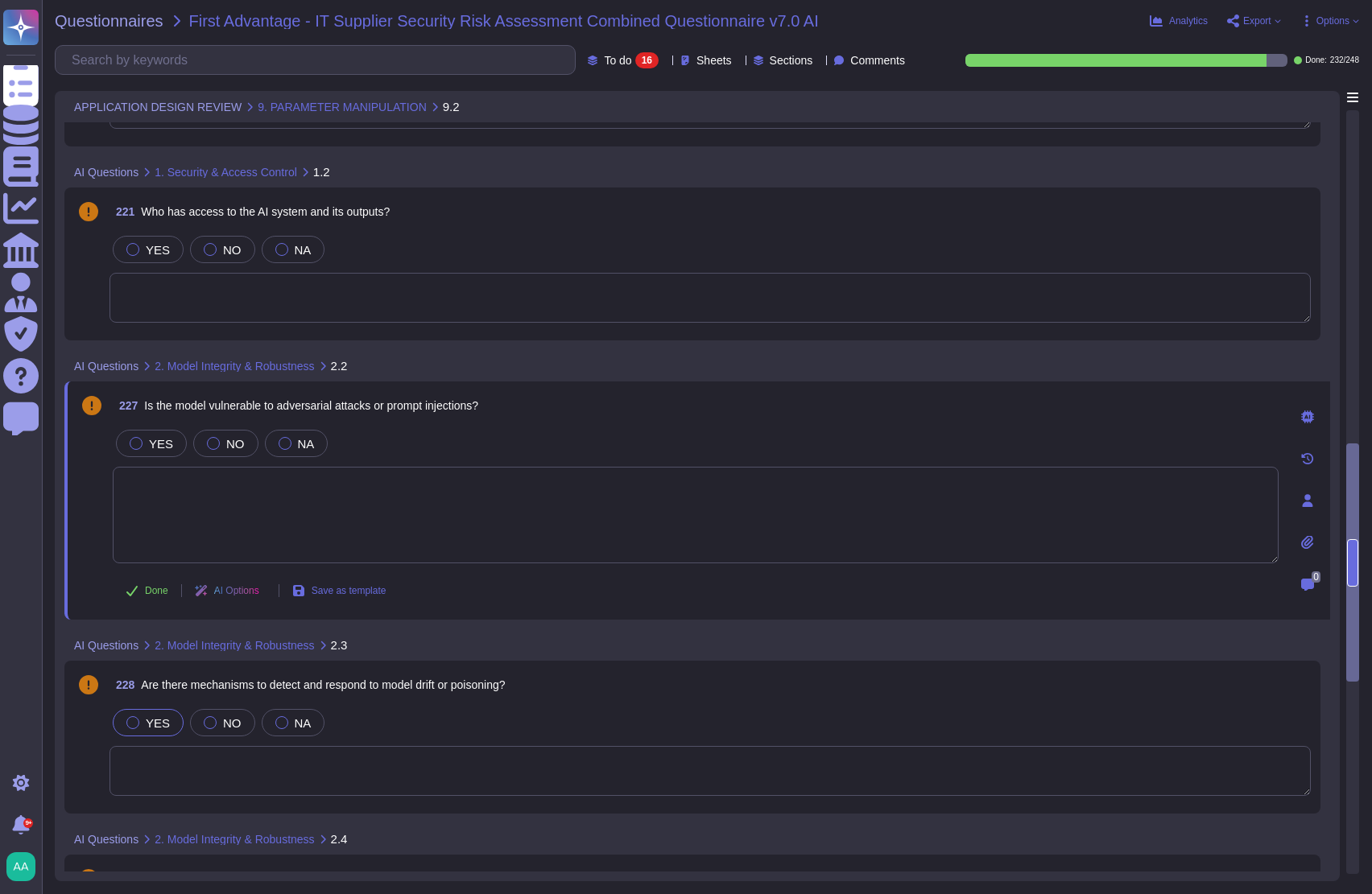
click at [148, 725] on span "YES" at bounding box center [158, 723] width 24 height 14
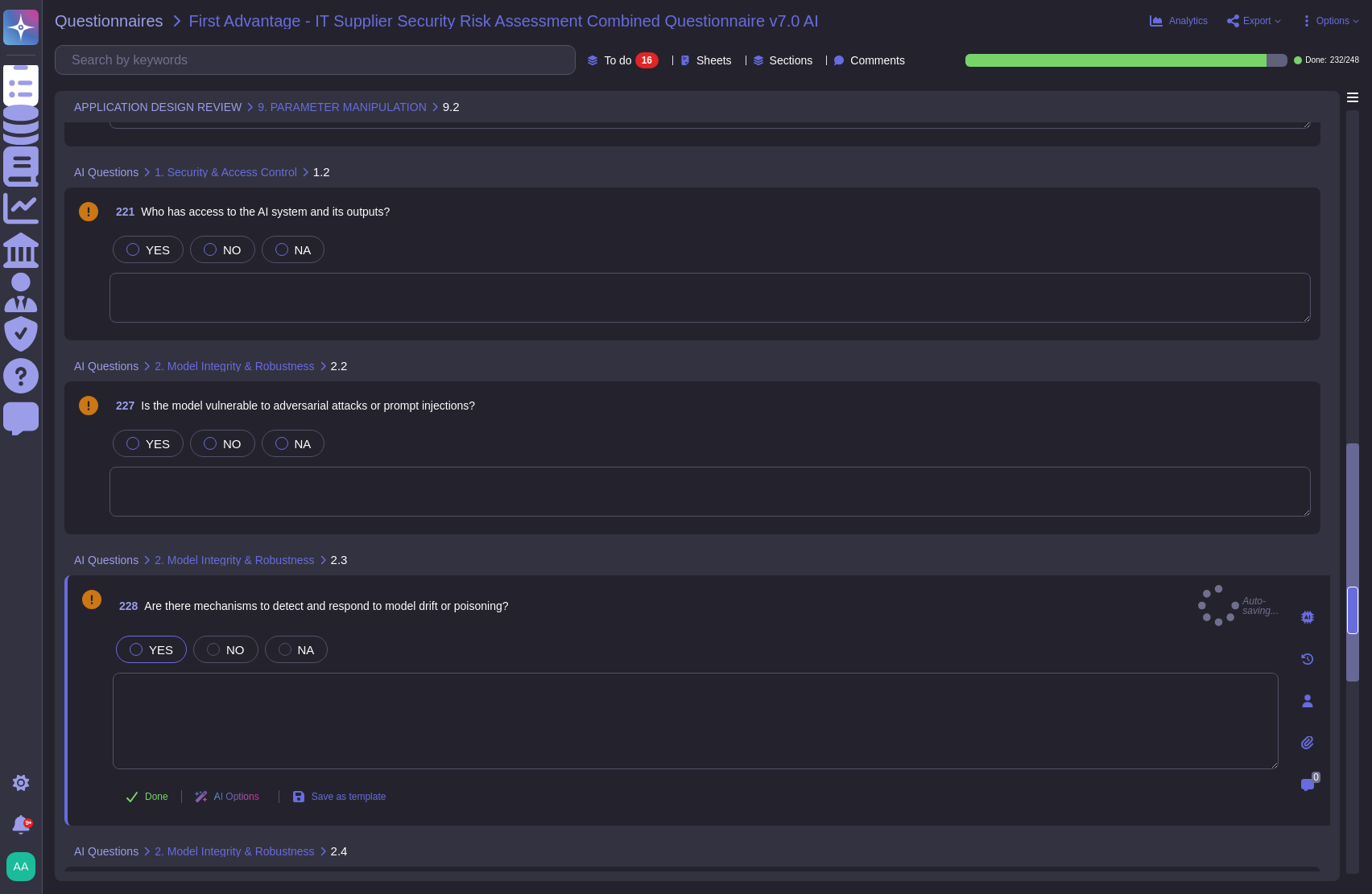
click at [182, 778] on div "AI Options" at bounding box center [230, 797] width 97 height 39
click at [152, 709] on textarea at bounding box center [695, 721] width 1166 height 96
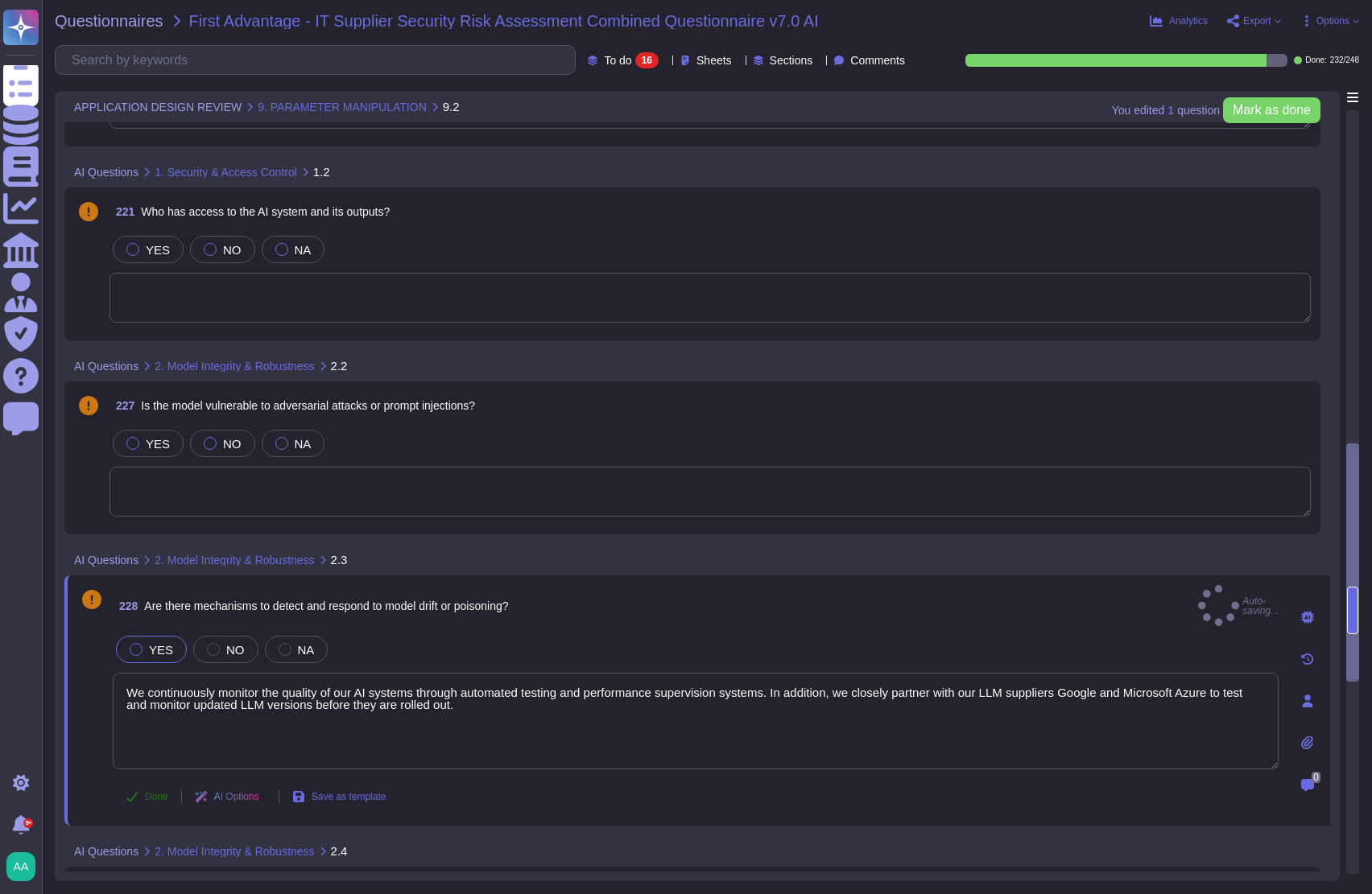
type textarea "We continuously monitor the quality of our AI systems through automated testing…"
click at [154, 793] on span "Done" at bounding box center [156, 798] width 23 height 10
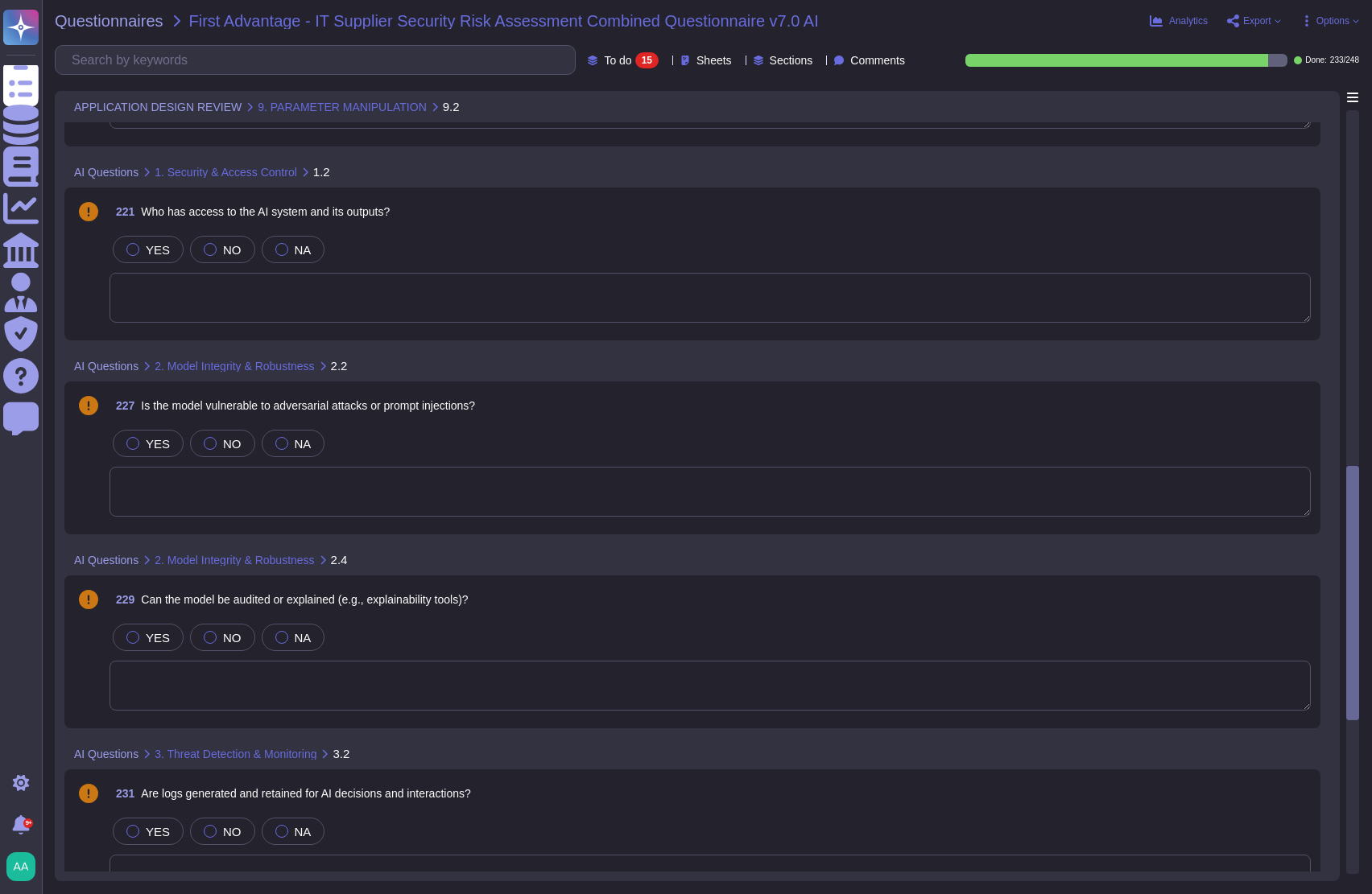
click at [439, 499] on textarea at bounding box center [710, 492] width 1202 height 50
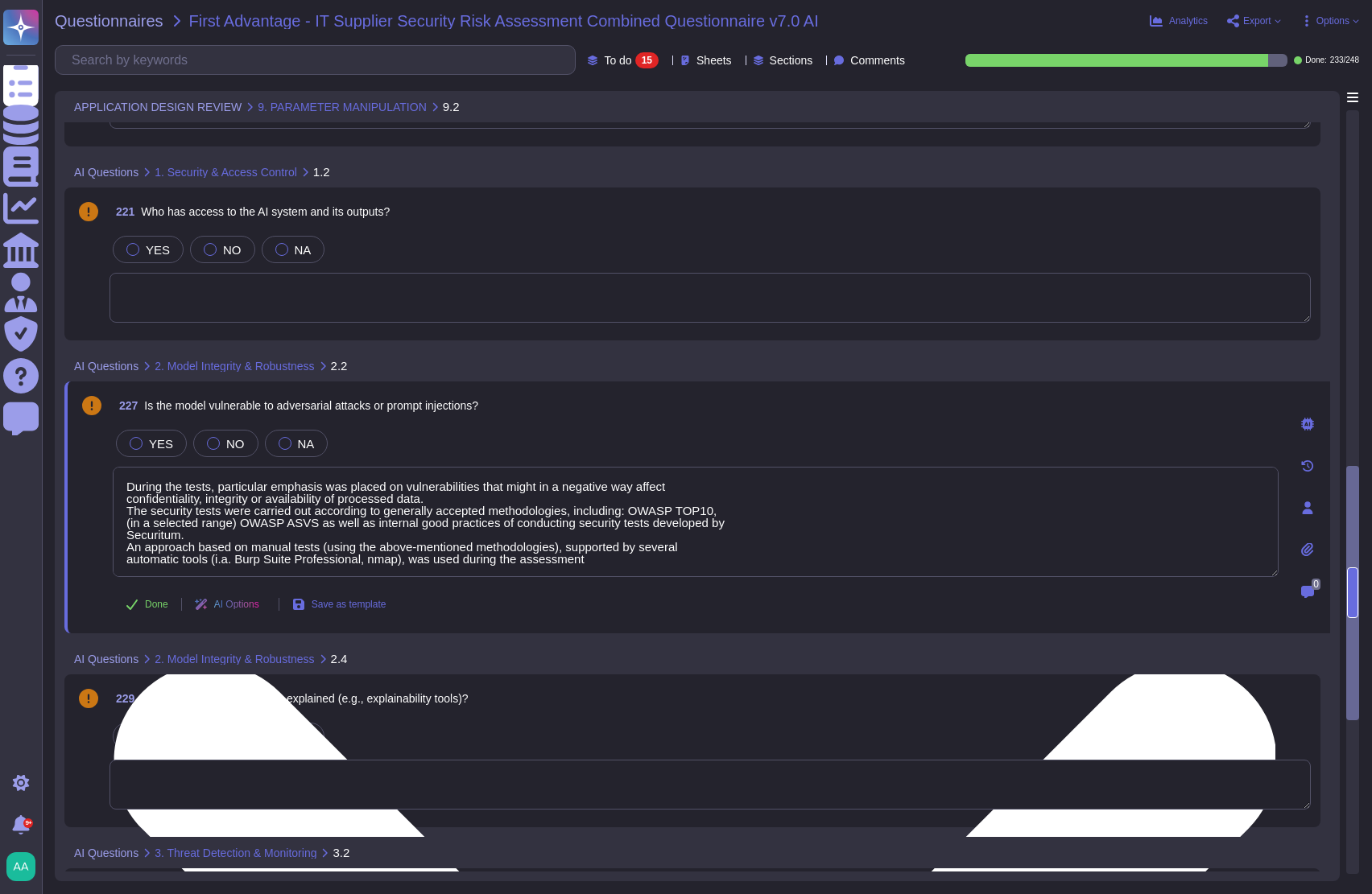
drag, startPoint x: 643, startPoint y: 517, endPoint x: 742, endPoint y: 521, distance: 99.1
click at [742, 521] on textarea "During the tests, particular emphasis was placed on vulnerabilities that might …" at bounding box center [695, 522] width 1166 height 110
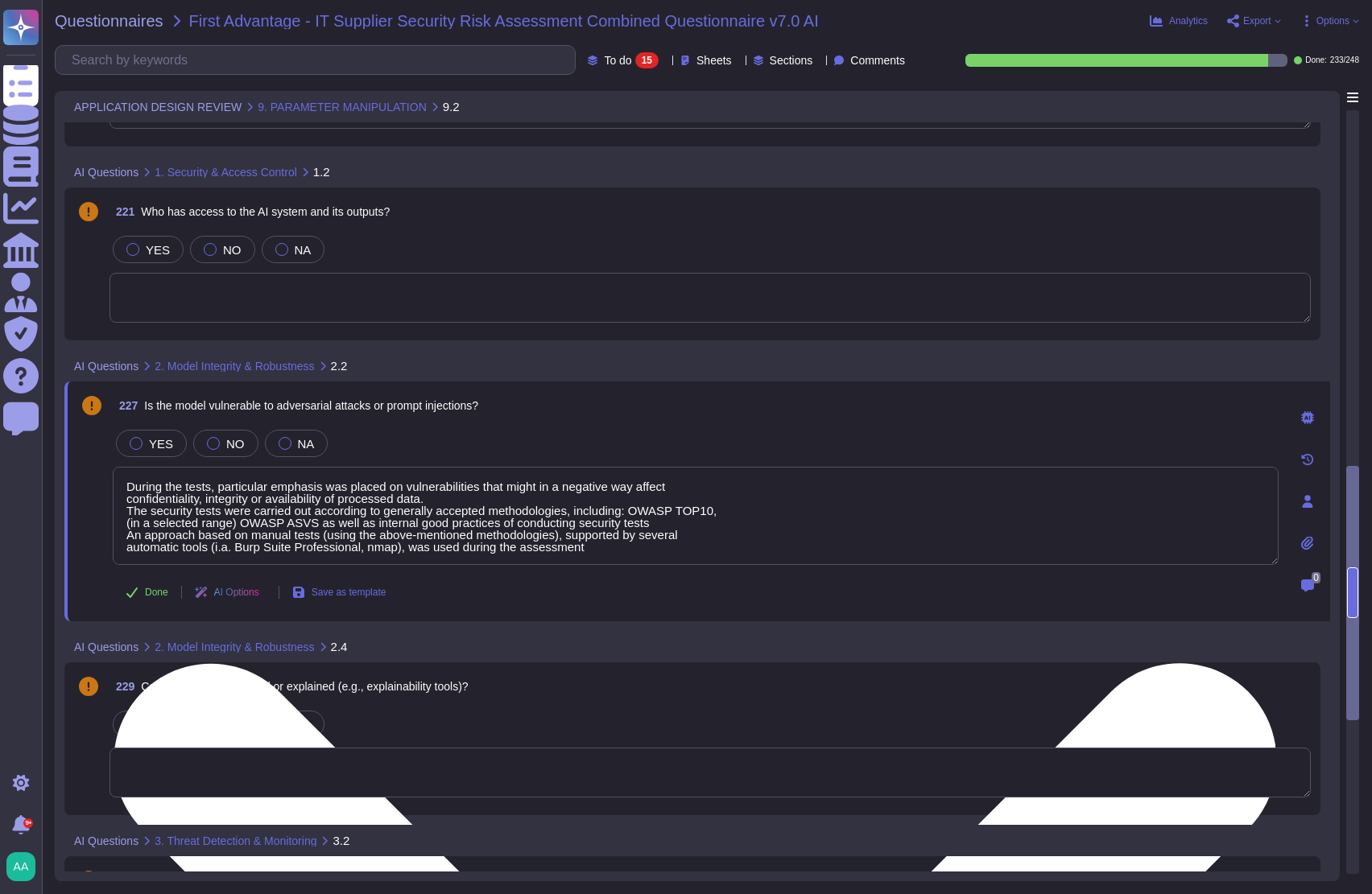
scroll to position [1, 0]
click at [624, 540] on textarea "During the tests, particular emphasis was placed on vulnerabilities that might …" at bounding box center [695, 516] width 1166 height 98
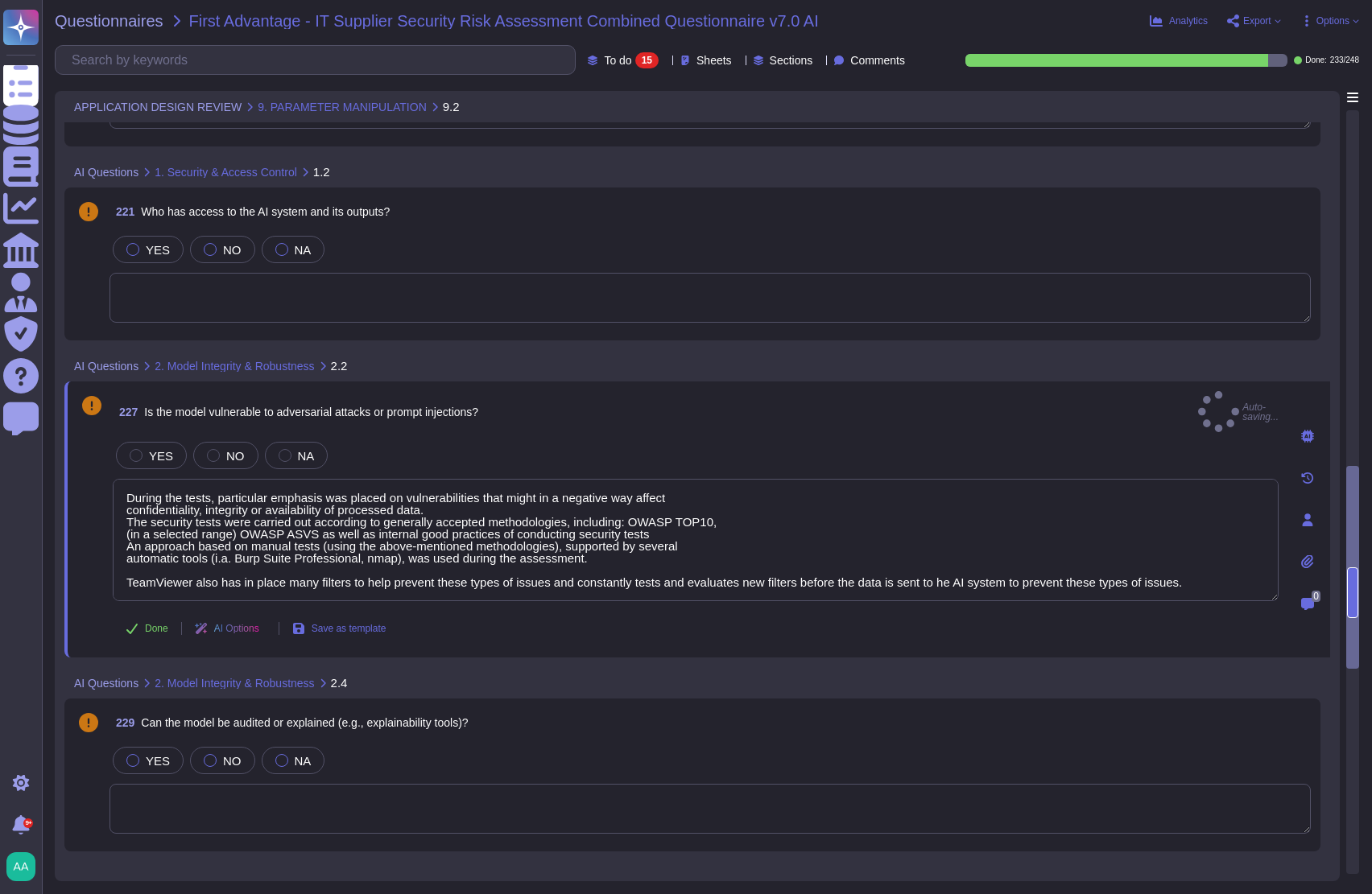
type textarea "During the tests, particular emphasis was placed on vulnerabilities that might …"
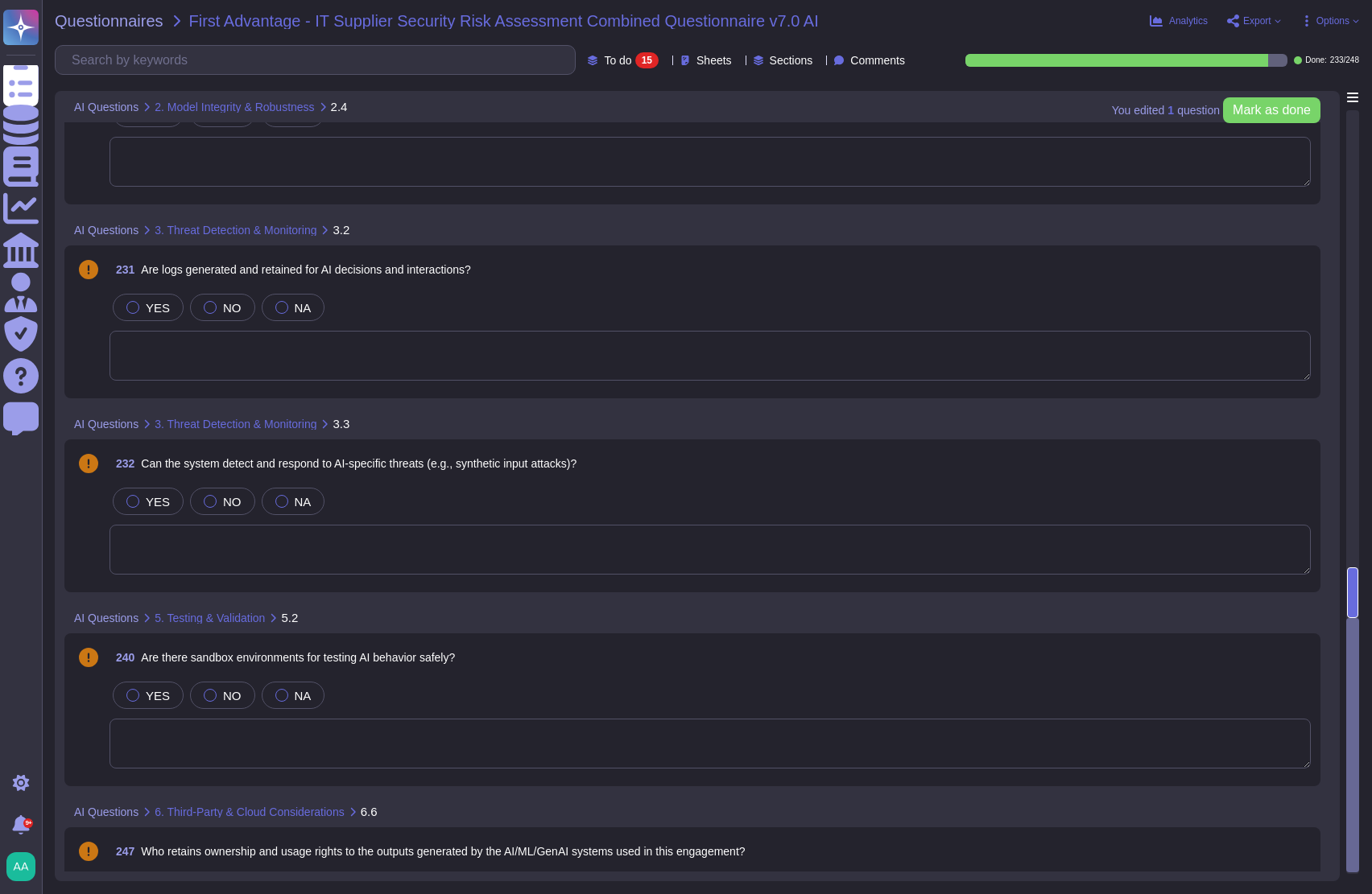
scroll to position [2120, 0]
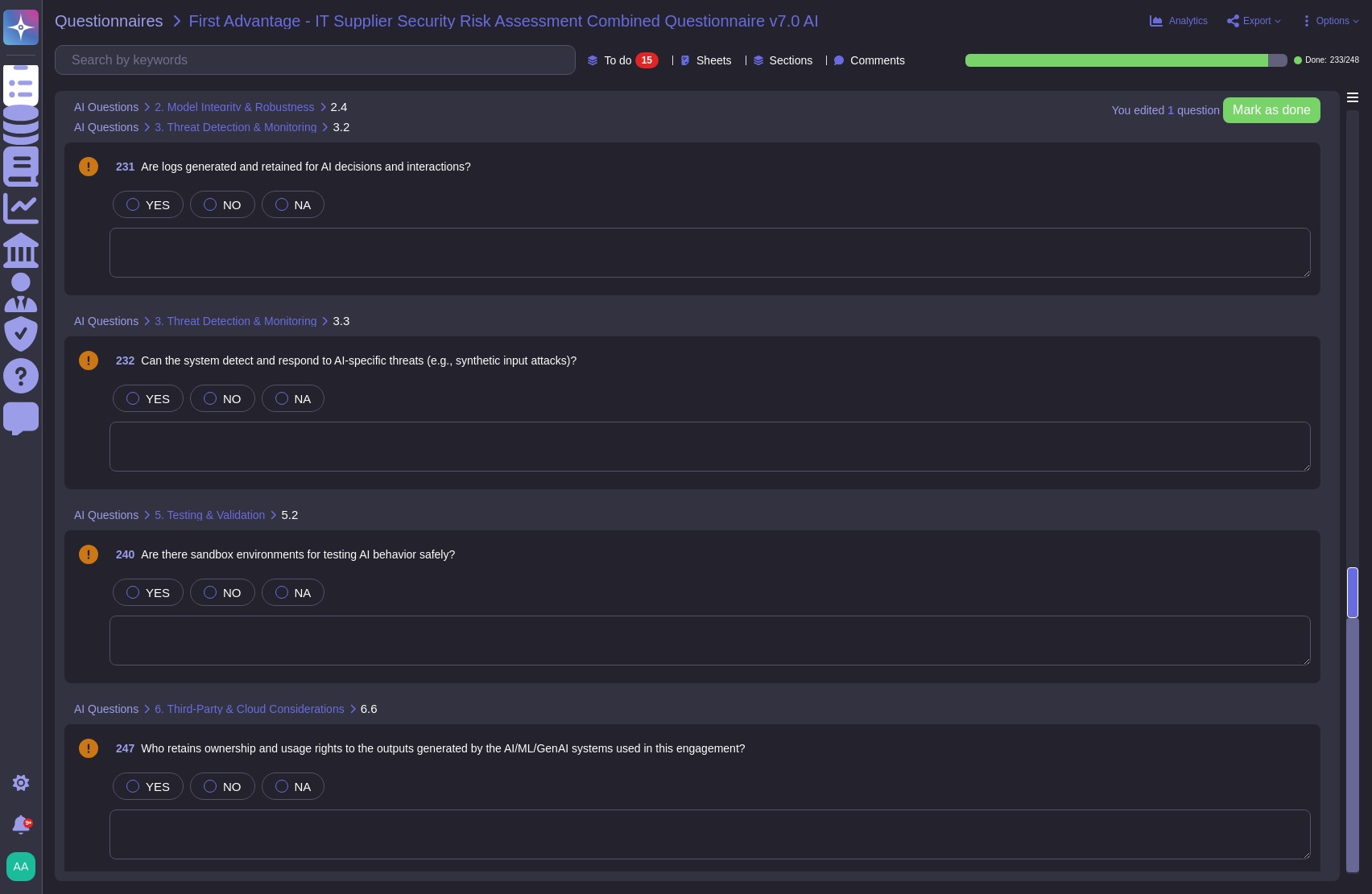
click at [548, 695] on div "AI Questions 6. Third-Party & Cloud Considerations 6.6" at bounding box center [585, 709] width 1041 height 32
click at [156, 586] on span "YES" at bounding box center [158, 593] width 24 height 14
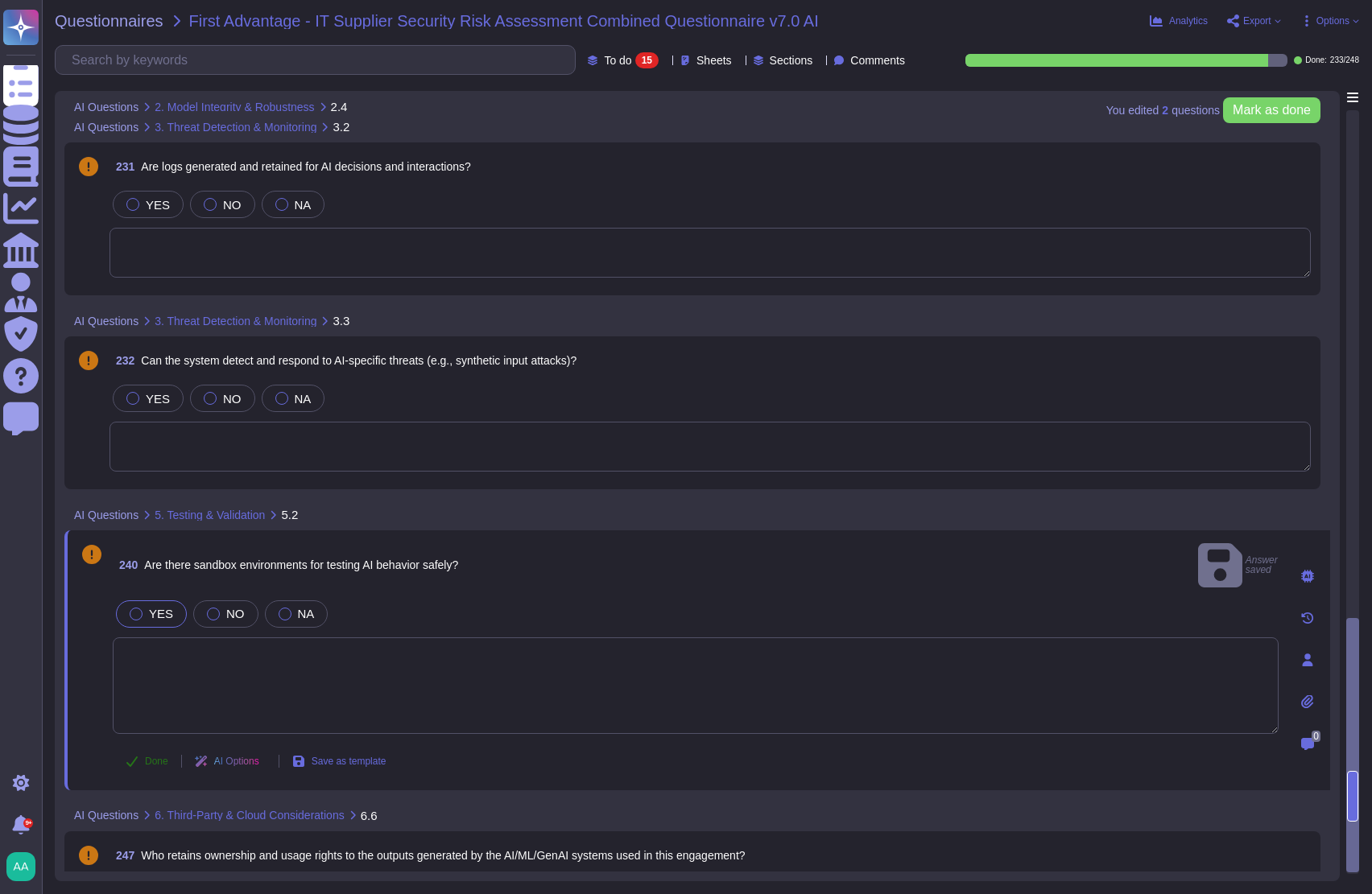
click at [145, 757] on span "Done" at bounding box center [156, 762] width 23 height 10
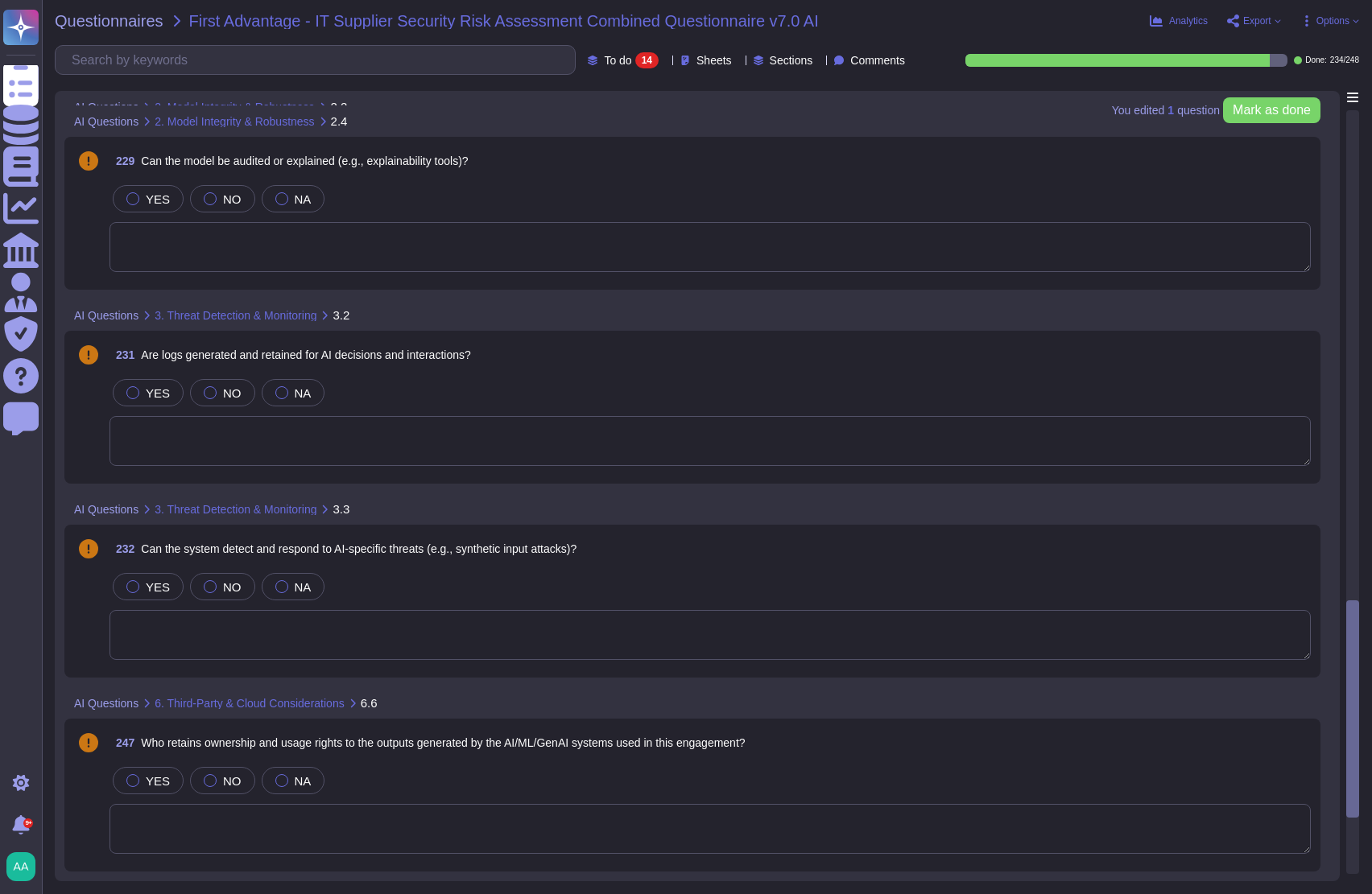
type textarea "During the tests, particular emphasis was placed on vulnerabilities that might …"
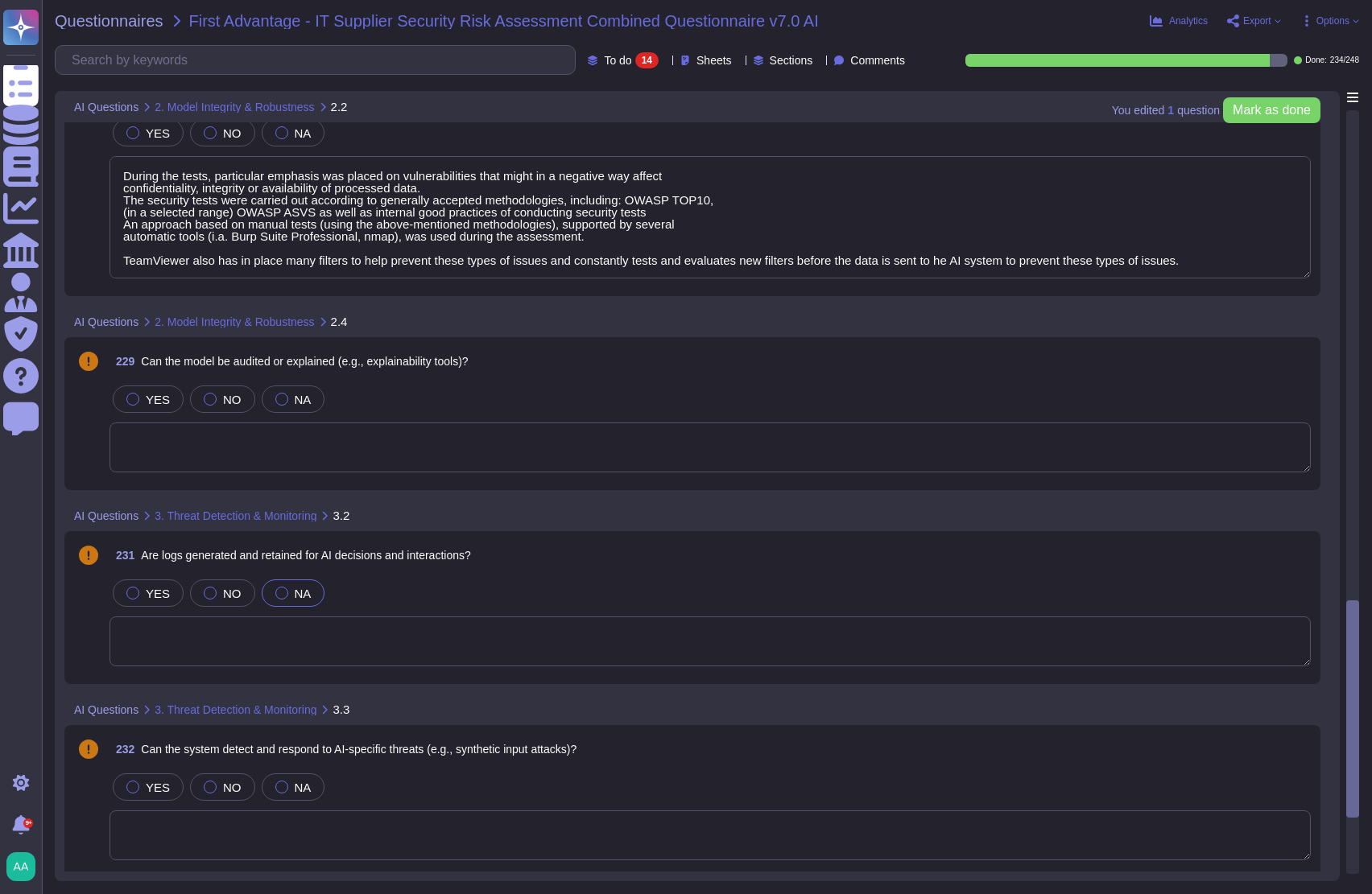
click at [287, 599] on div "NA" at bounding box center [294, 594] width 64 height 28
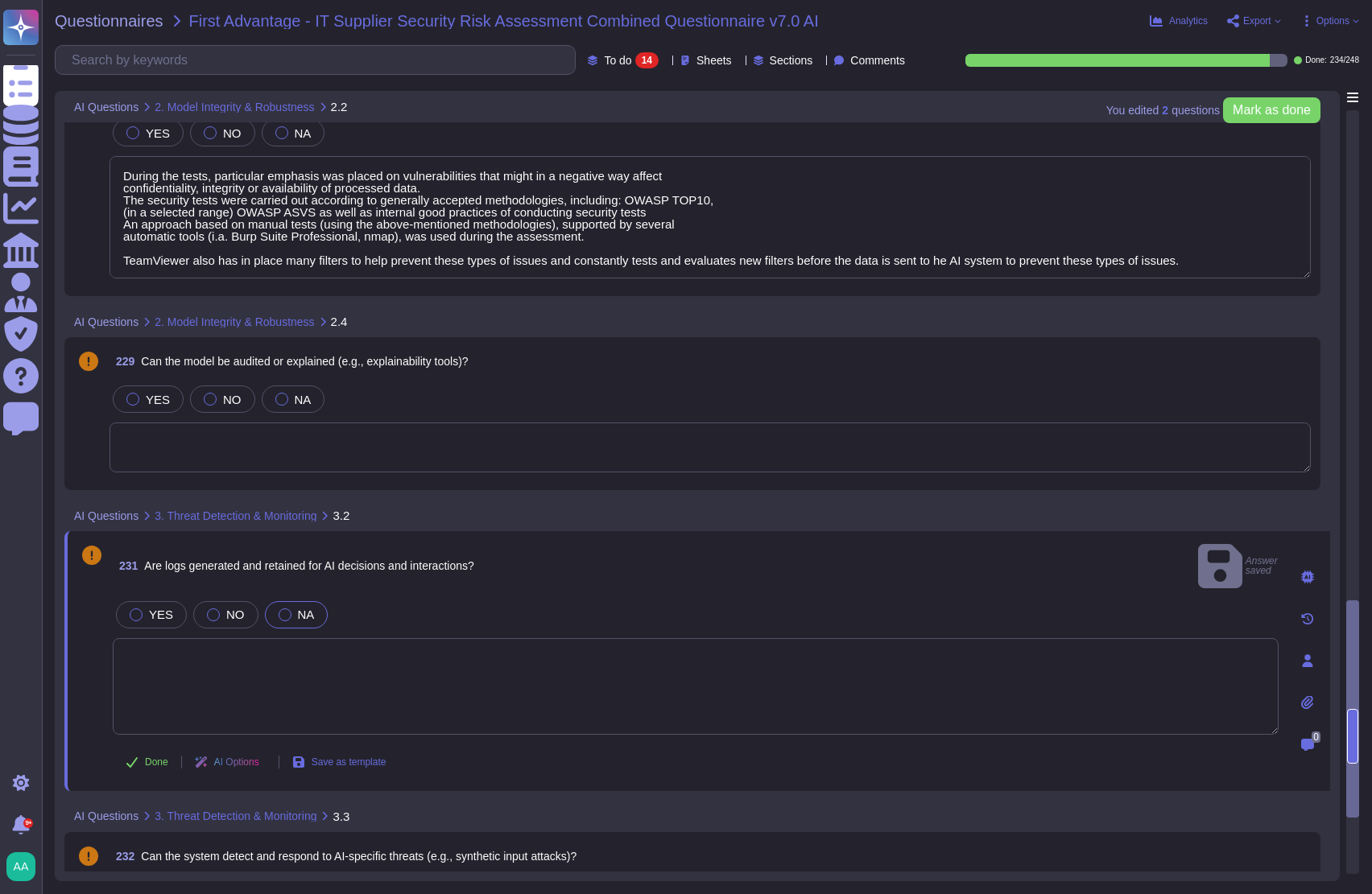
click at [280, 647] on textarea at bounding box center [695, 686] width 1166 height 96
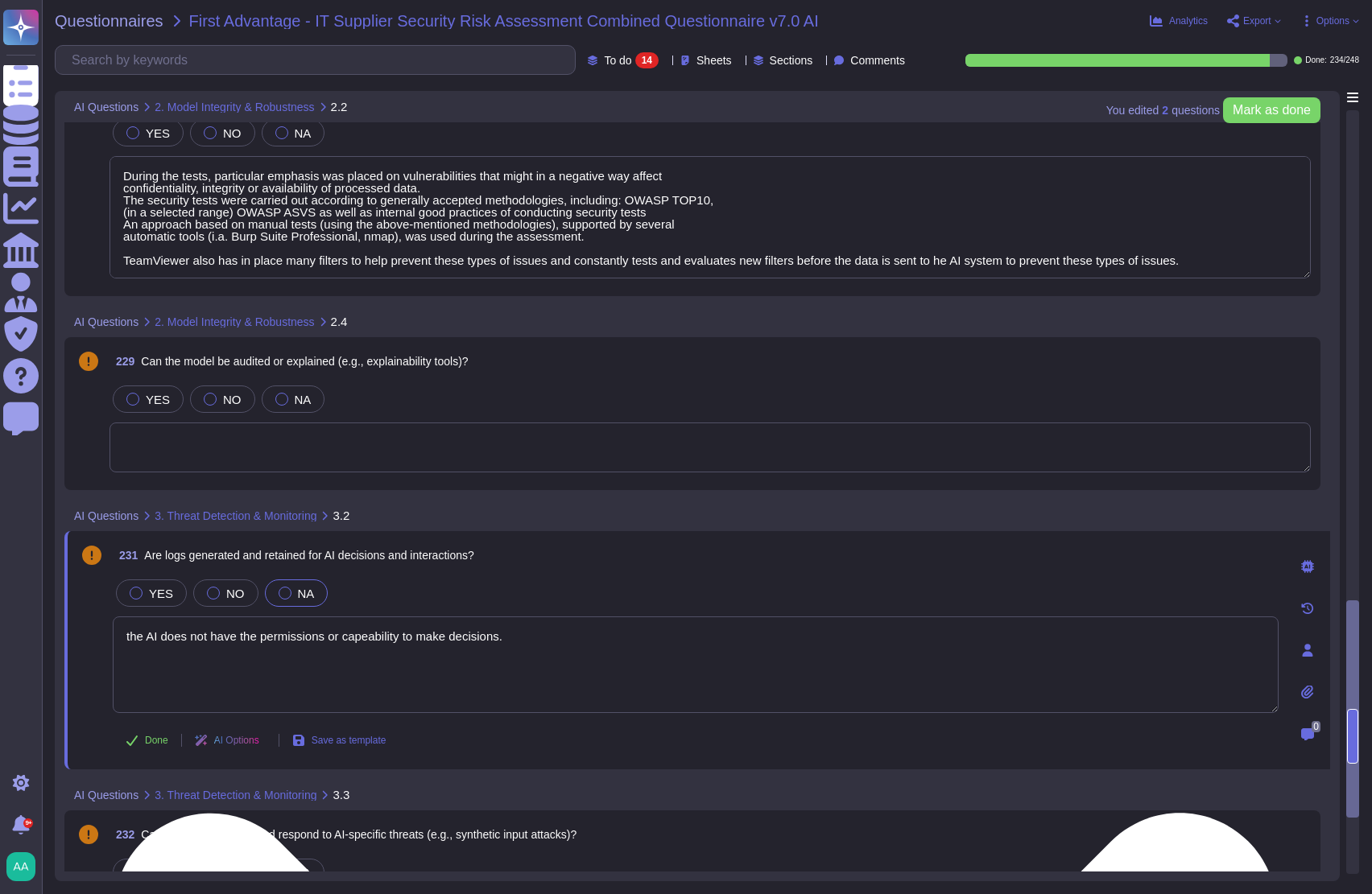
type textarea "the AI does not have the permissions or capeability to make decisions."
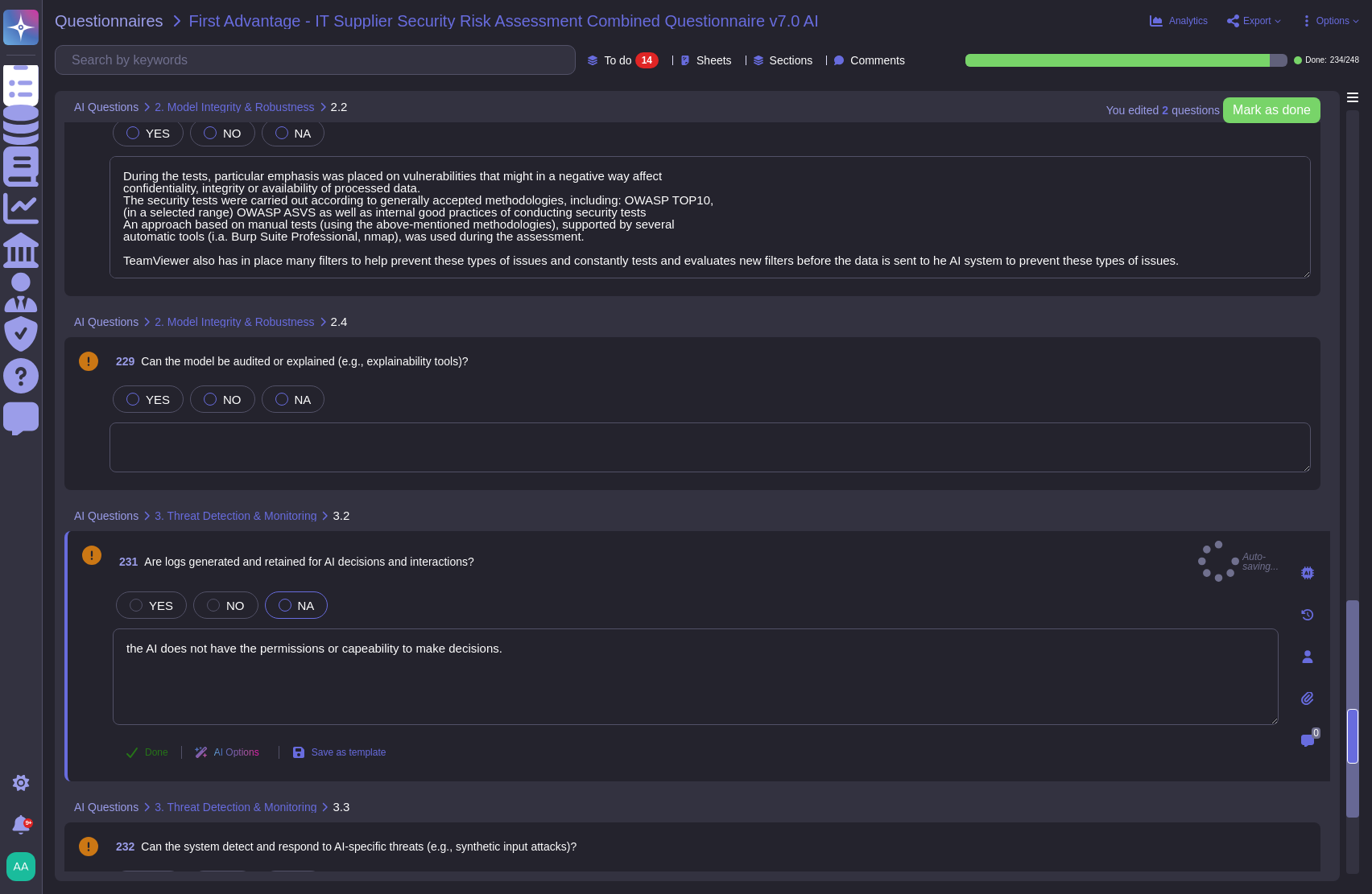
click at [162, 748] on span "Done" at bounding box center [156, 753] width 23 height 10
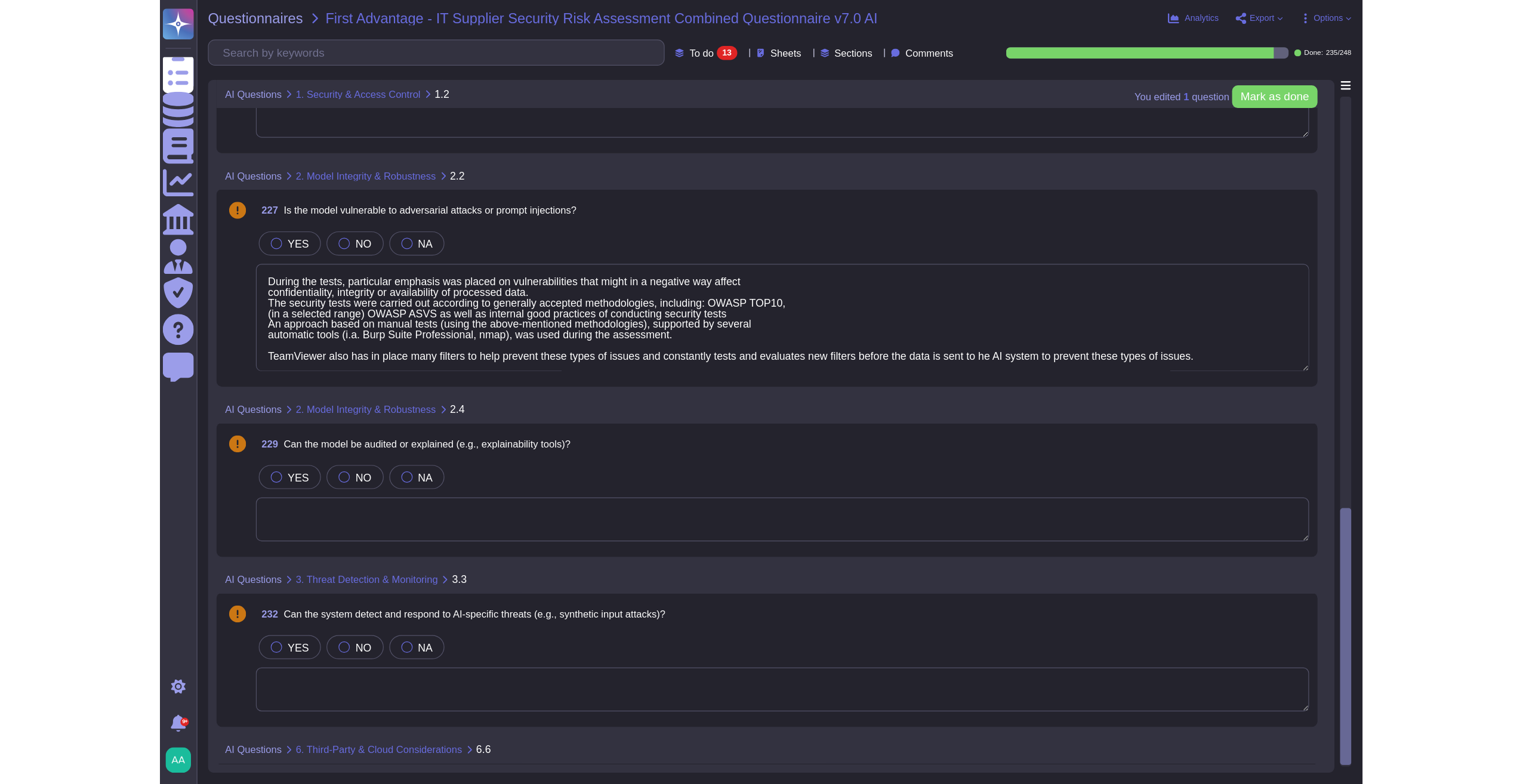
scroll to position [1063, 0]
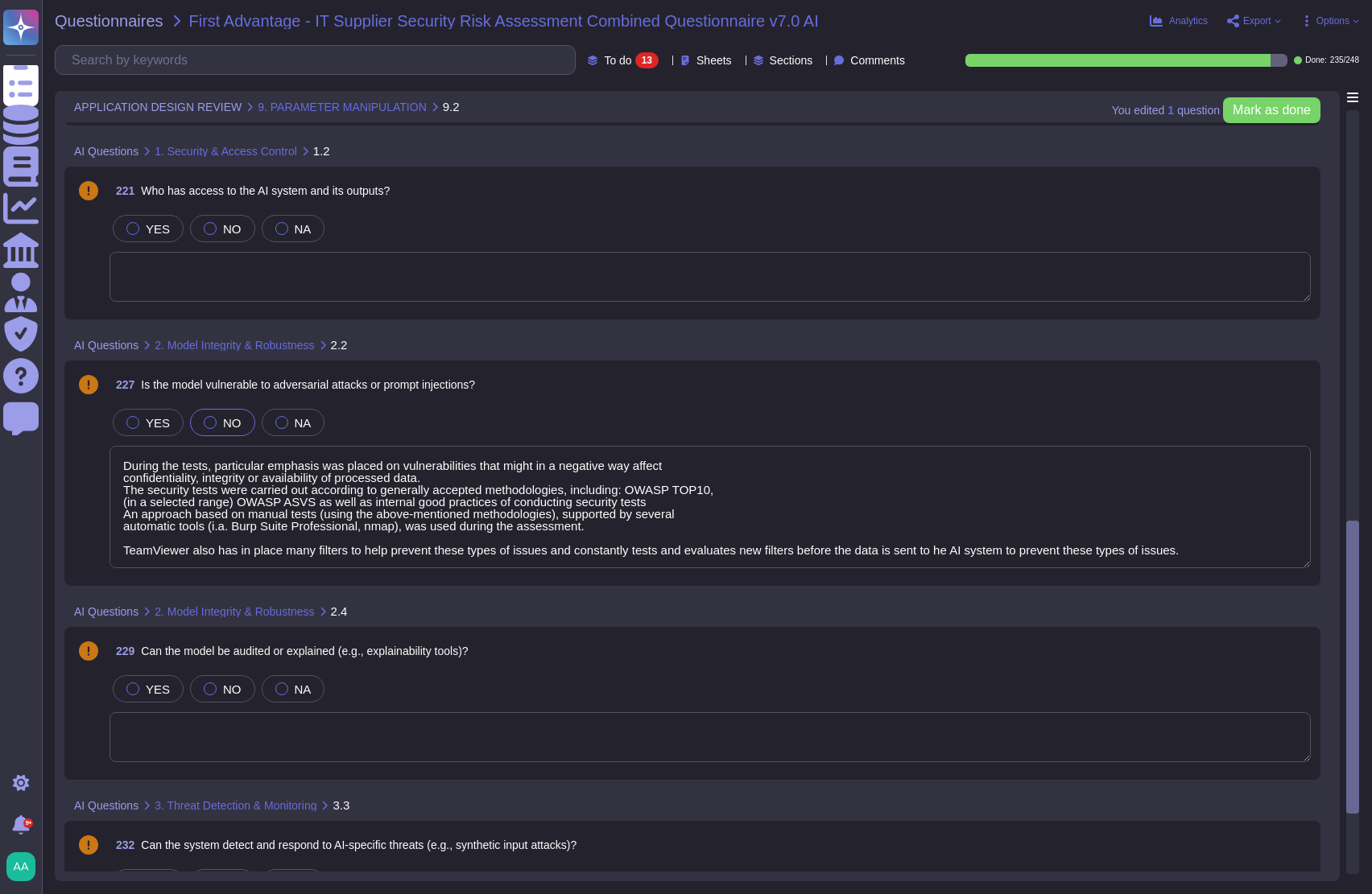
click at [209, 425] on label "NO" at bounding box center [223, 423] width 38 height 13
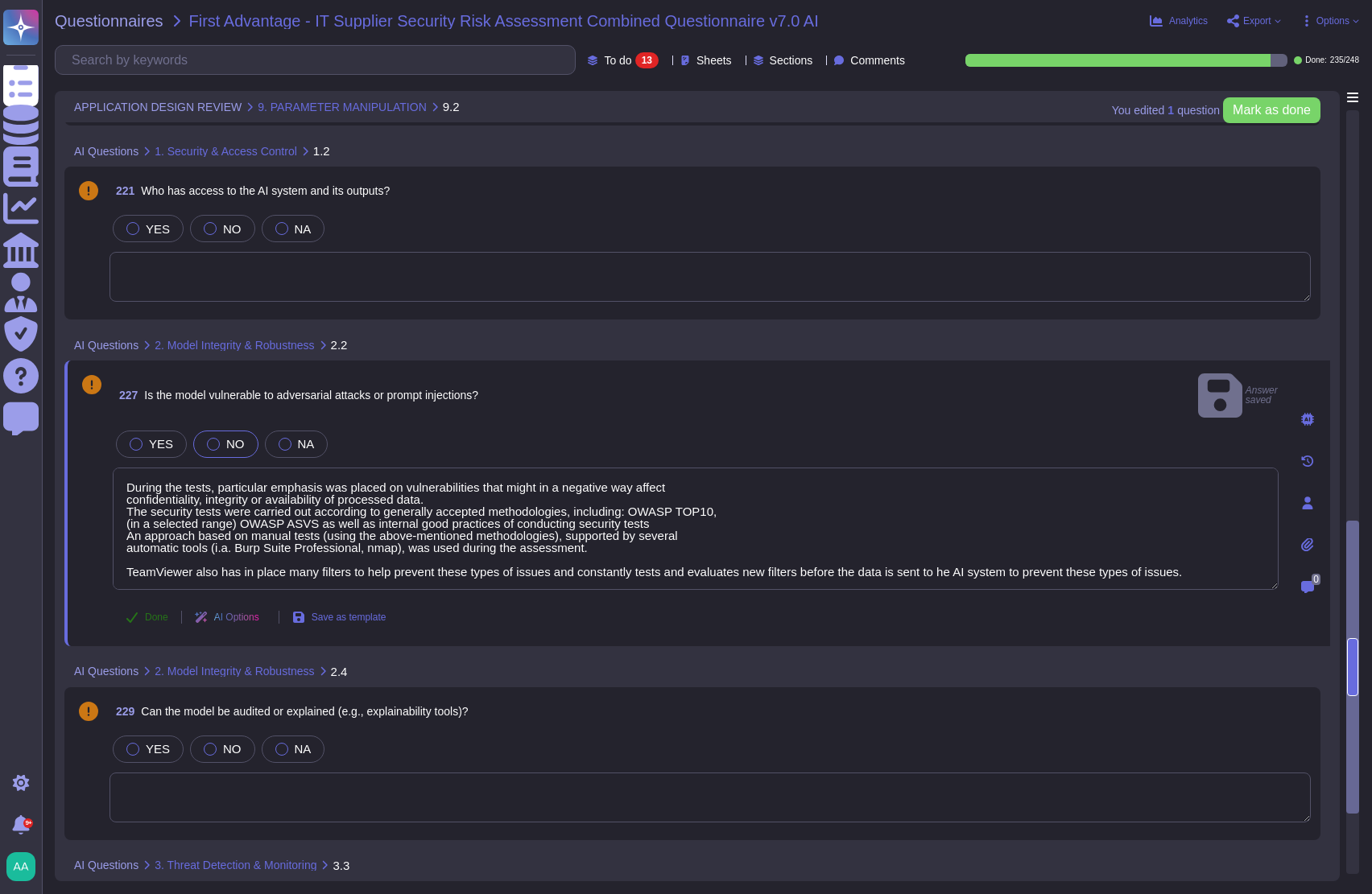
click at [123, 602] on button "Done" at bounding box center [146, 618] width 69 height 32
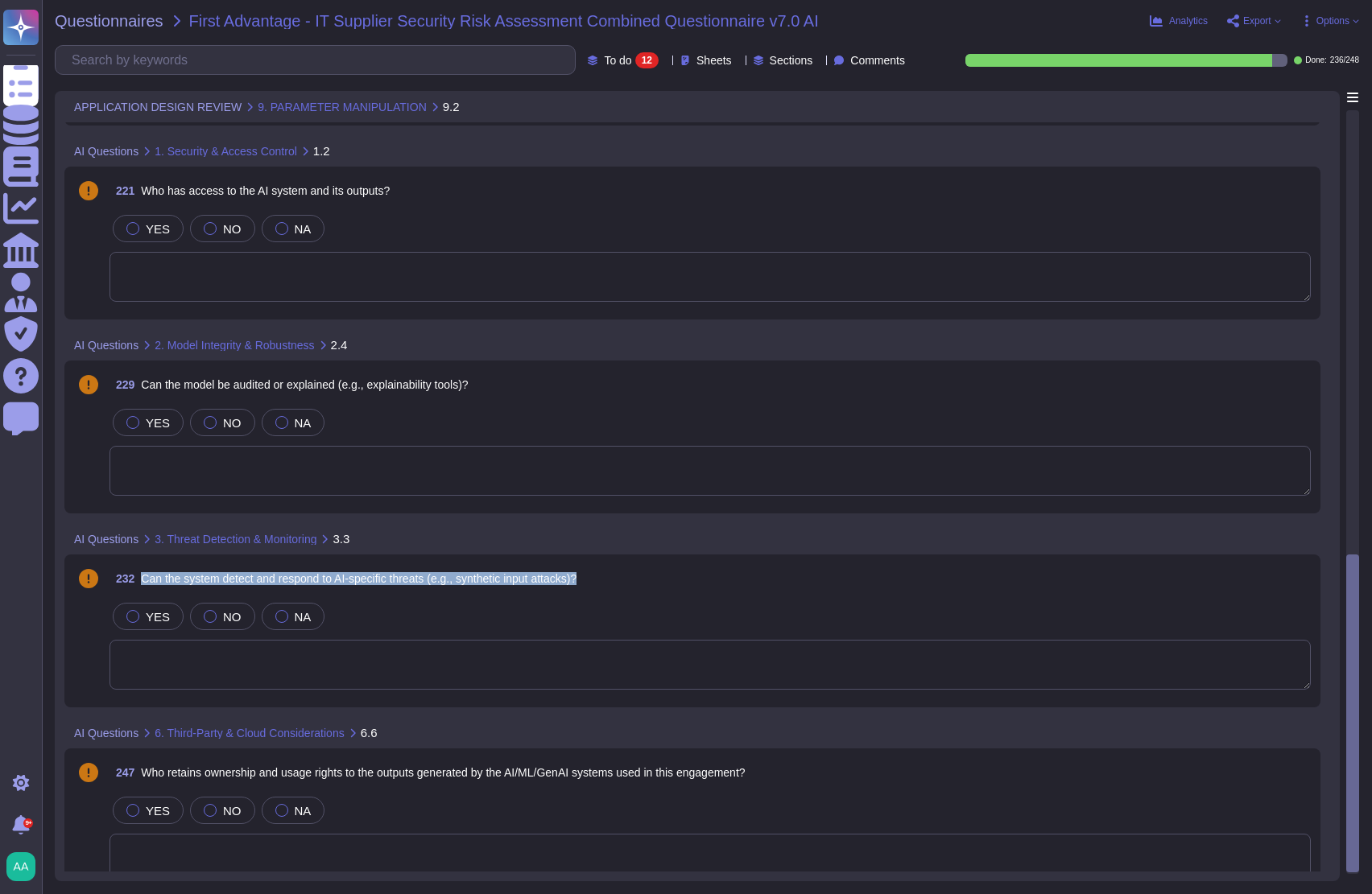
drag, startPoint x: 604, startPoint y: 571, endPoint x: 137, endPoint y: 572, distance: 467.0
click at [137, 572] on div "232 Can the system detect and respond to AI-specific threats (e.g., synthetic i…" at bounding box center [710, 578] width 1202 height 29
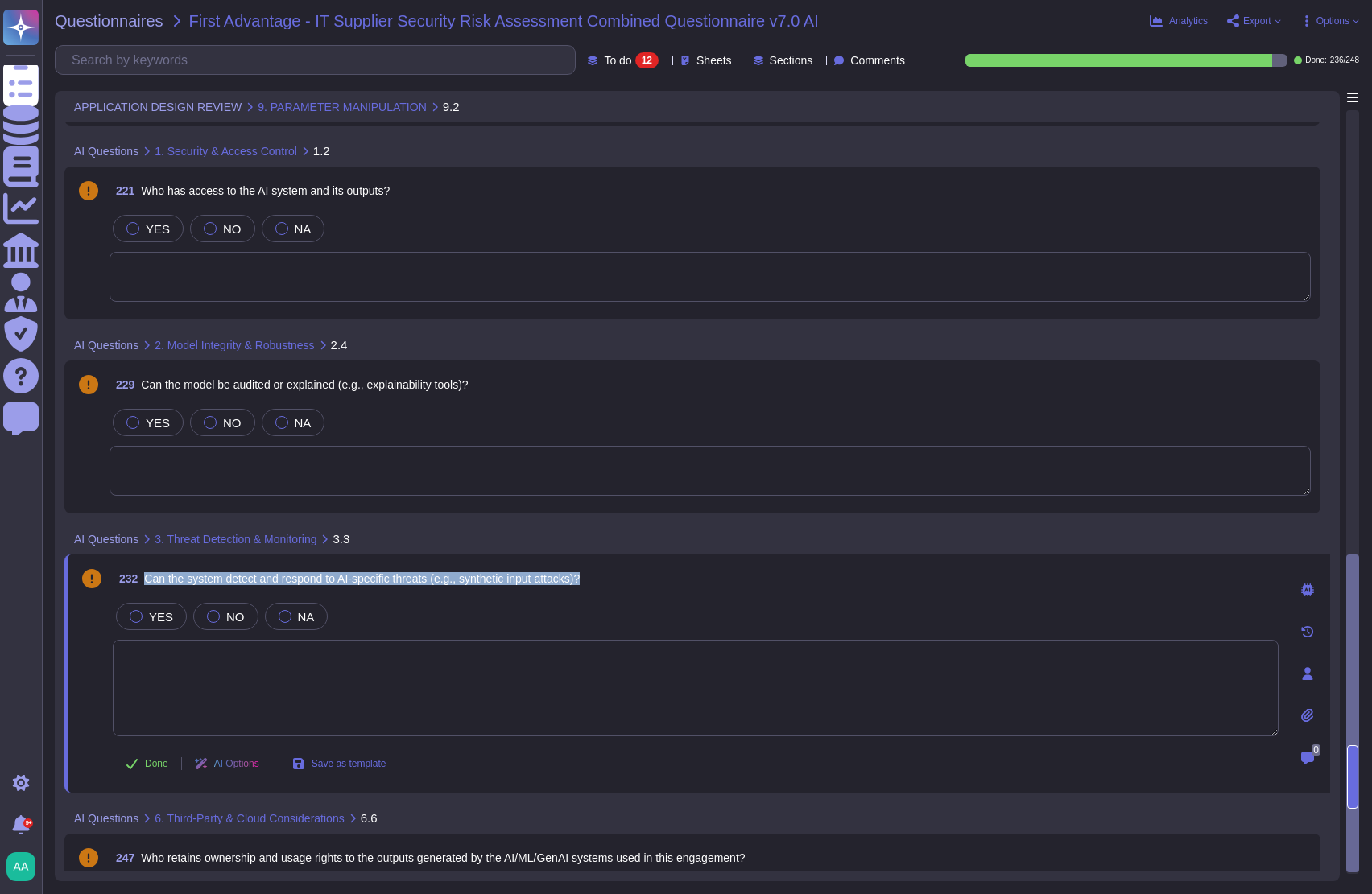
drag, startPoint x: 611, startPoint y: 572, endPoint x: 144, endPoint y: 576, distance: 467.0
click at [144, 576] on div "232 Can the system detect and respond to AI-specific threats (e.g., synthetic i…" at bounding box center [695, 578] width 1166 height 29
drag, startPoint x: 144, startPoint y: 576, endPoint x: 172, endPoint y: 574, distance: 28.1
copy span "Can the system detect and respond to AI-specific threats (e.g., synthetic input…"
click at [422, 590] on span "232 Can the system detect and respond to AI-specific threats (e.g., synthetic i…" at bounding box center [346, 578] width 468 height 29
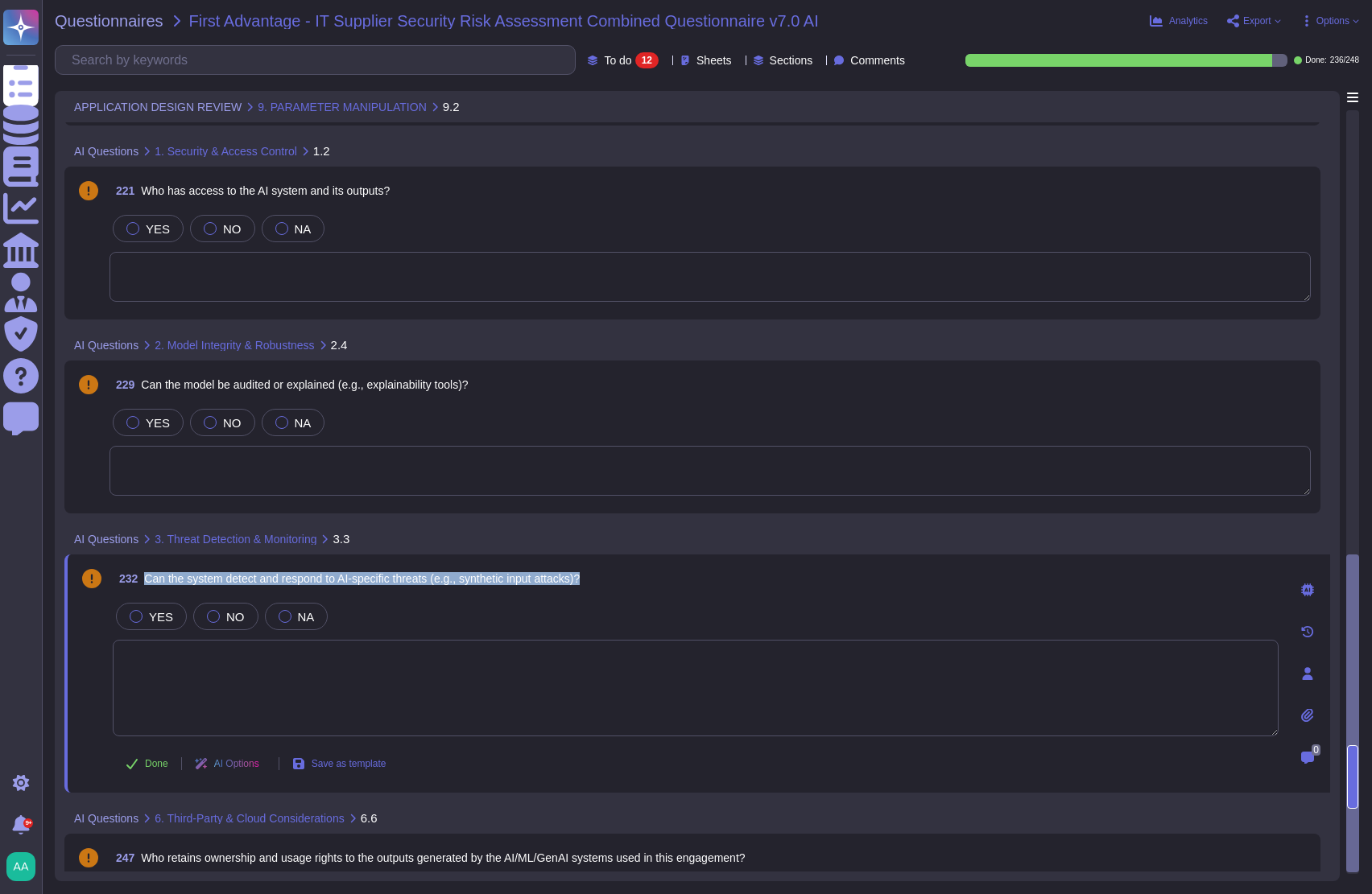
click at [438, 678] on textarea at bounding box center [695, 688] width 1166 height 96
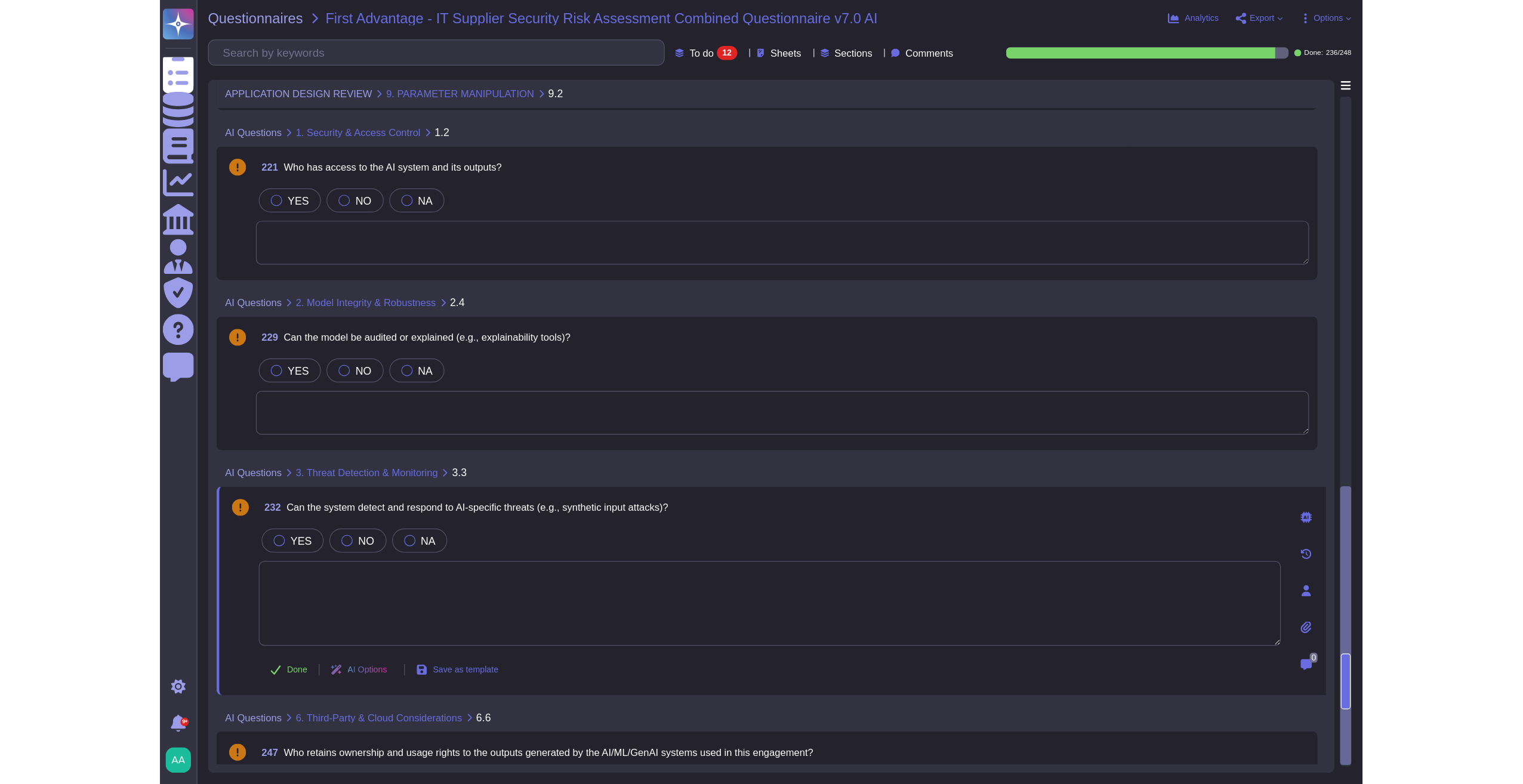
scroll to position [1023, 0]
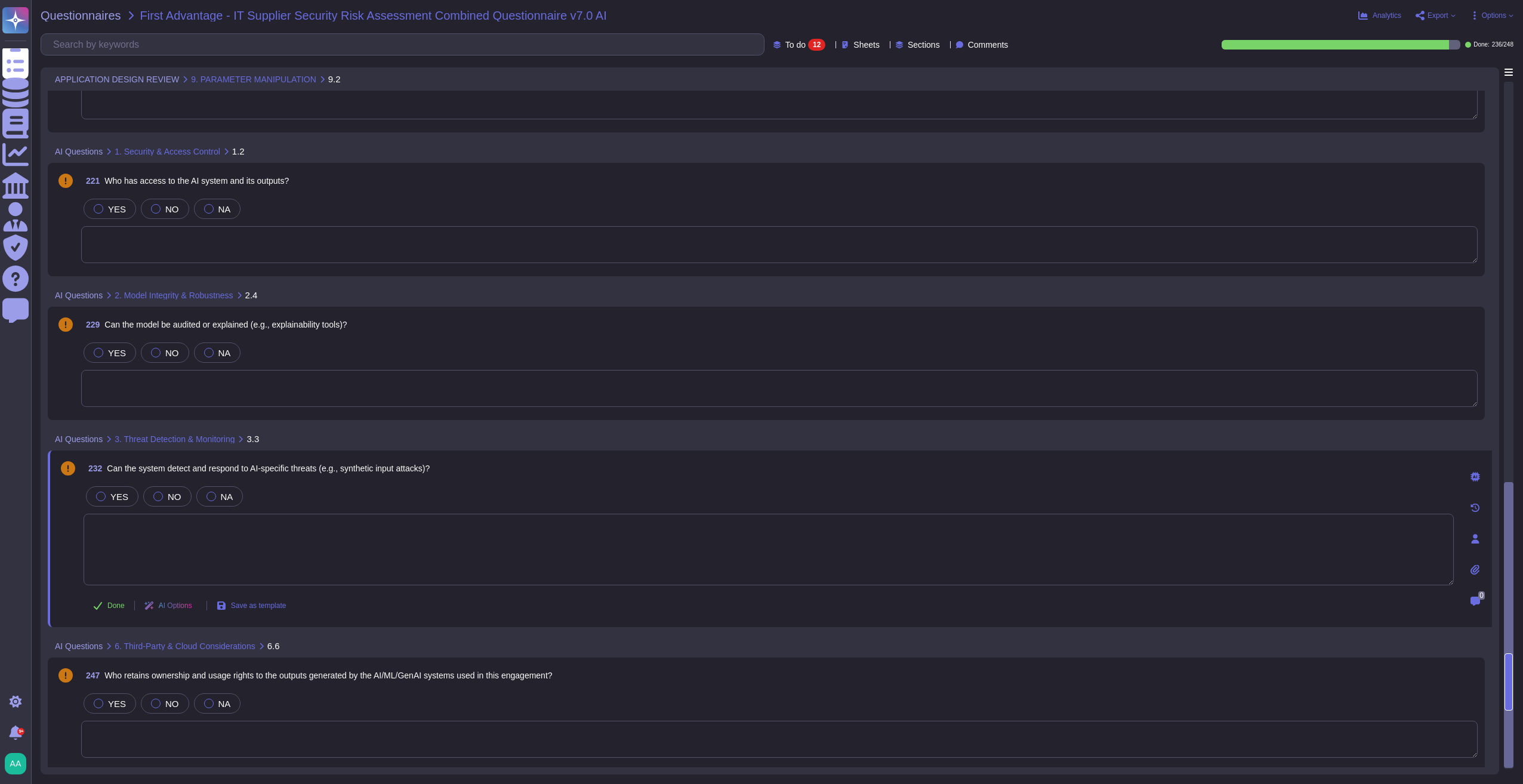
click at [1017, 472] on div at bounding box center [1475, 477] width 24 height 24
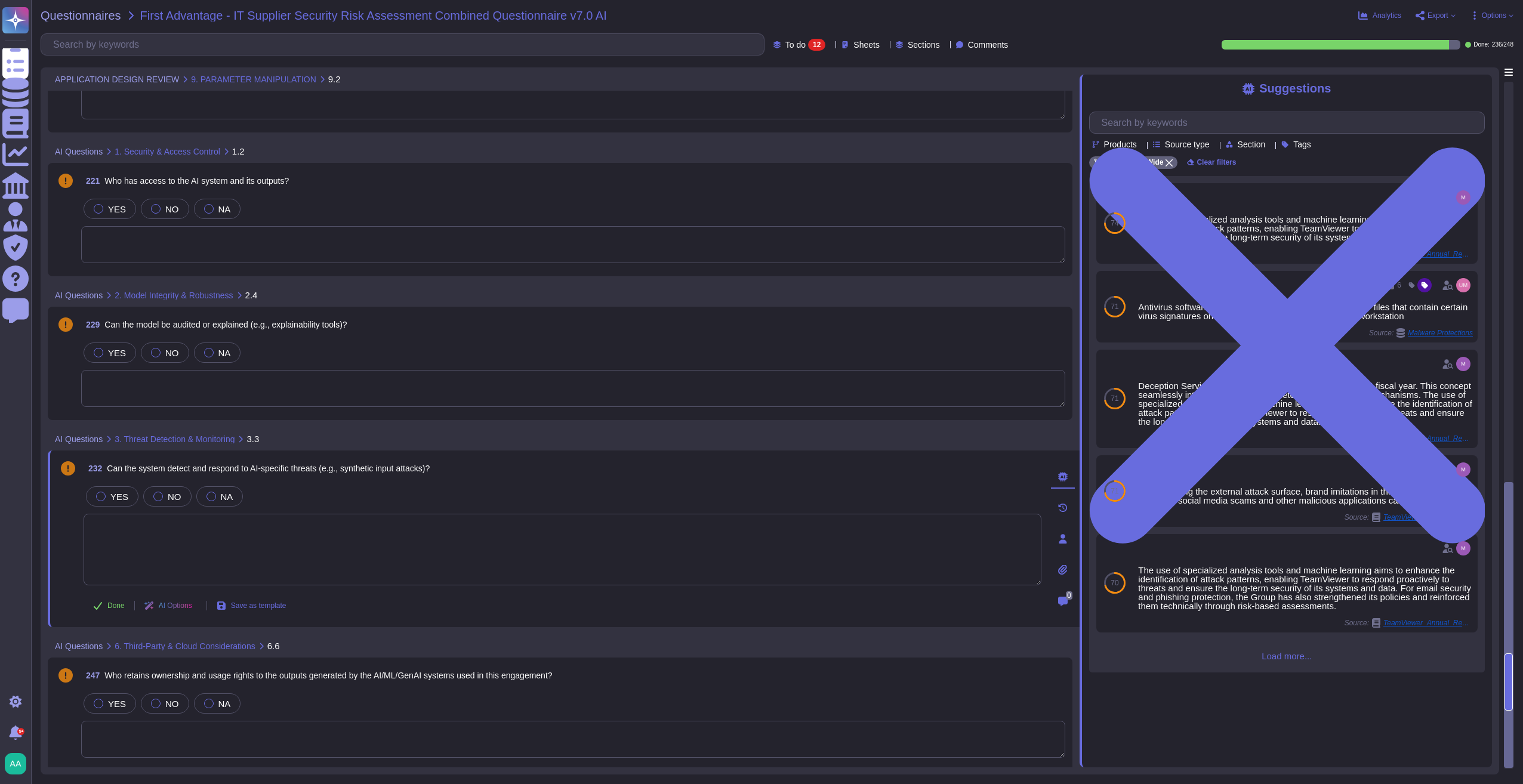
click at [1017, 146] on span "Products" at bounding box center [1121, 144] width 33 height 8
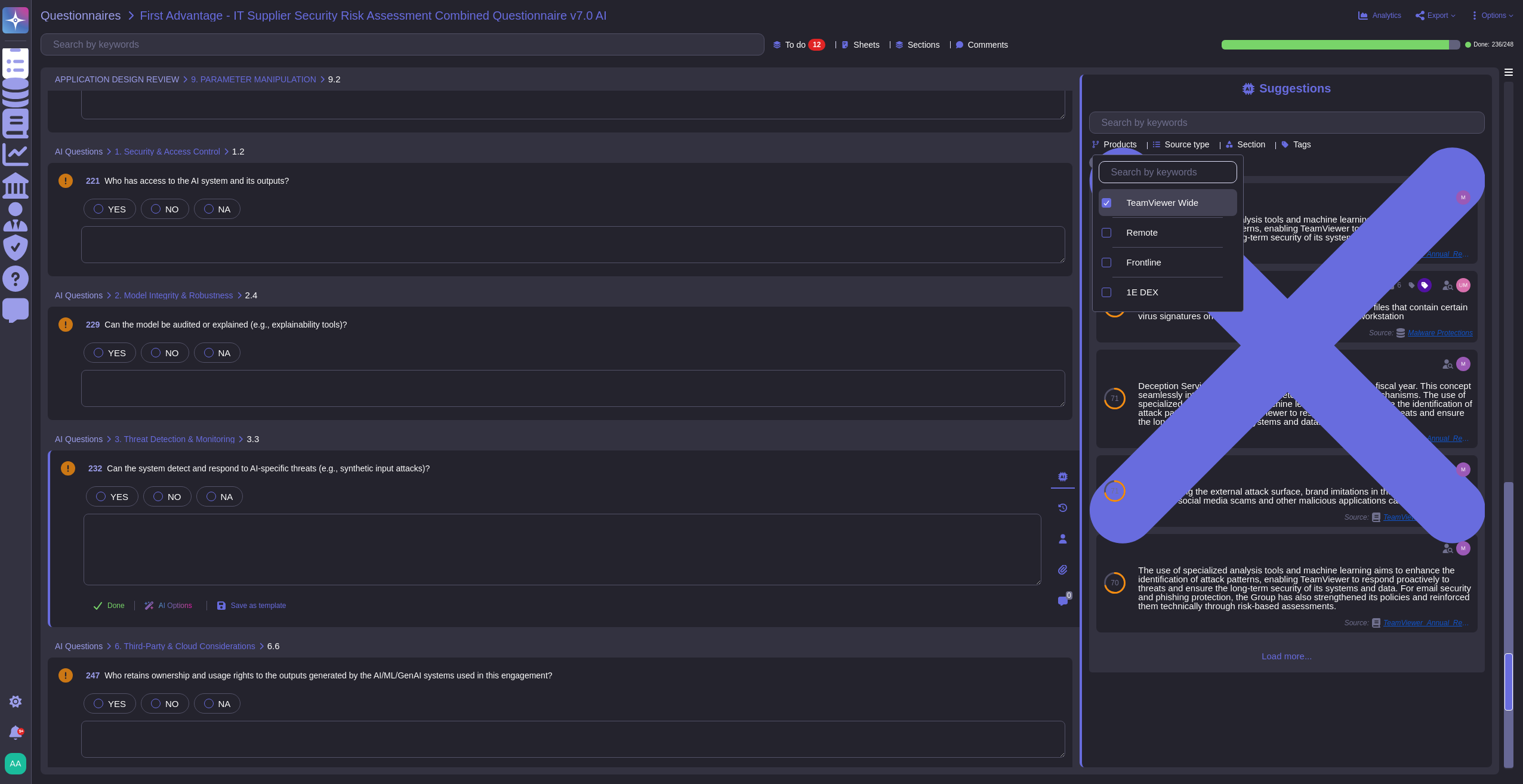
click at [1017, 144] on span "Source type" at bounding box center [1187, 144] width 45 height 8
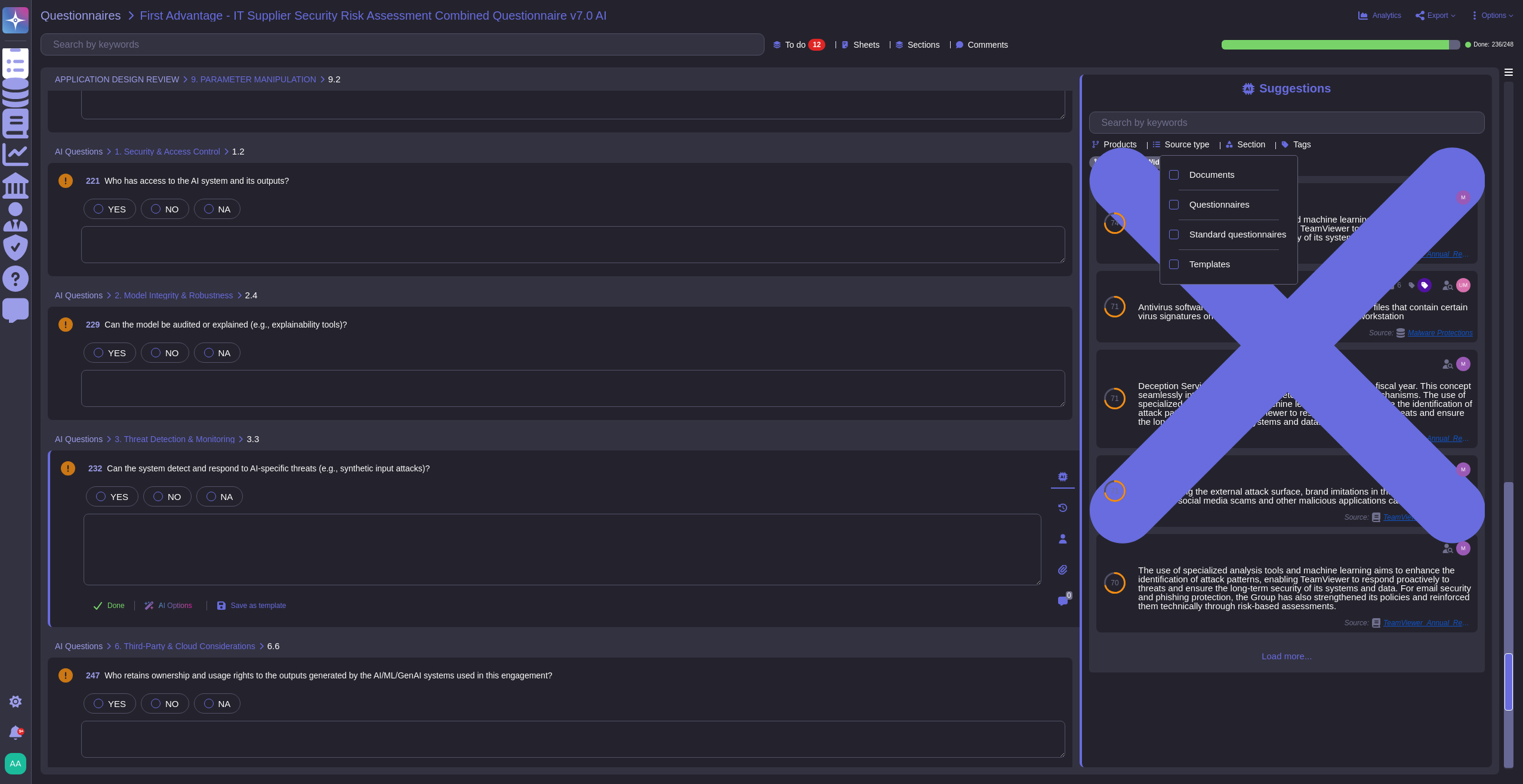
click at [1017, 161] on div "TeamViewer Wide Clear filters" at bounding box center [1286, 162] width 396 height 13
click at [1017, 147] on span "Section" at bounding box center [1252, 144] width 28 height 8
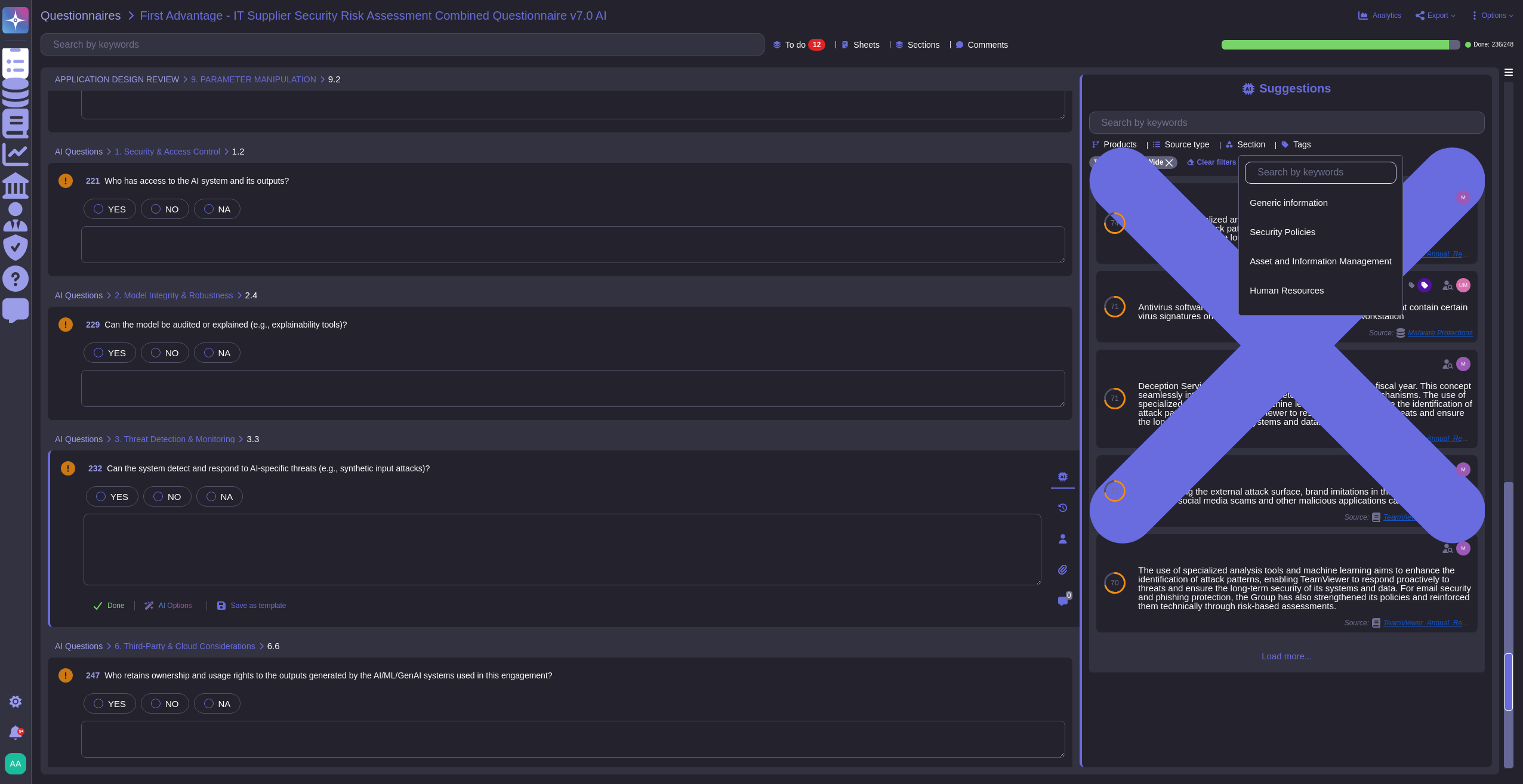
click at [1017, 172] on input "text" at bounding box center [1324, 172] width 144 height 21
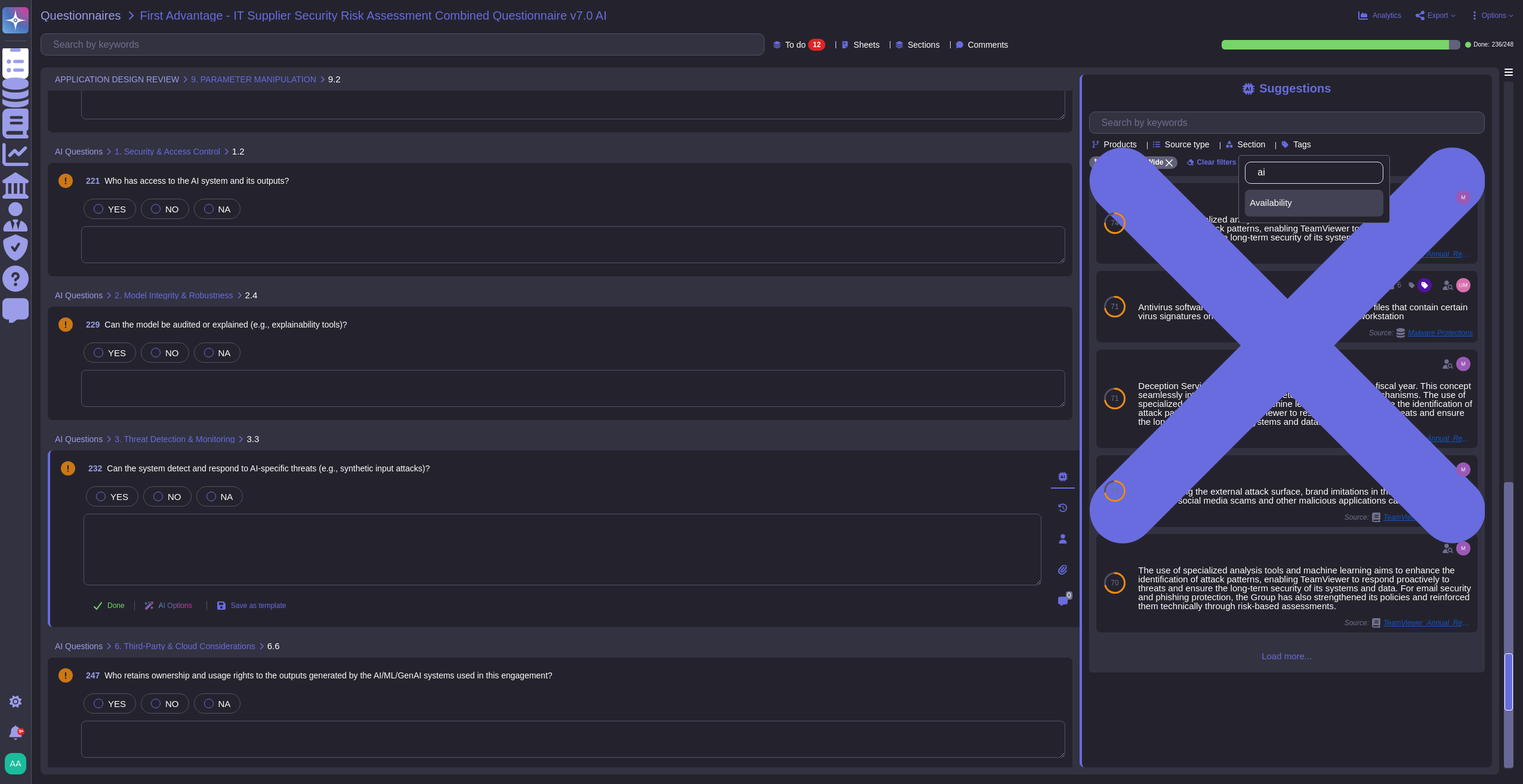
type input "a"
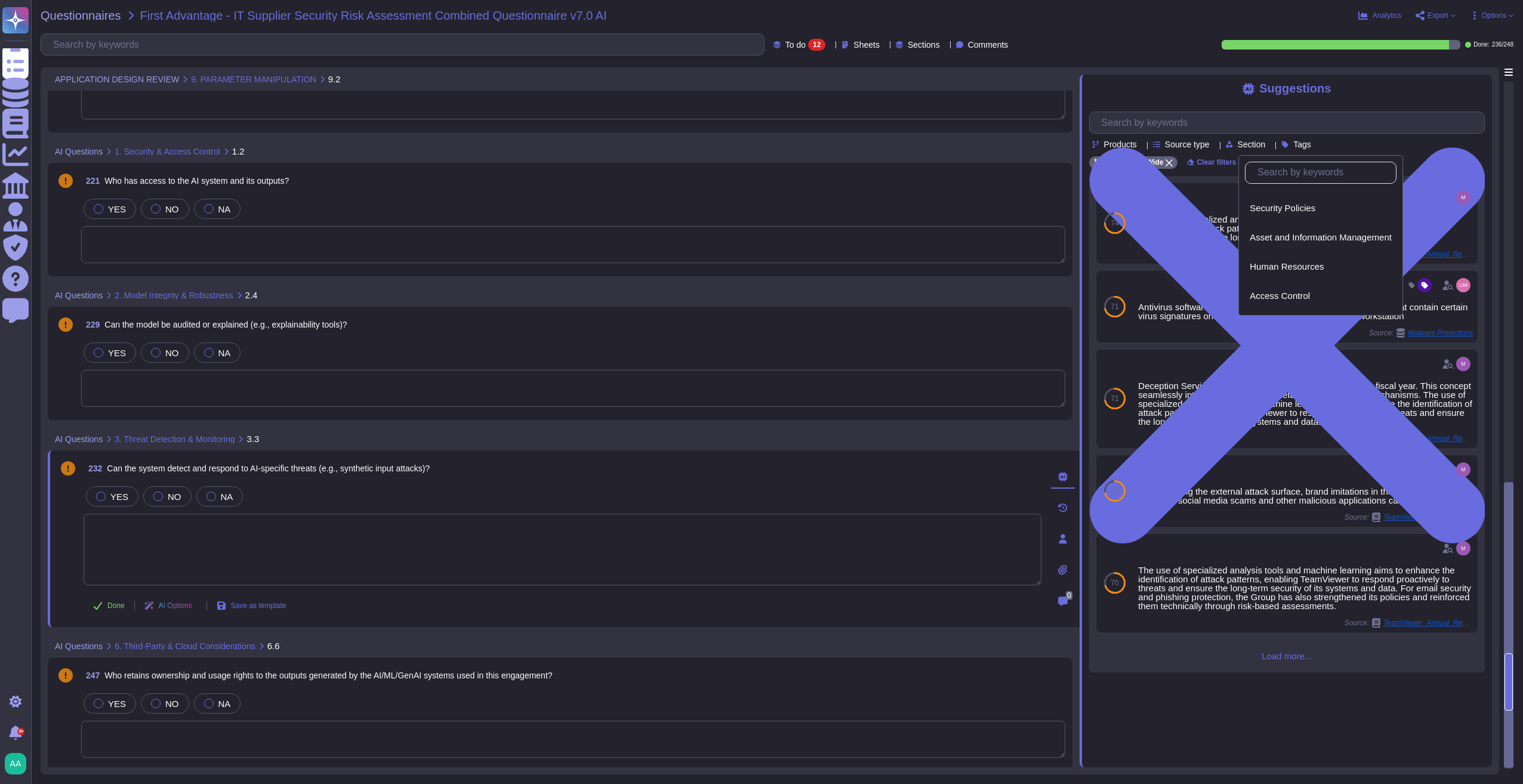
scroll to position [0, 0]
click at [1017, 161] on div "TeamViewer Wide Clear filters" at bounding box center [1286, 162] width 396 height 13
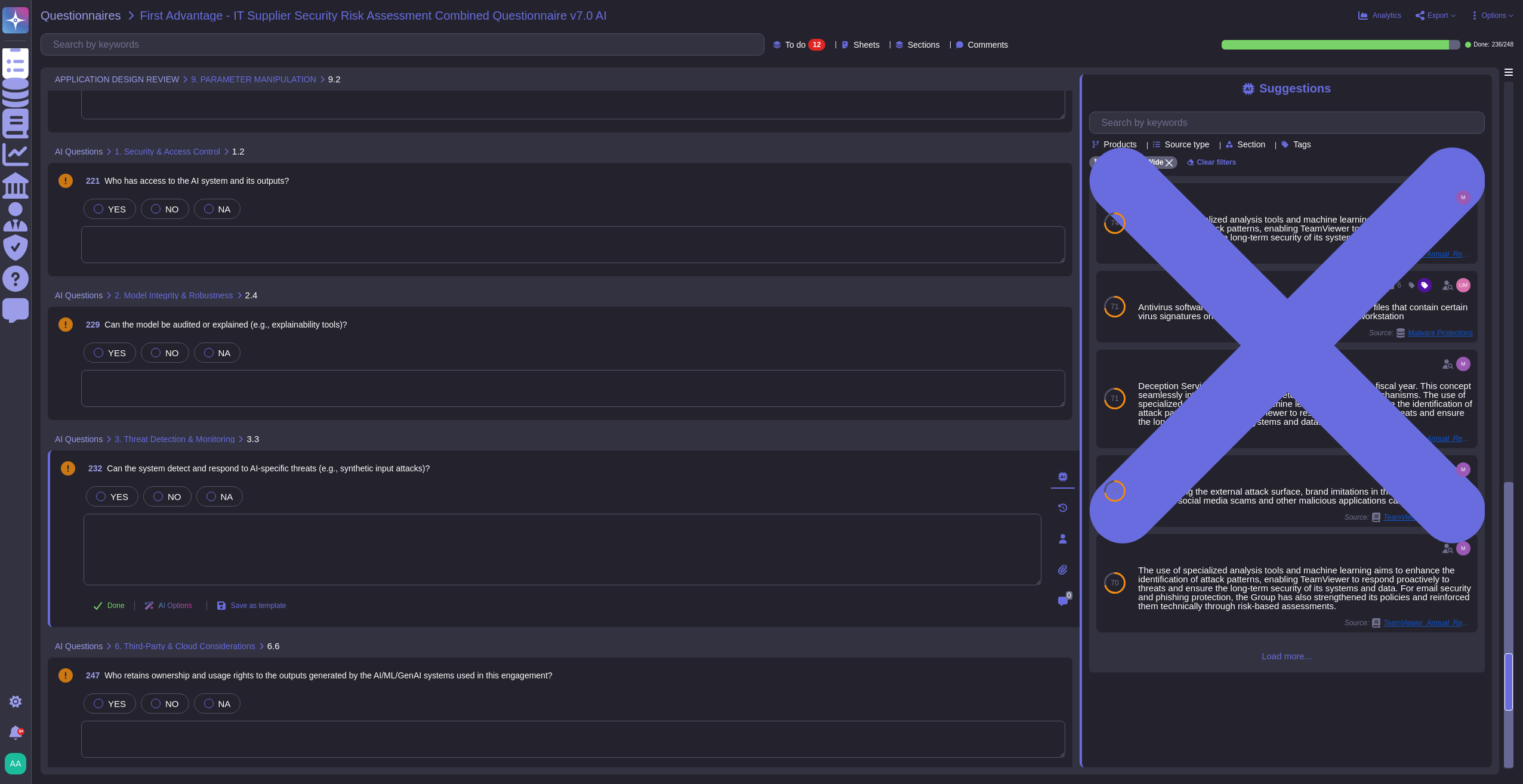
click at [1017, 145] on icon at bounding box center [1316, 145] width 0 height 0
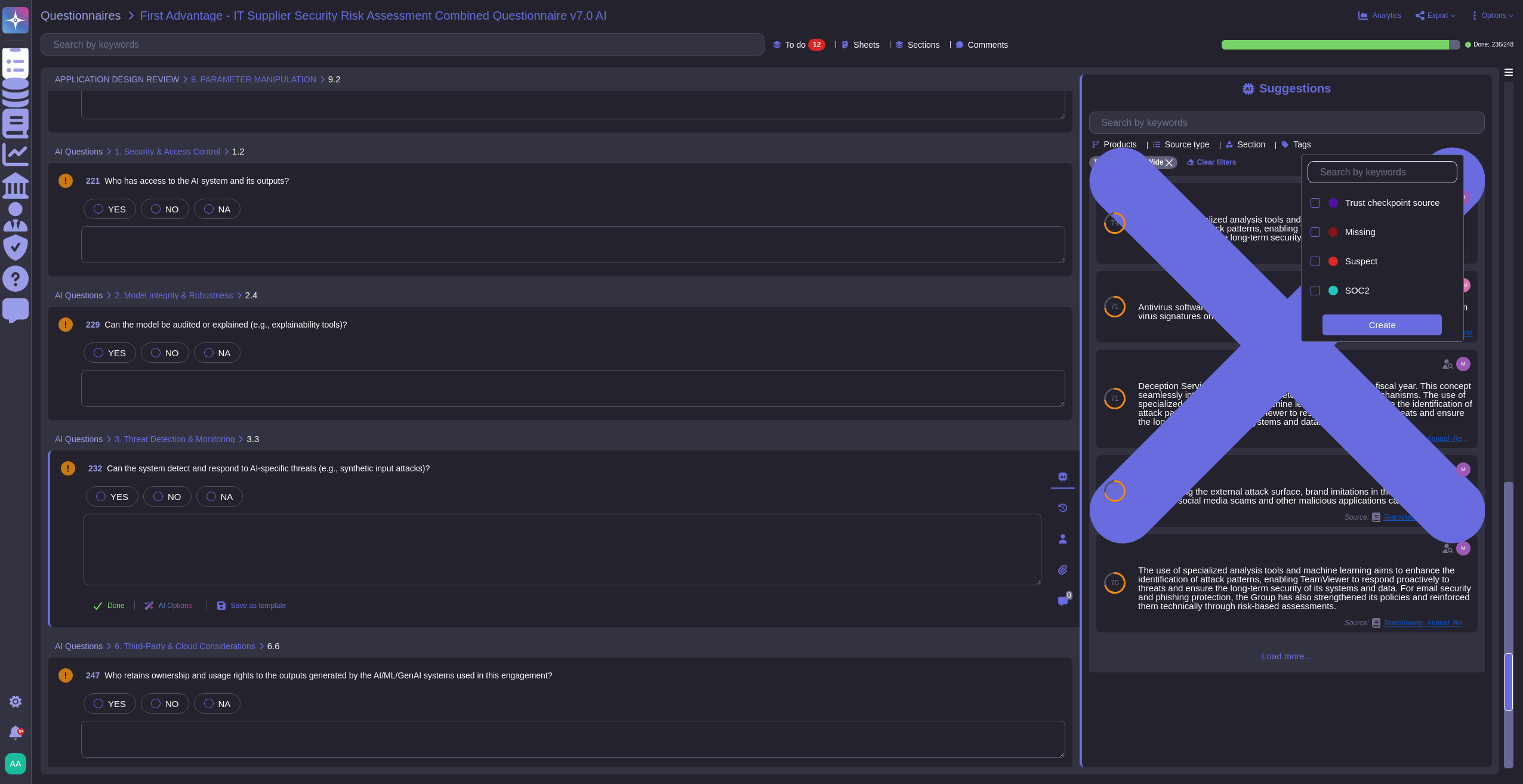
click at [1017, 153] on div "Products Source type Section Tags TeamViewer Wide Clear filters 74 The use of s…" at bounding box center [1286, 387] width 396 height 570
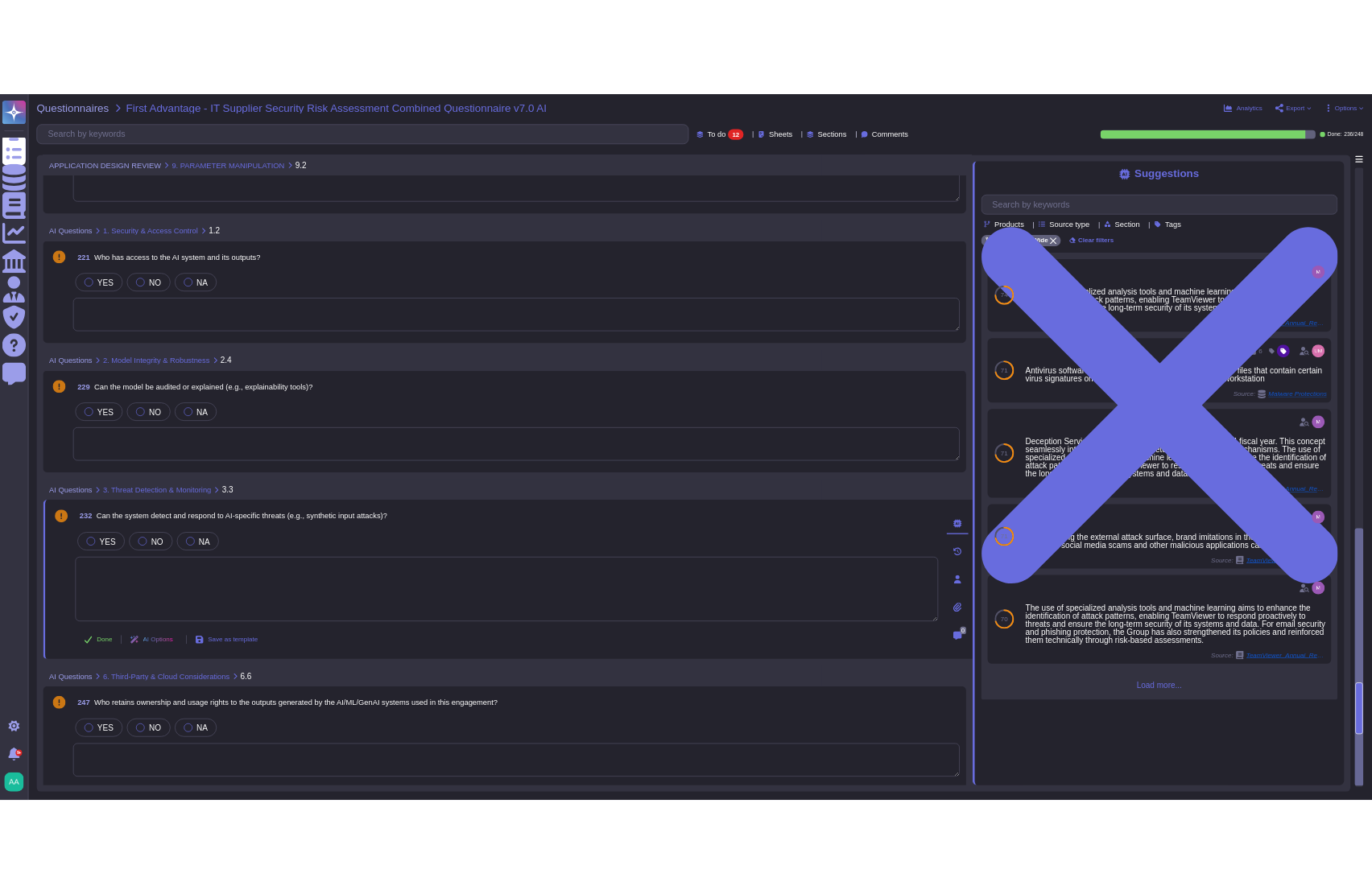
scroll to position [1314, 0]
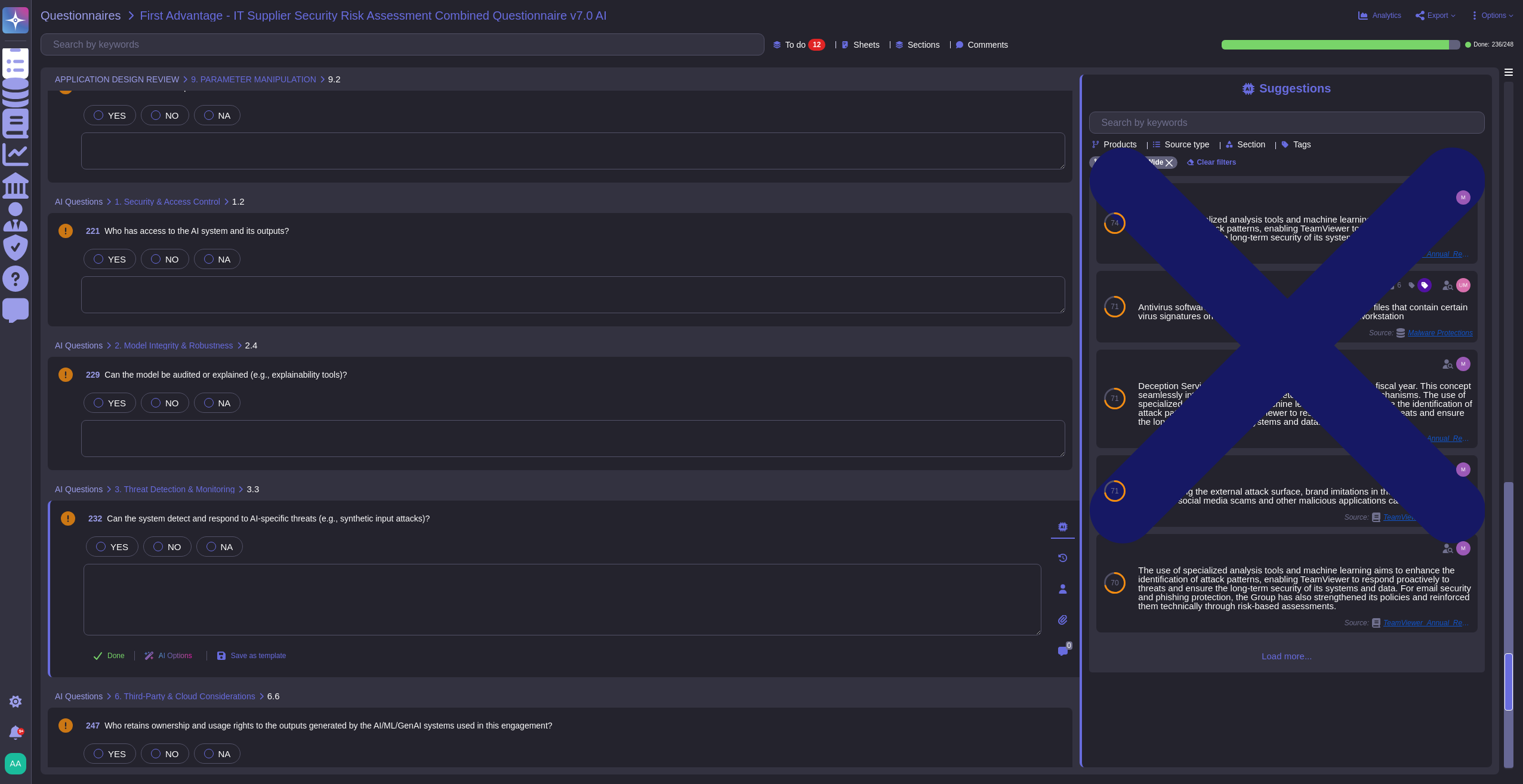
click at [1017, 147] on icon at bounding box center [1287, 346] width 397 height 396
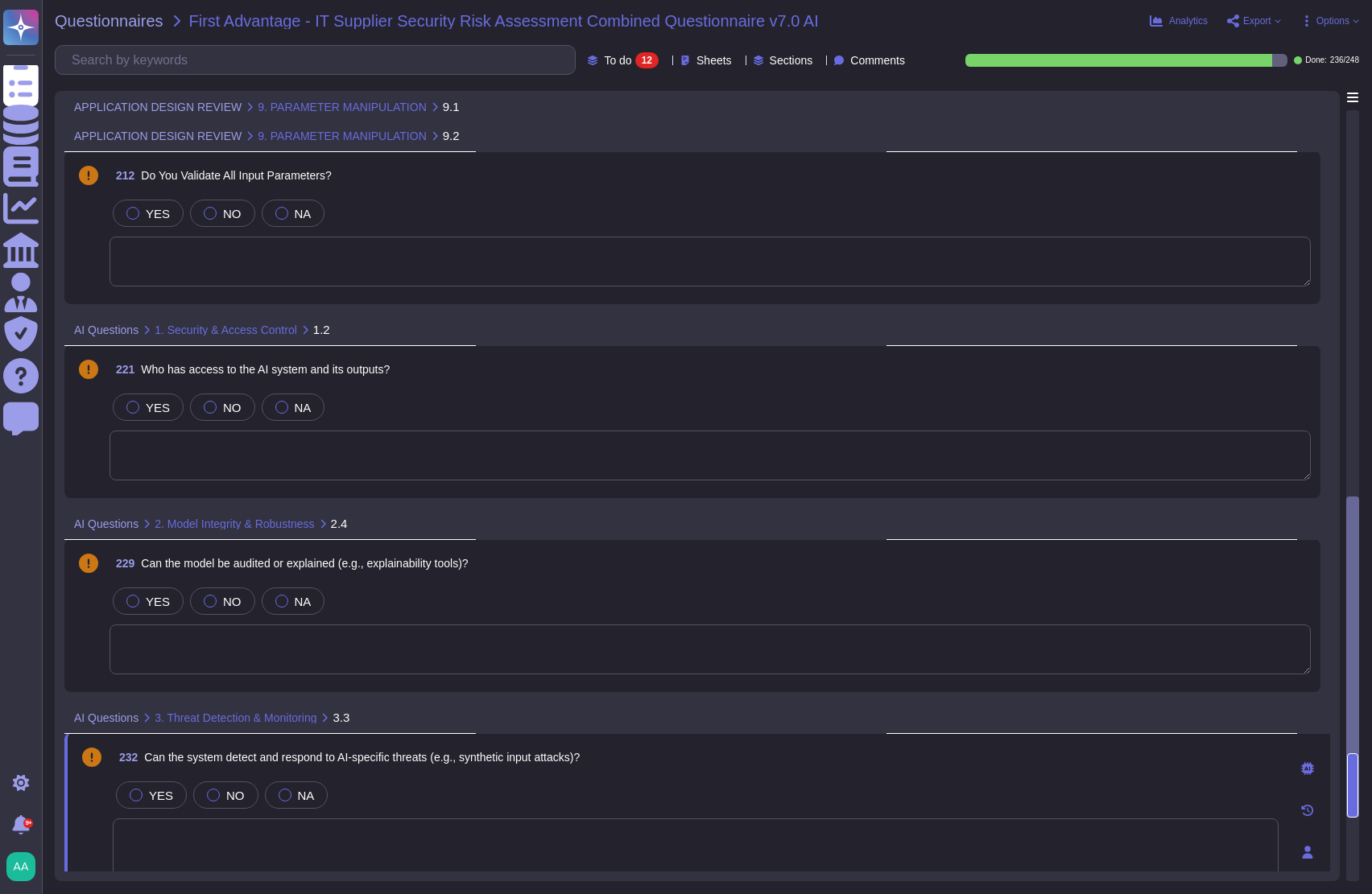
scroll to position [1199, 0]
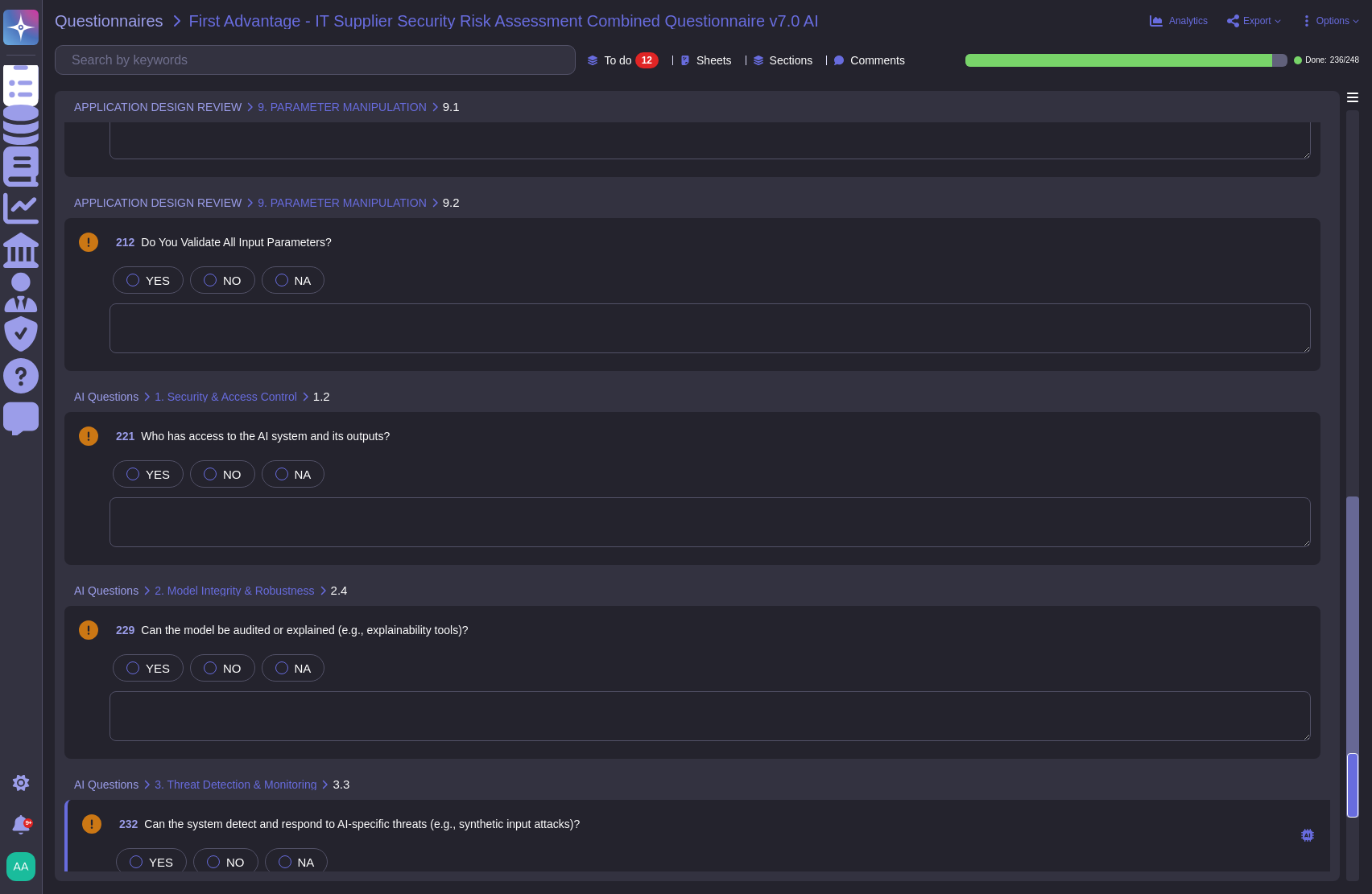
click at [962, 40] on div "Questionnaires First Advantage - IT Supplier Security Risk Assessment Combined …" at bounding box center [706, 447] width 1330 height 894
